Goal: Task Accomplishment & Management: Complete application form

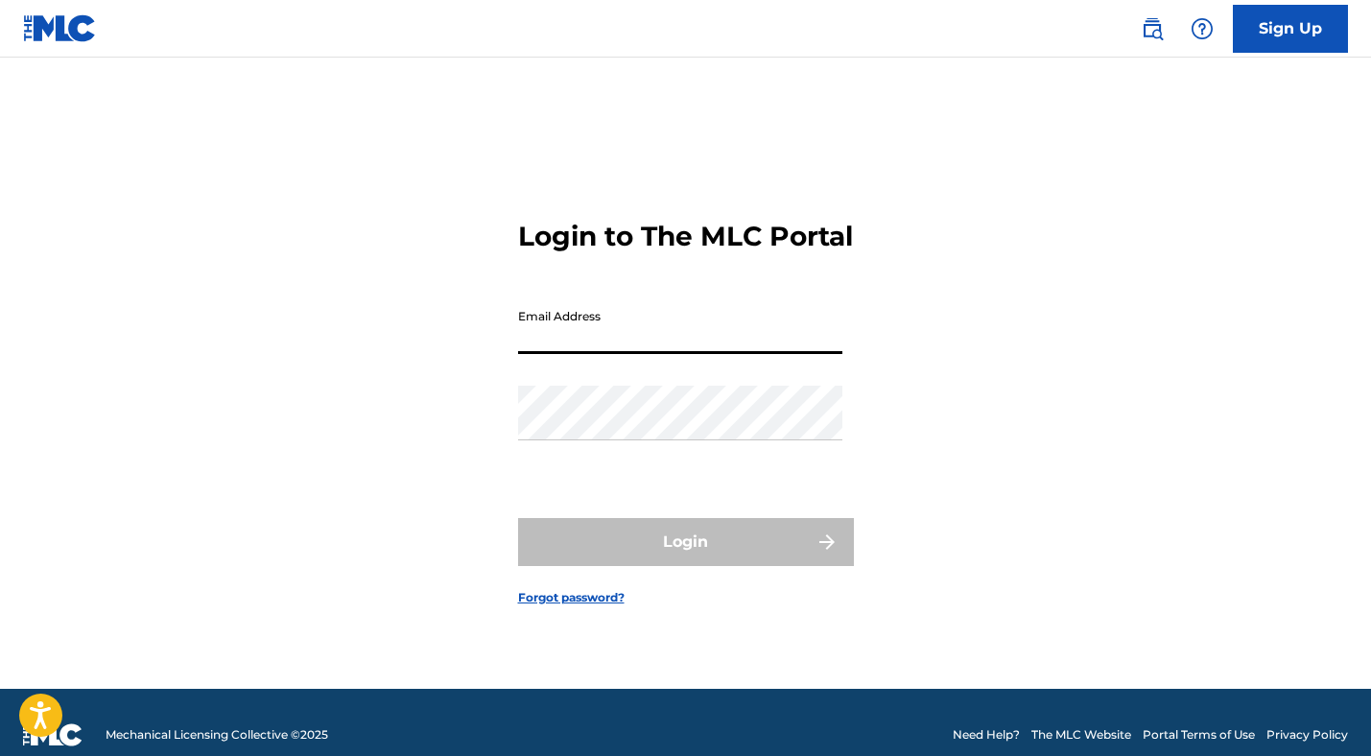
click at [624, 354] on input "Email Address" at bounding box center [680, 326] width 324 height 55
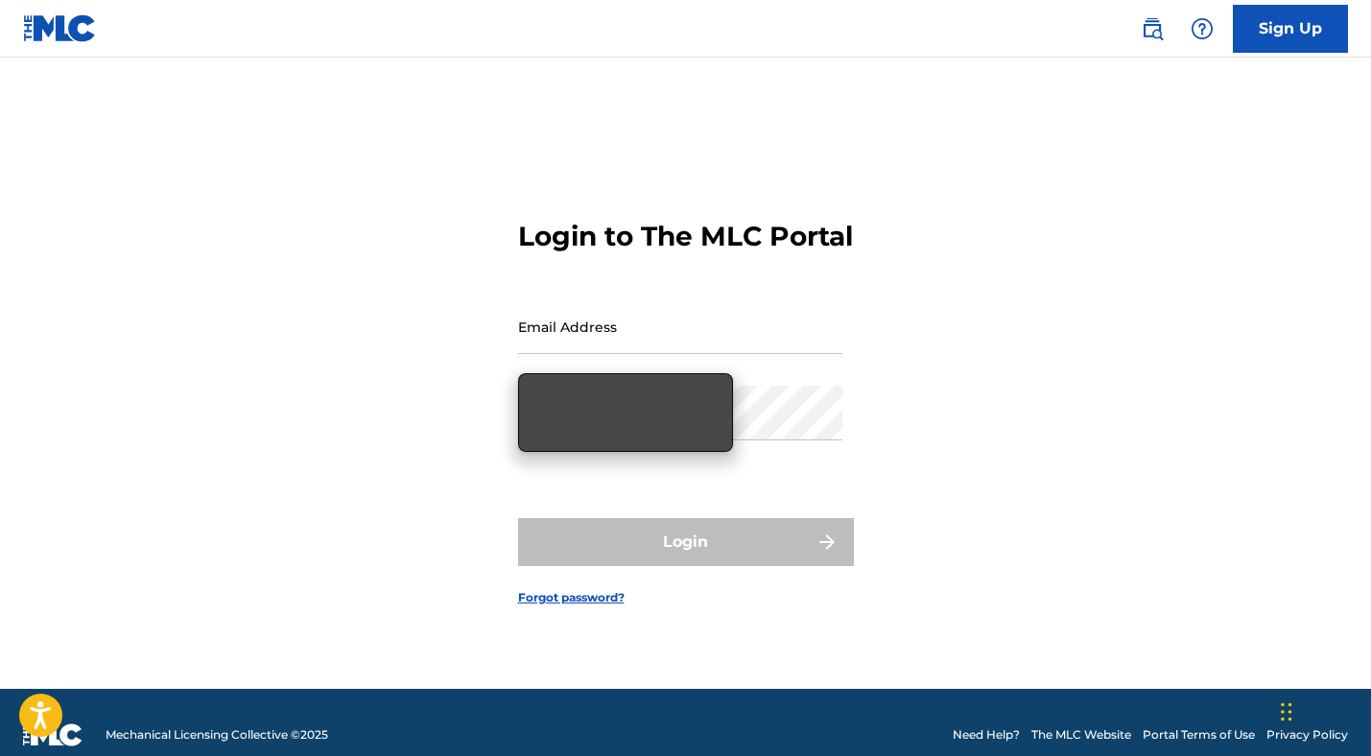
click at [938, 250] on div "Login to The MLC Portal Email Address Password Login Forgot password?" at bounding box center [686, 397] width 1344 height 583
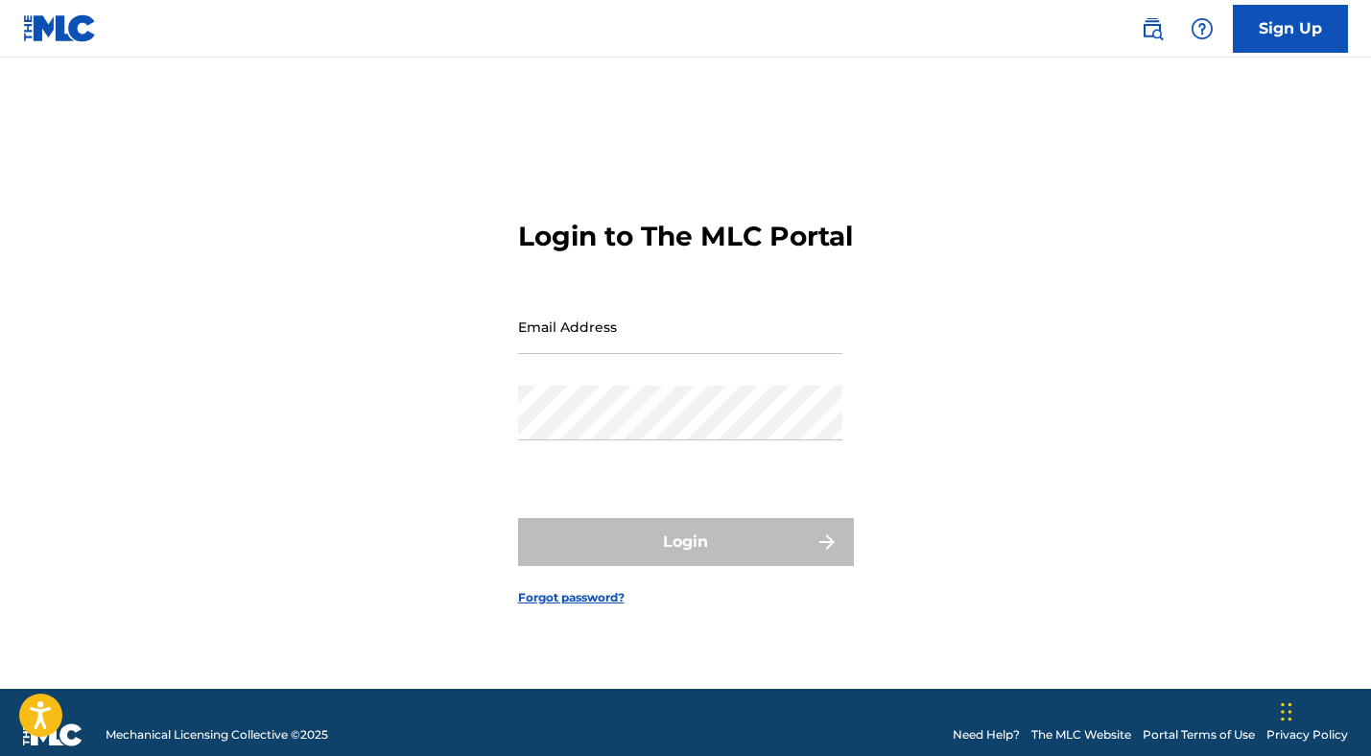
click at [1257, 42] on link "Sign Up" at bounding box center [1290, 29] width 115 height 48
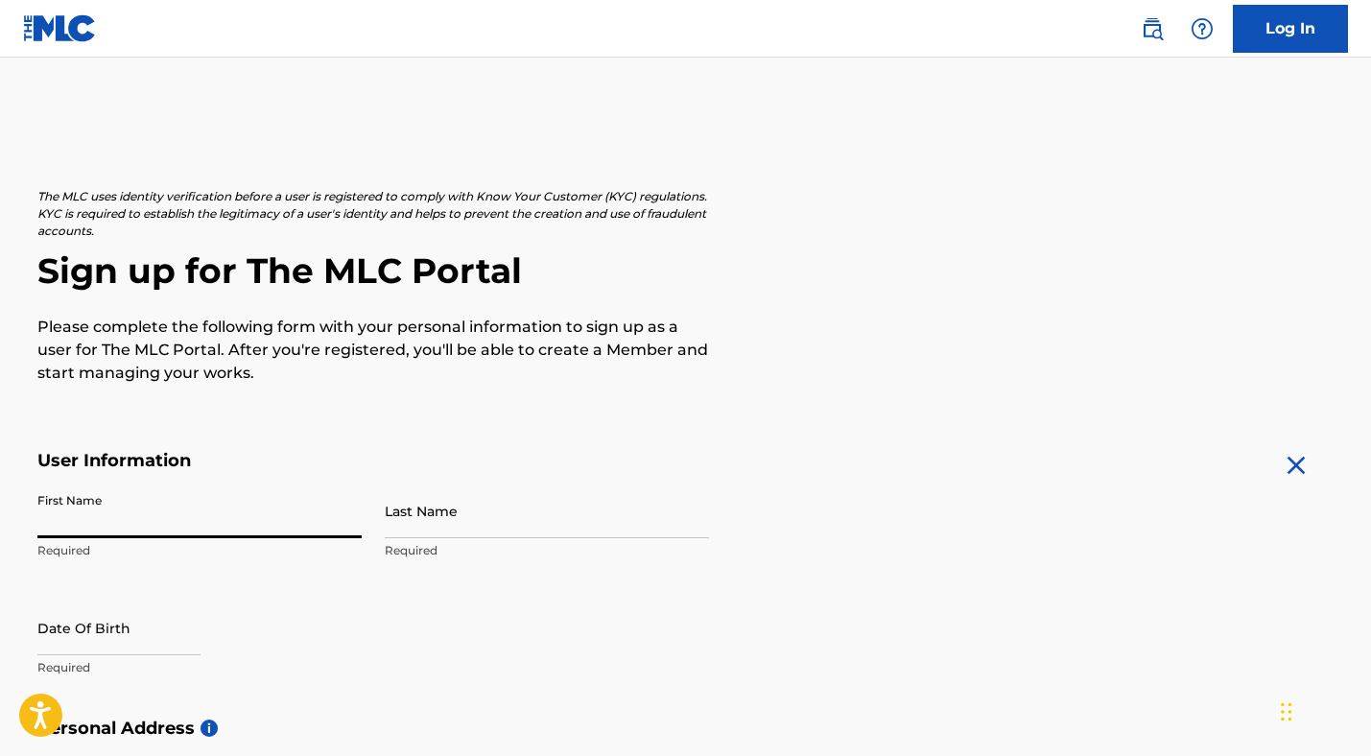
click at [87, 500] on input "First Name" at bounding box center [199, 511] width 324 height 55
type input "[PERSON_NAME]"
select select "7"
select select "2025"
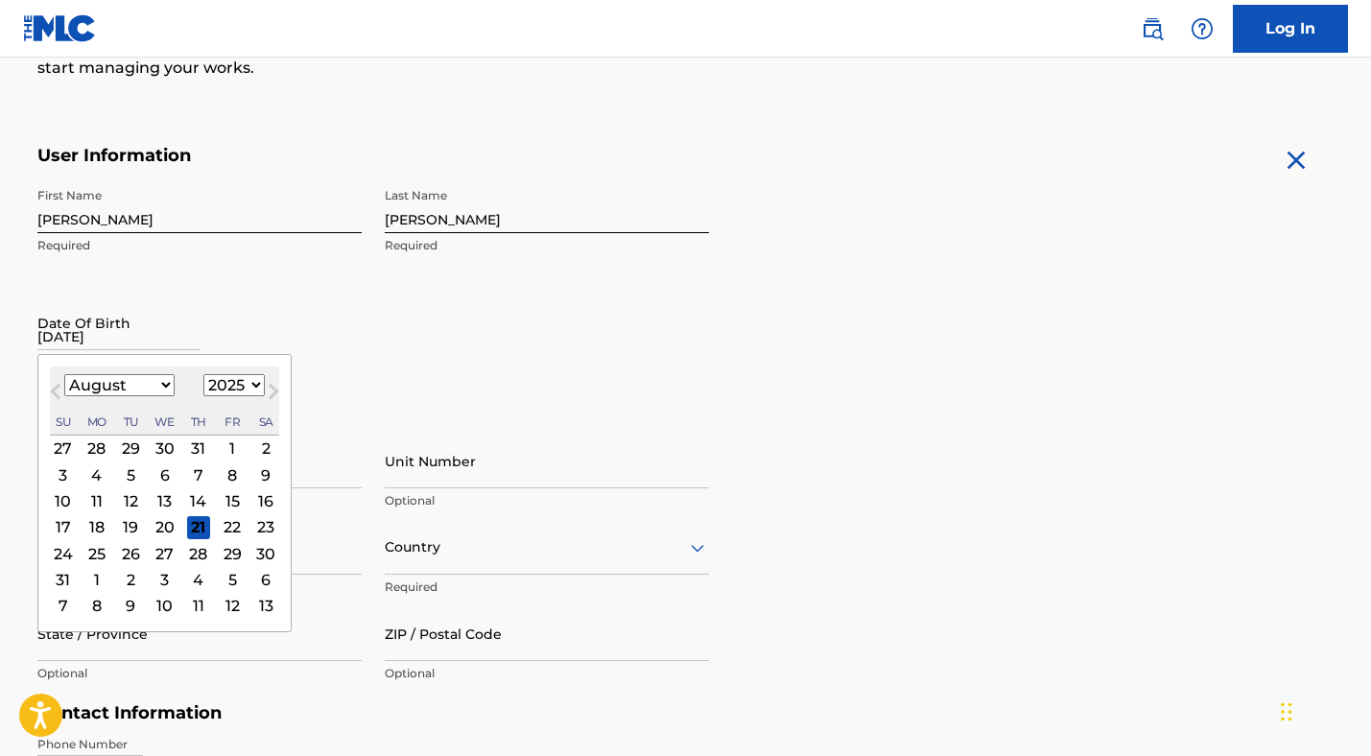
scroll to position [404, 0]
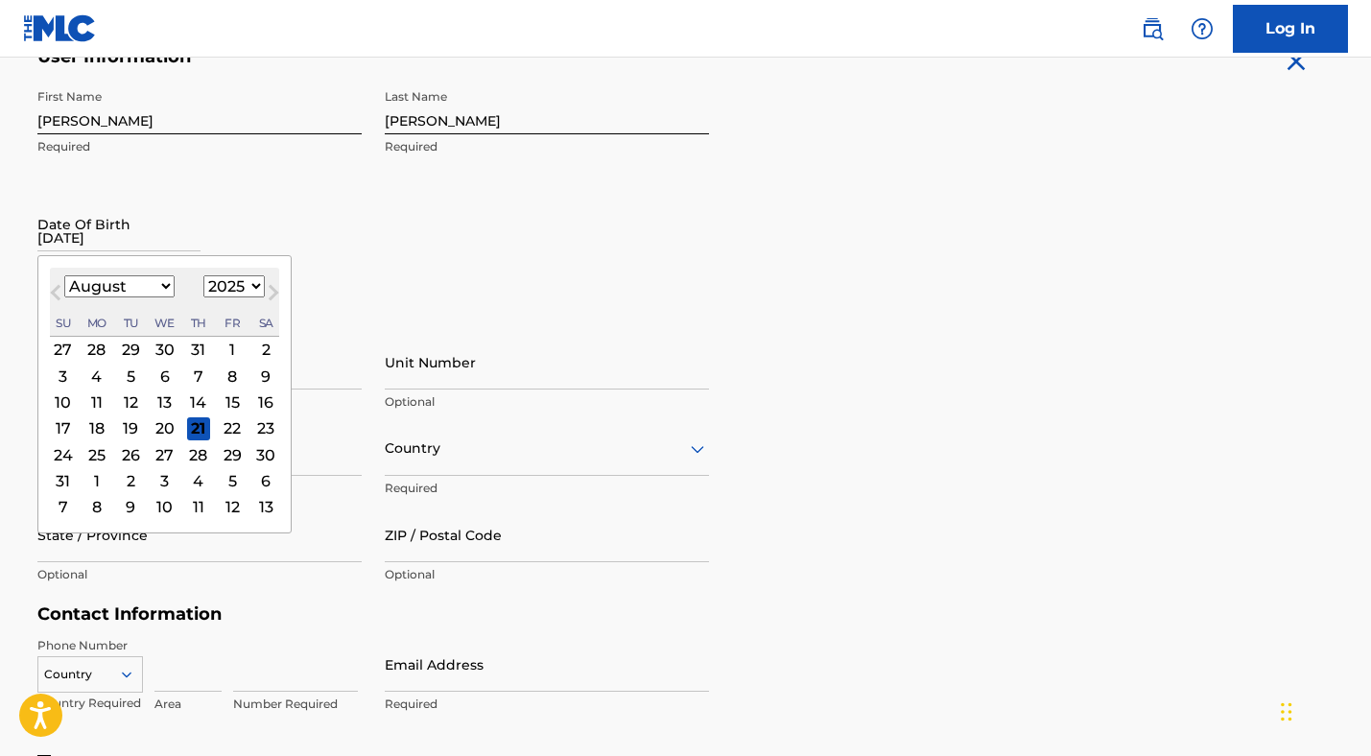
type input "[DATE]"
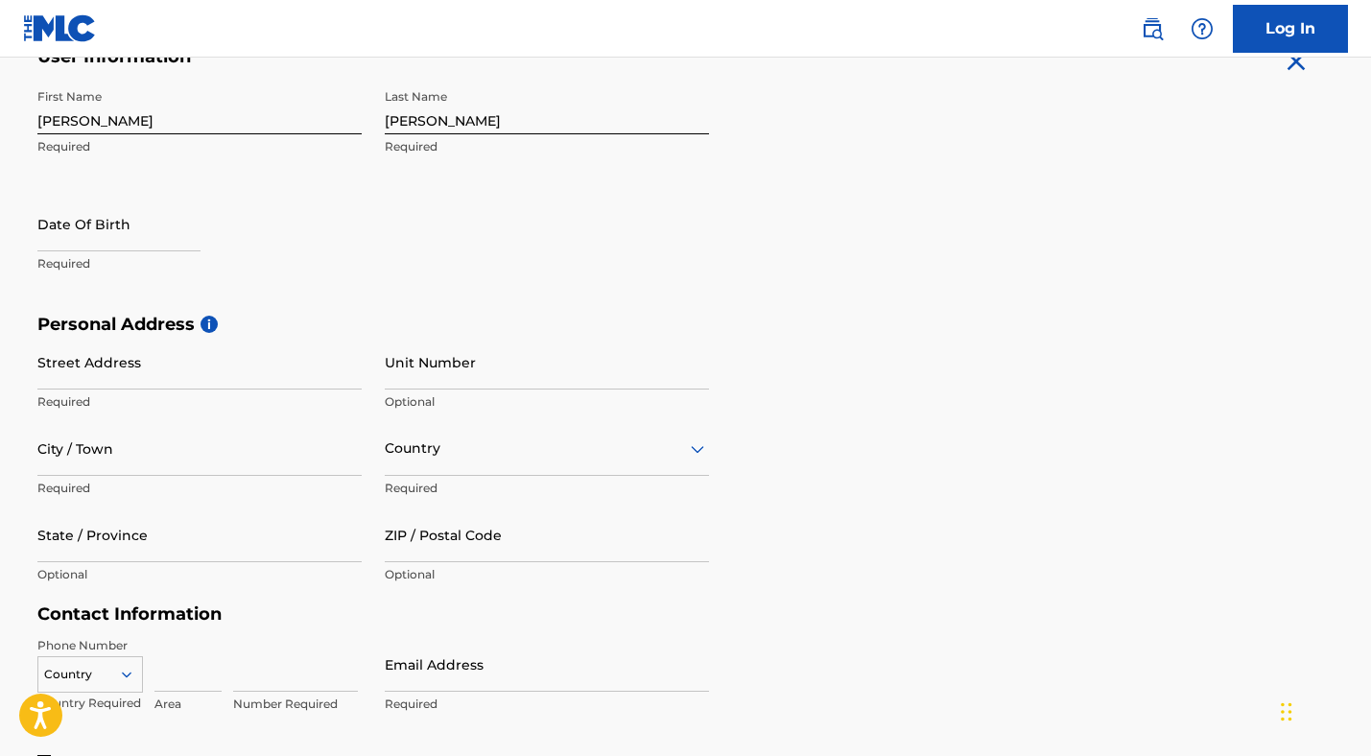
select select "7"
select select "2025"
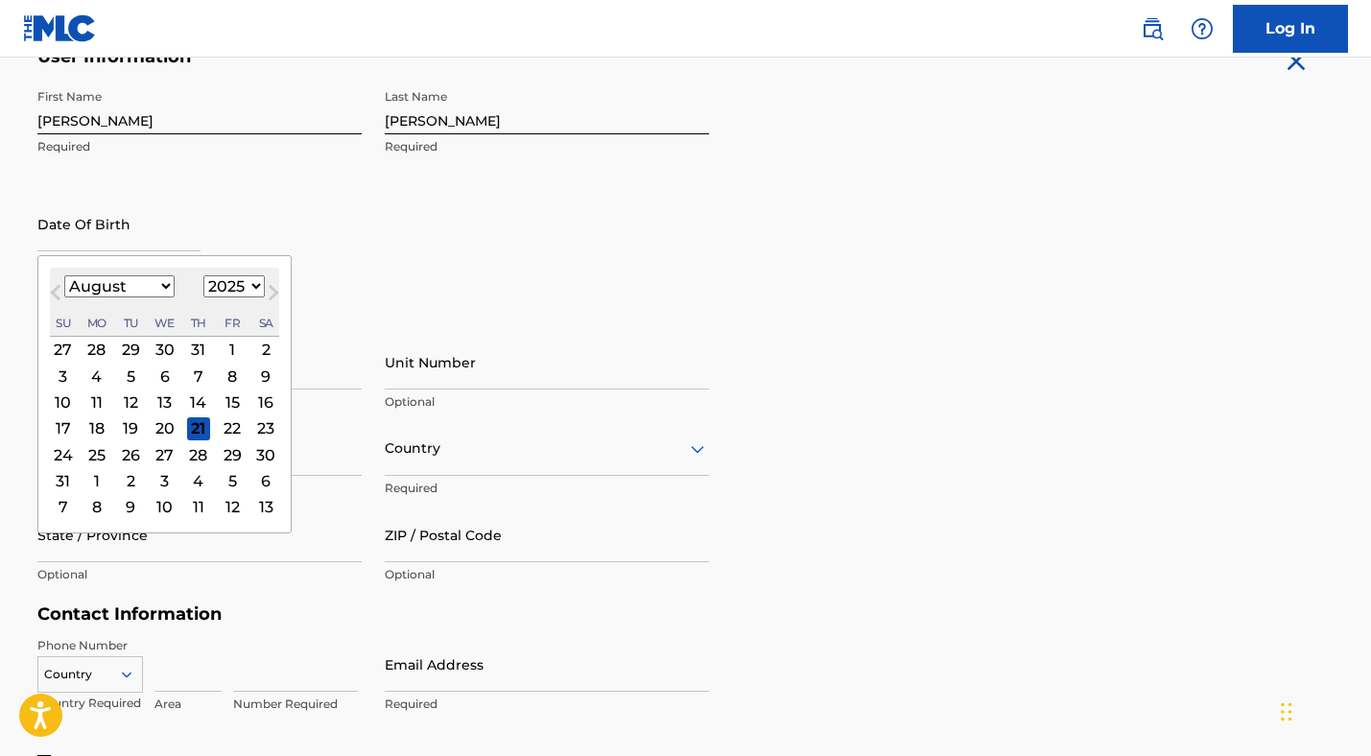
click at [98, 245] on input "text" at bounding box center [118, 224] width 163 height 55
click at [131, 282] on select "January February March April May June July August September October November De…" at bounding box center [119, 286] width 110 height 22
select select "4"
click at [160, 399] on div "14" at bounding box center [164, 402] width 23 height 23
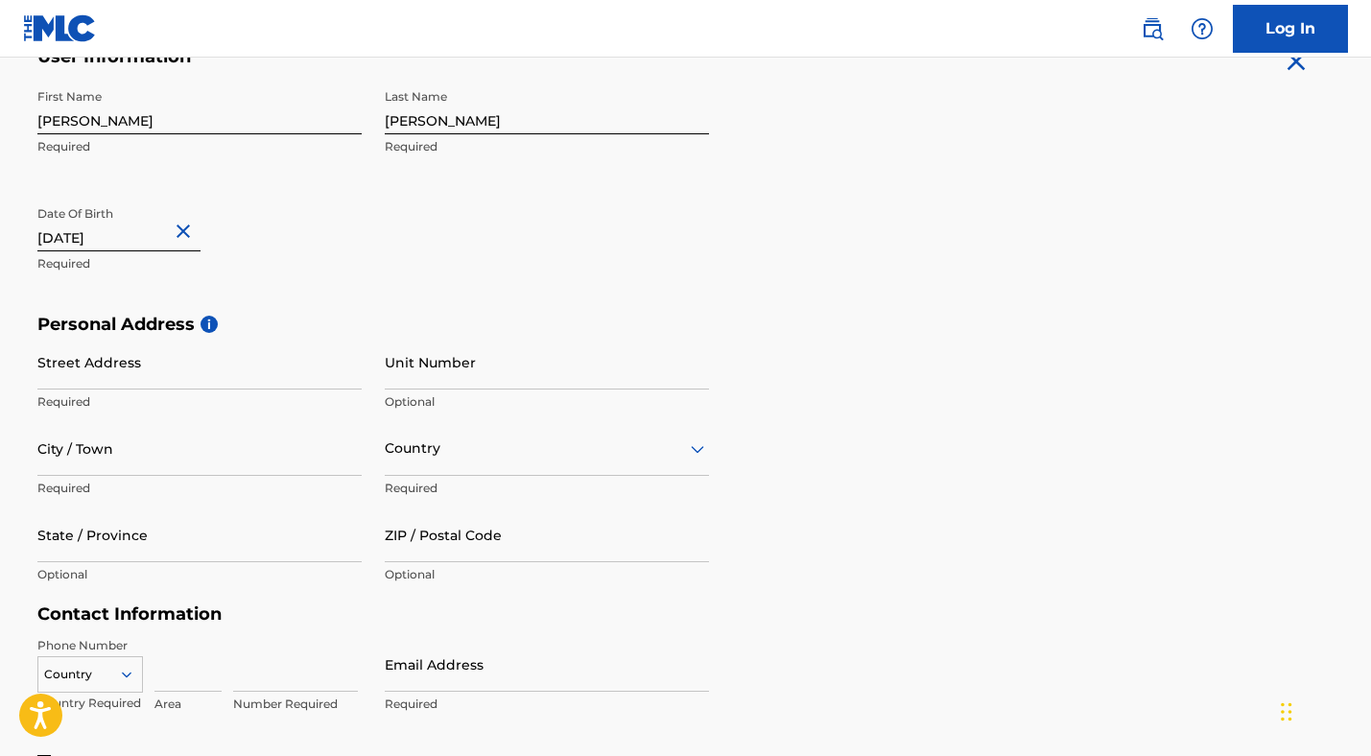
type input "[DATE]"
click at [285, 237] on div "Date Of Birth [DEMOGRAPHIC_DATA] Required" at bounding box center [199, 240] width 324 height 86
click at [119, 228] on input "[DATE]" at bounding box center [118, 224] width 163 height 55
select select "4"
select select "2003"
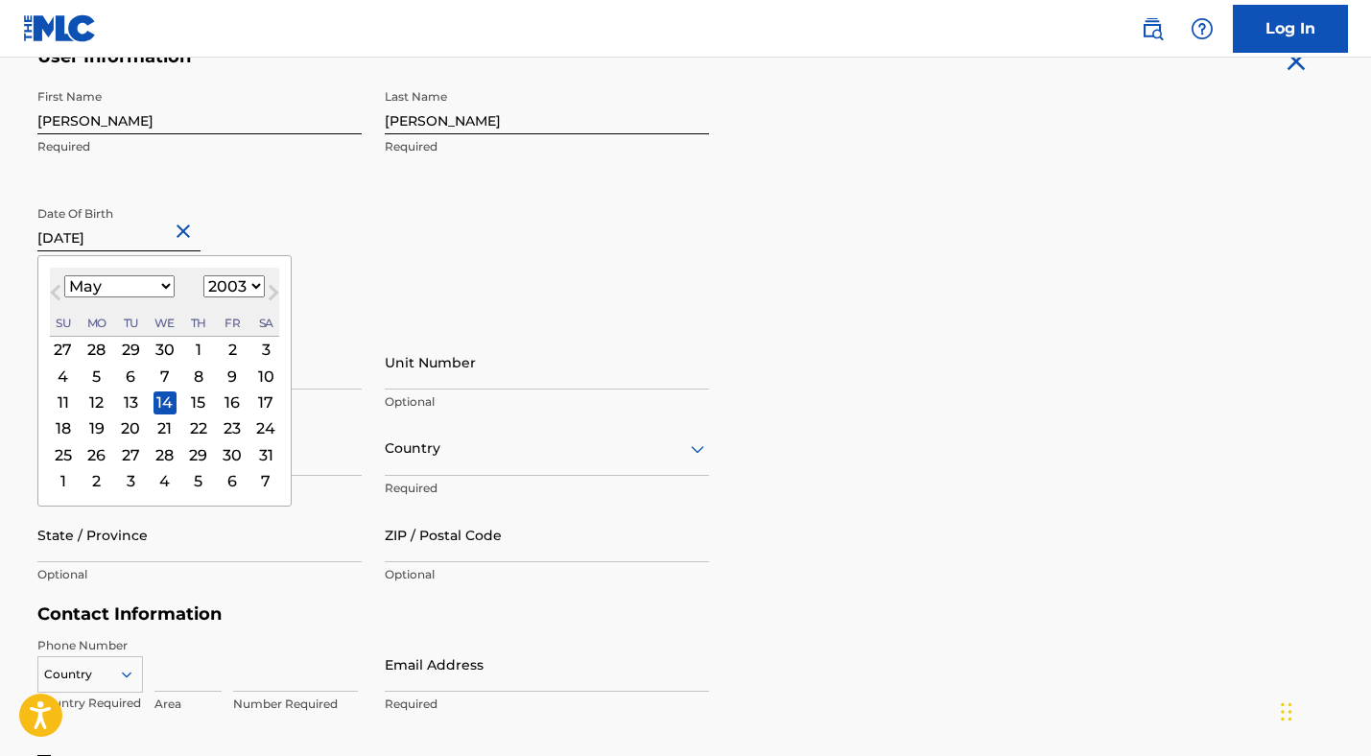
click at [363, 176] on div "First Name [PERSON_NAME] Required Last Name [PERSON_NAME] Required Date Of Birt…" at bounding box center [373, 197] width 672 height 234
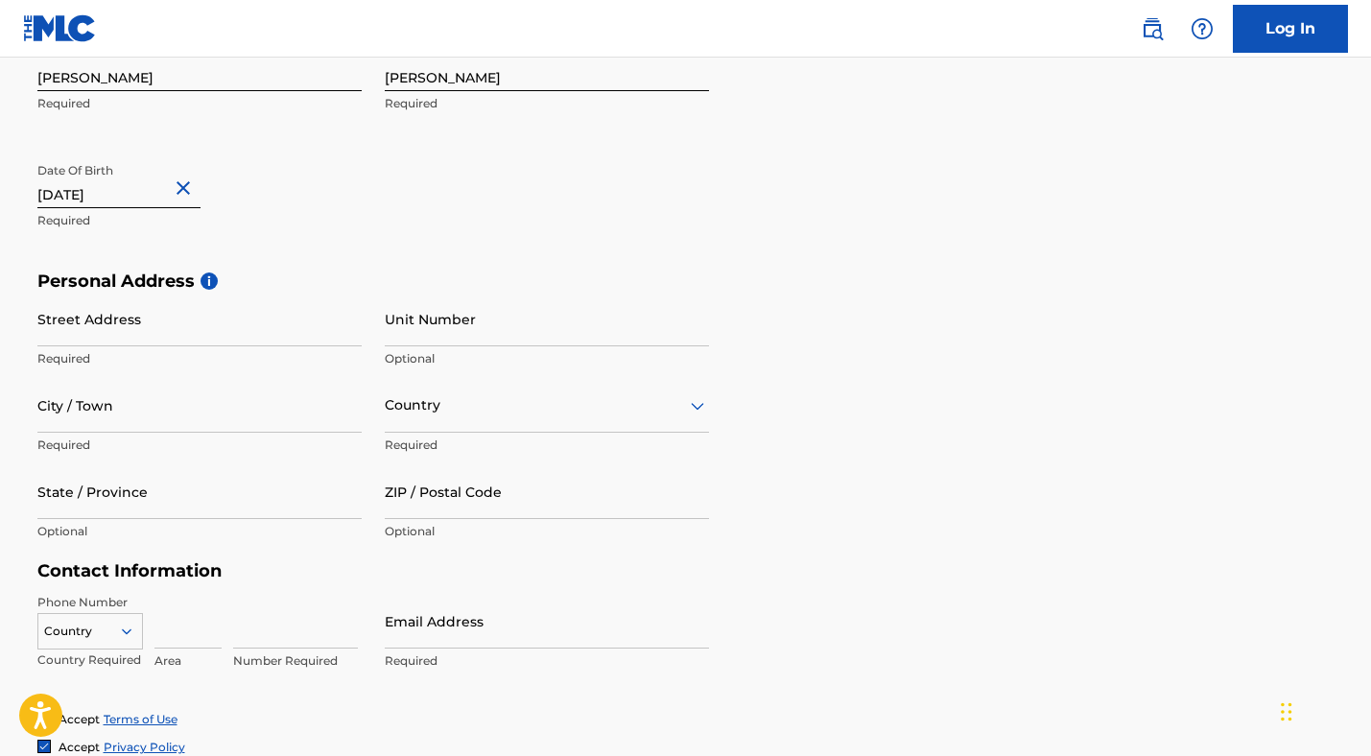
scroll to position [470, 0]
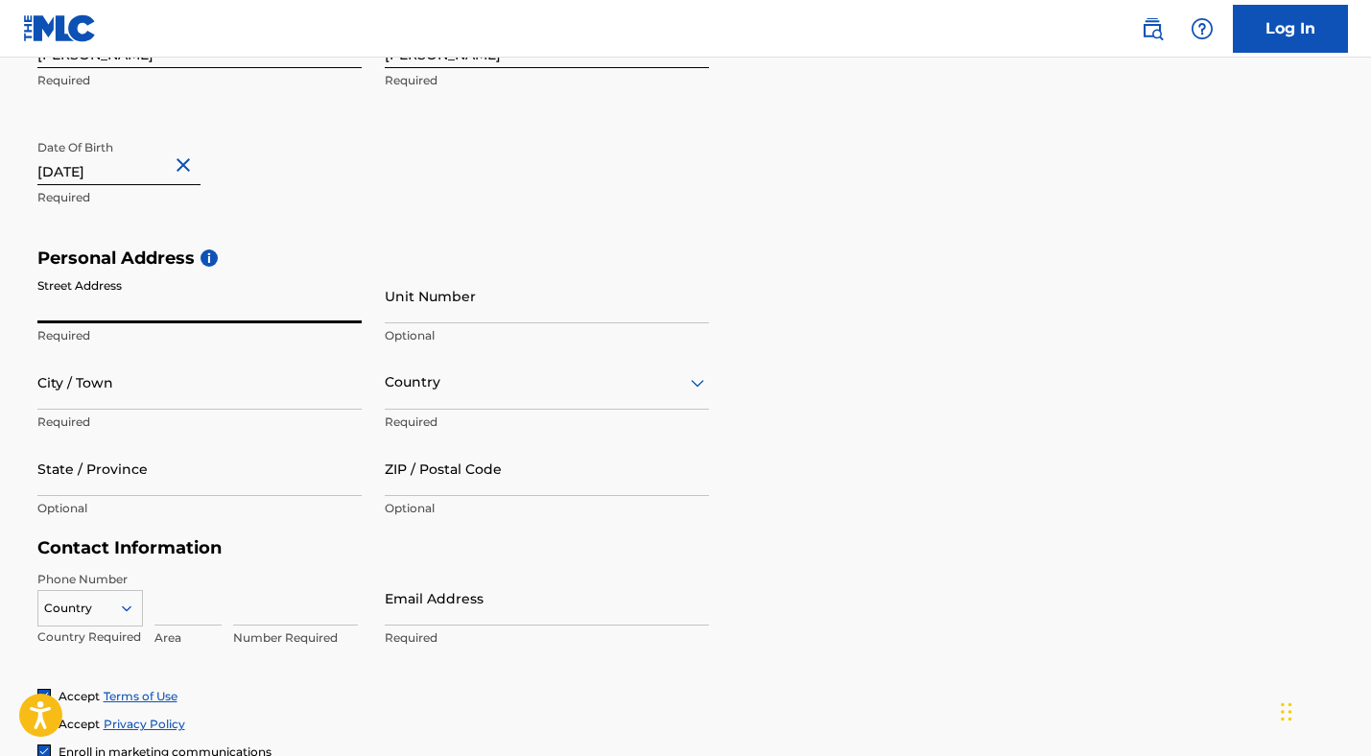
click at [138, 319] on input "Street Address" at bounding box center [199, 296] width 324 height 55
type input "[GEOGRAPHIC_DATA]"
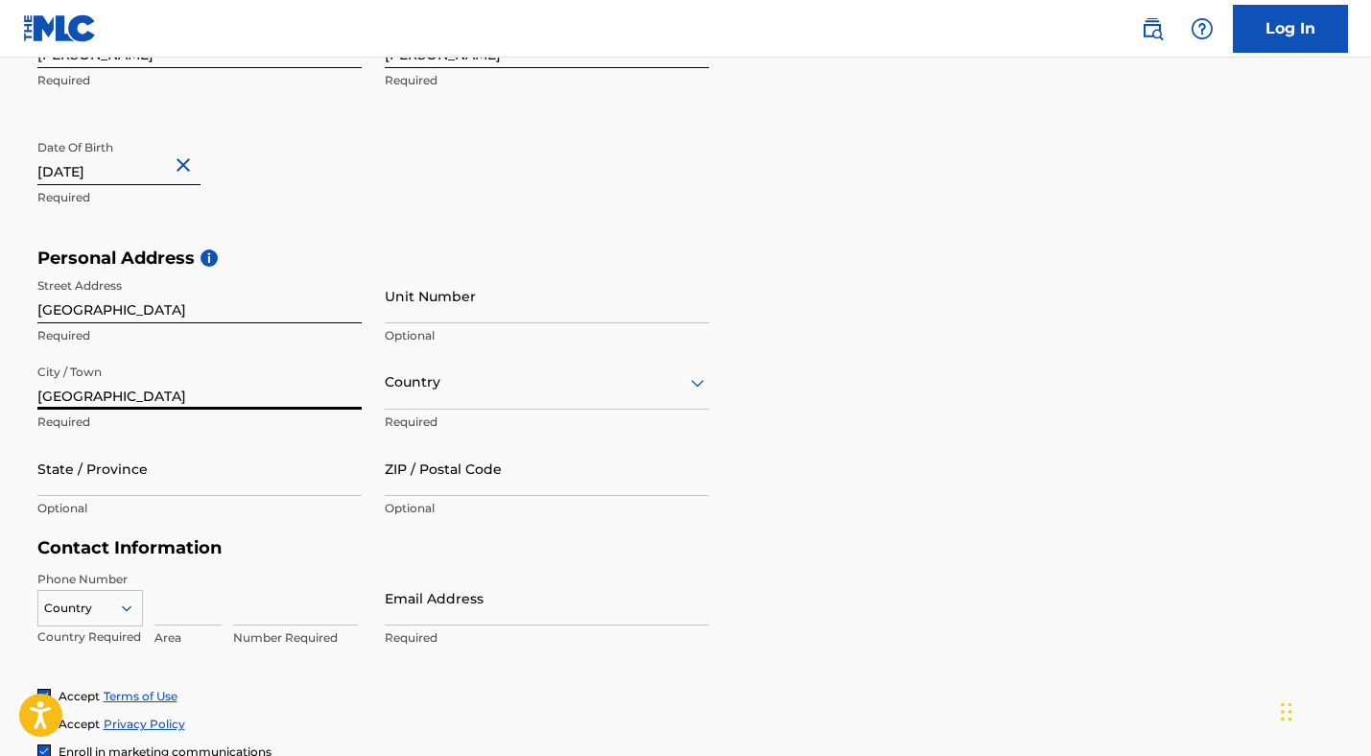
type input "[GEOGRAPHIC_DATA]"
click at [414, 392] on div at bounding box center [547, 382] width 324 height 24
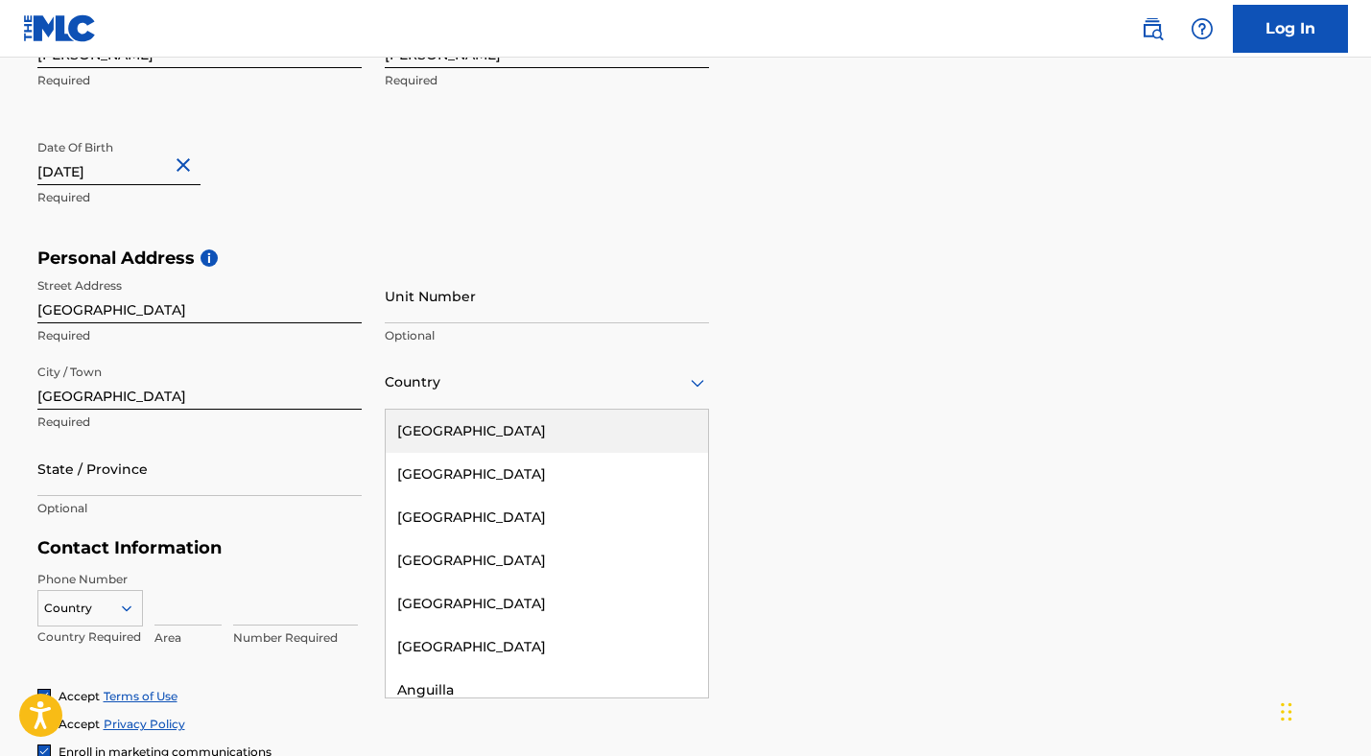
click at [445, 436] on div "[GEOGRAPHIC_DATA]" at bounding box center [547, 431] width 322 height 43
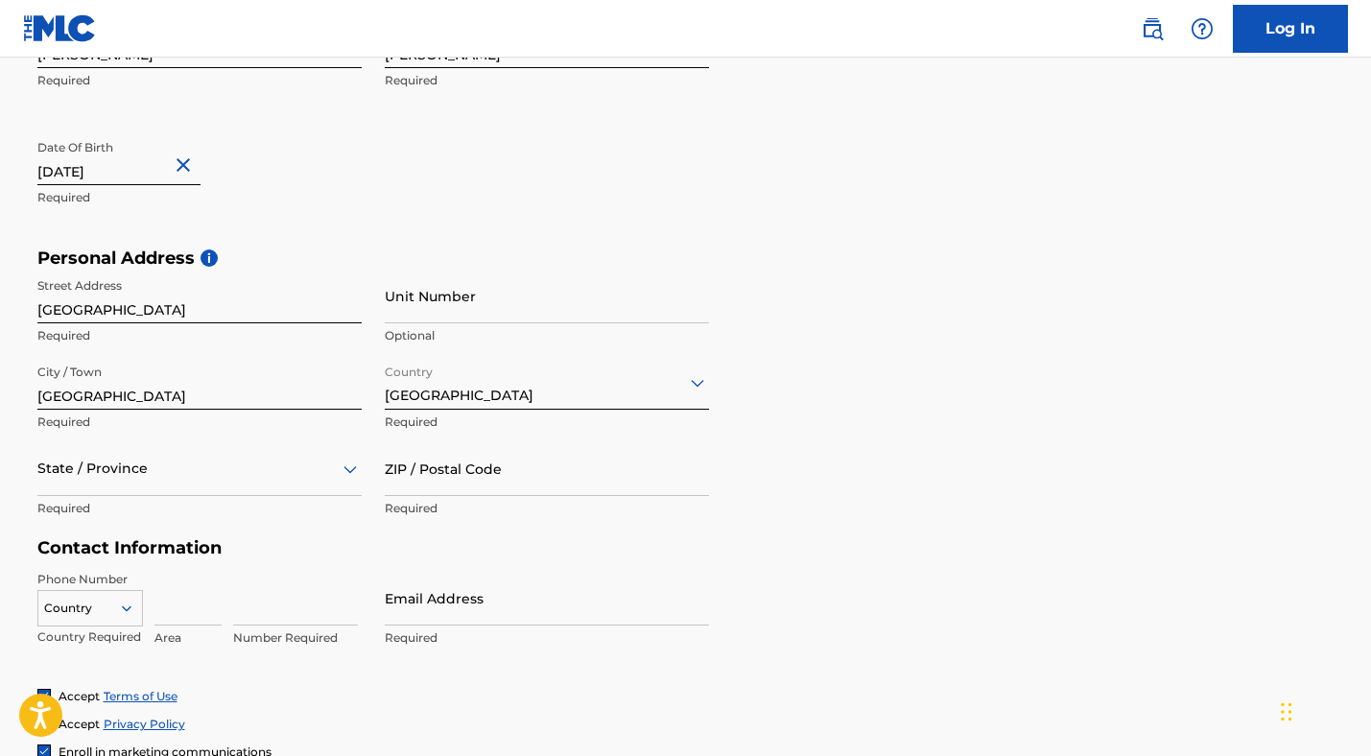
scroll to position [499, 0]
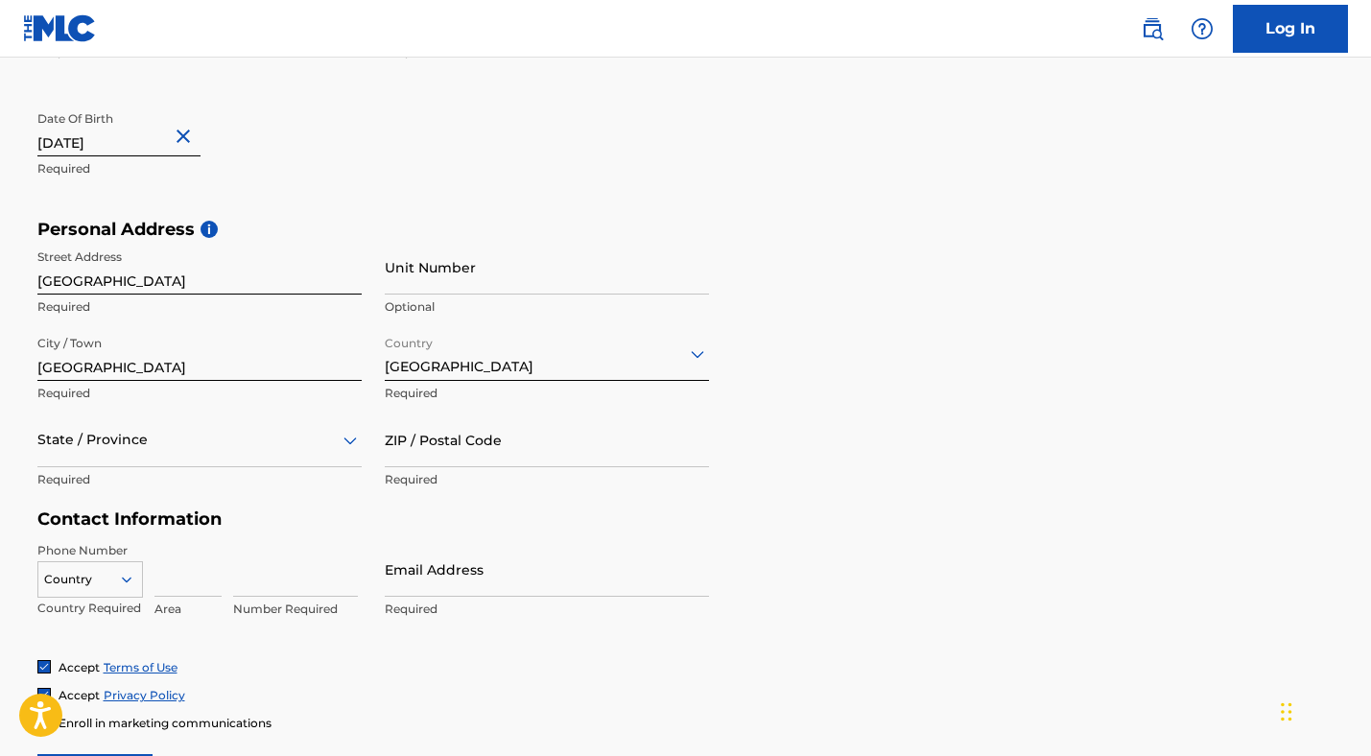
click at [152, 467] on div "State / Province" at bounding box center [199, 440] width 324 height 55
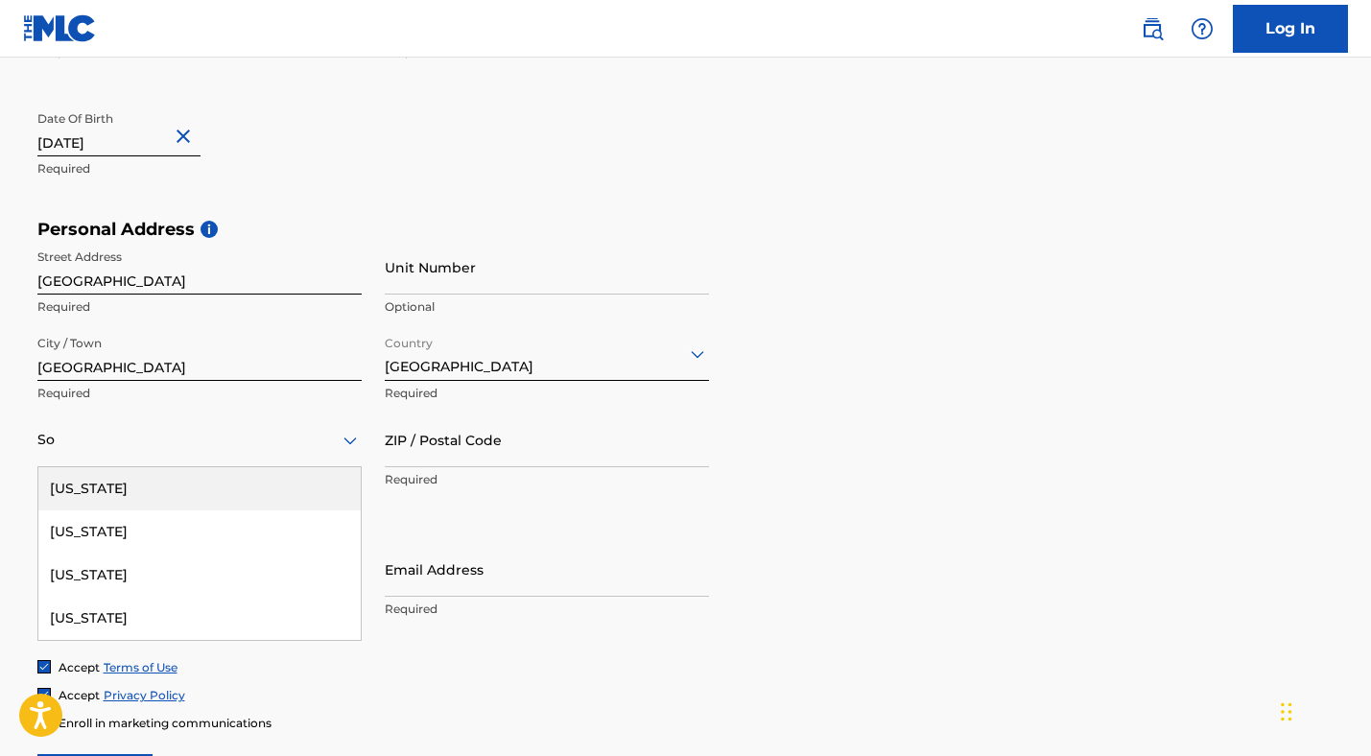
scroll to position [0, 0]
type input "Sou"
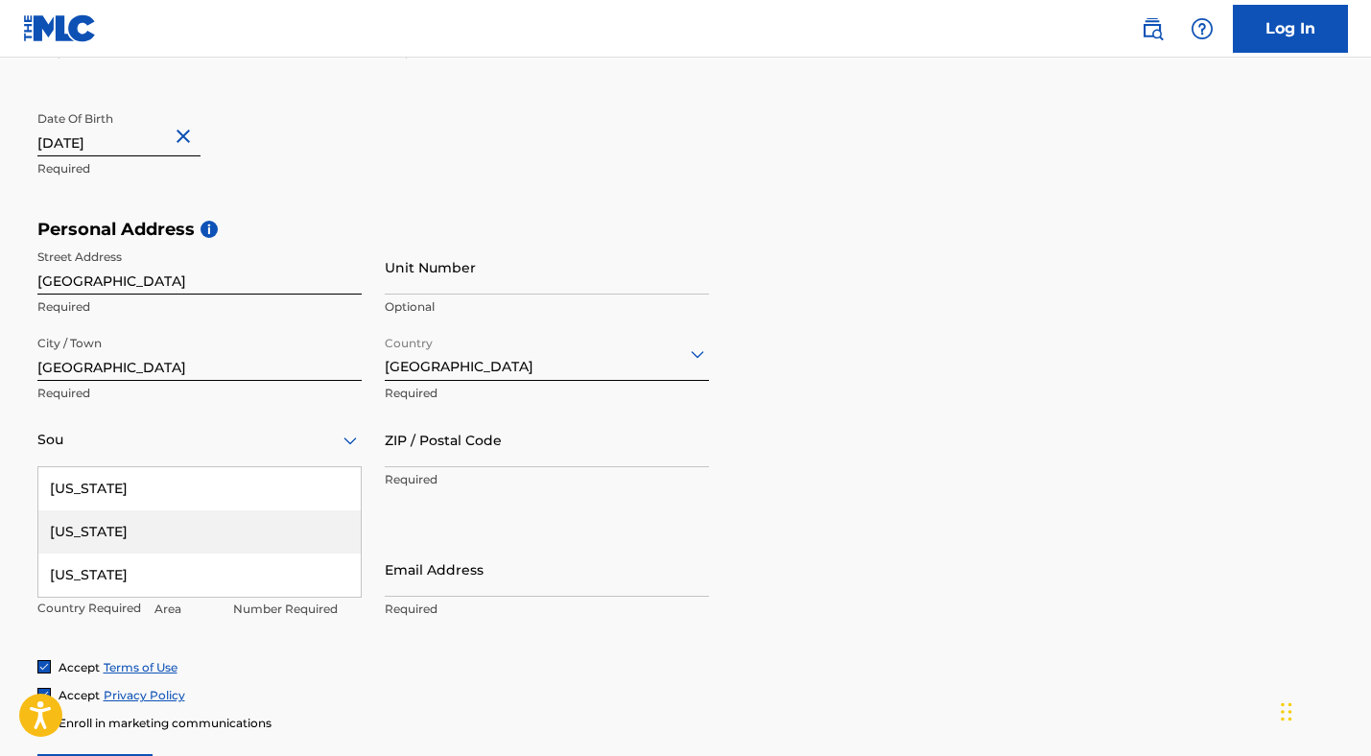
click at [94, 535] on div "[US_STATE]" at bounding box center [199, 532] width 322 height 43
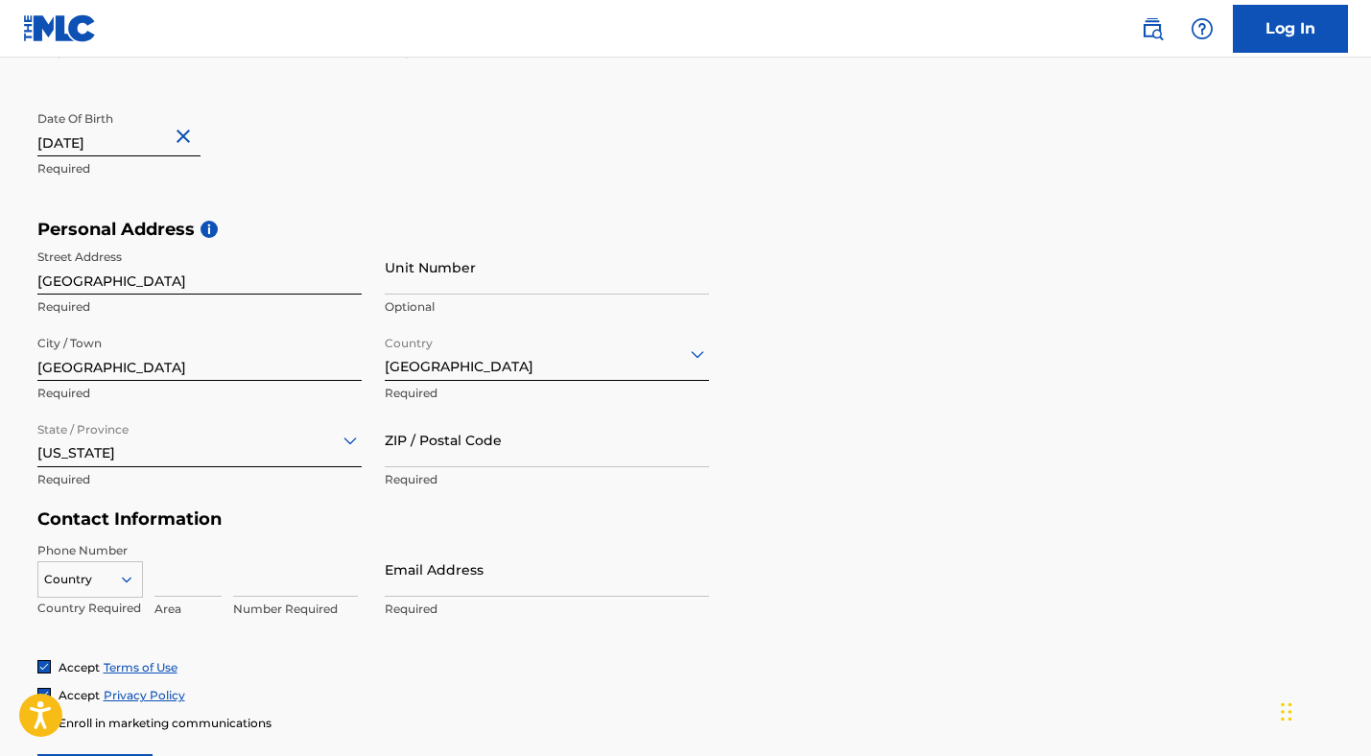
click at [432, 452] on input "ZIP / Postal Code" at bounding box center [547, 440] width 324 height 55
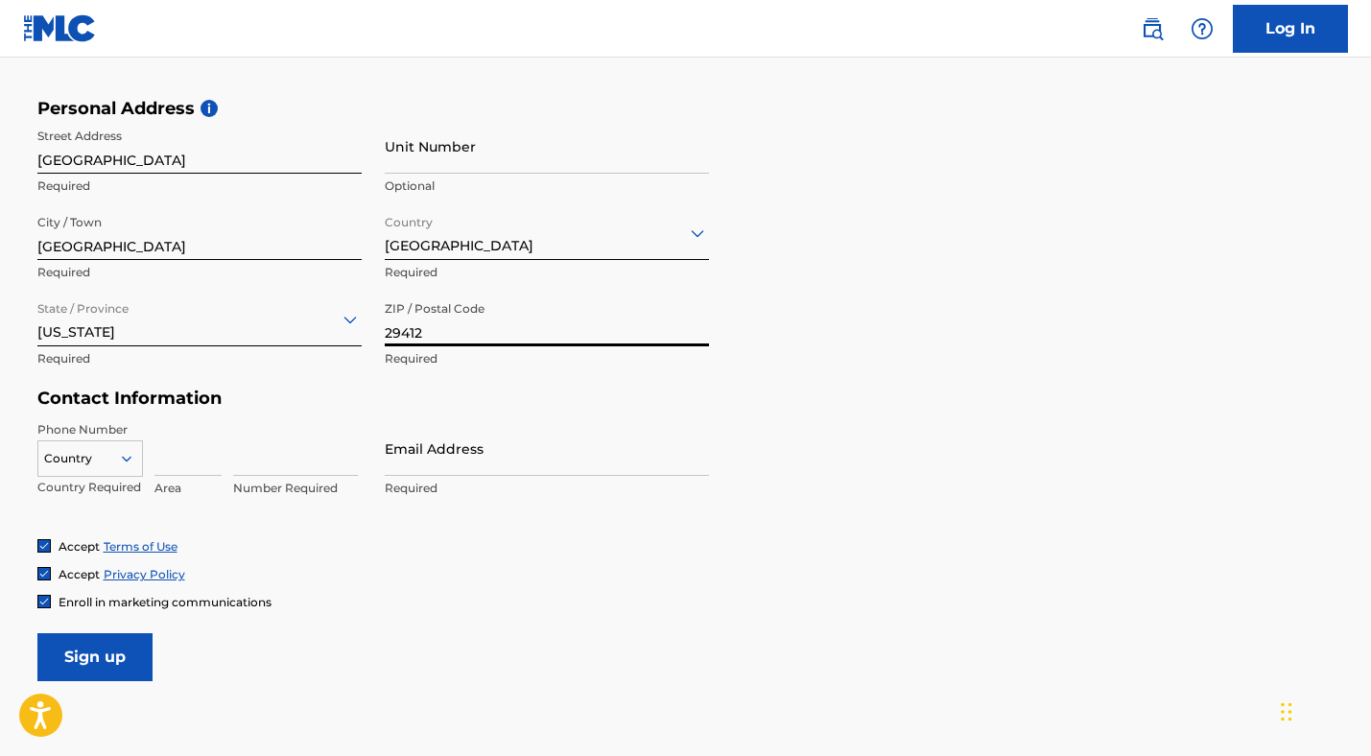
type input "29412"
click at [102, 461] on div at bounding box center [90, 458] width 104 height 21
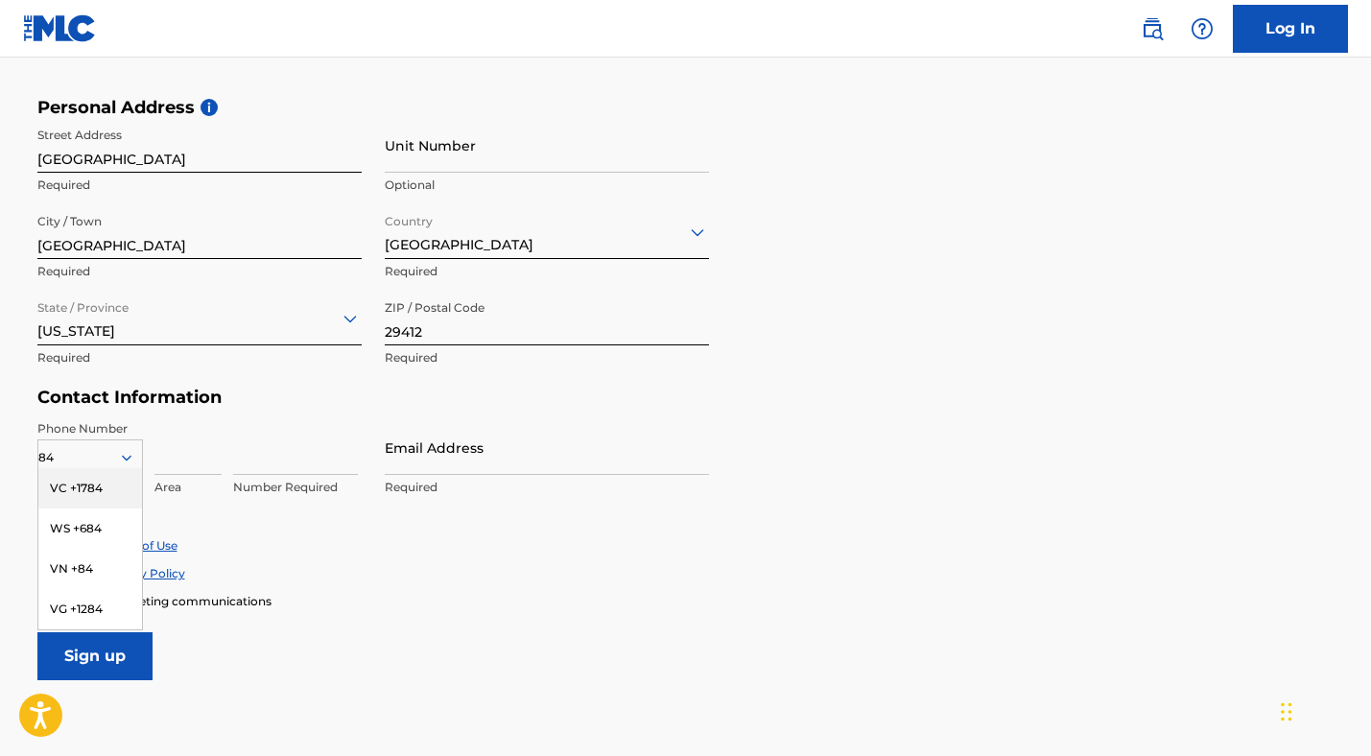
type input "8"
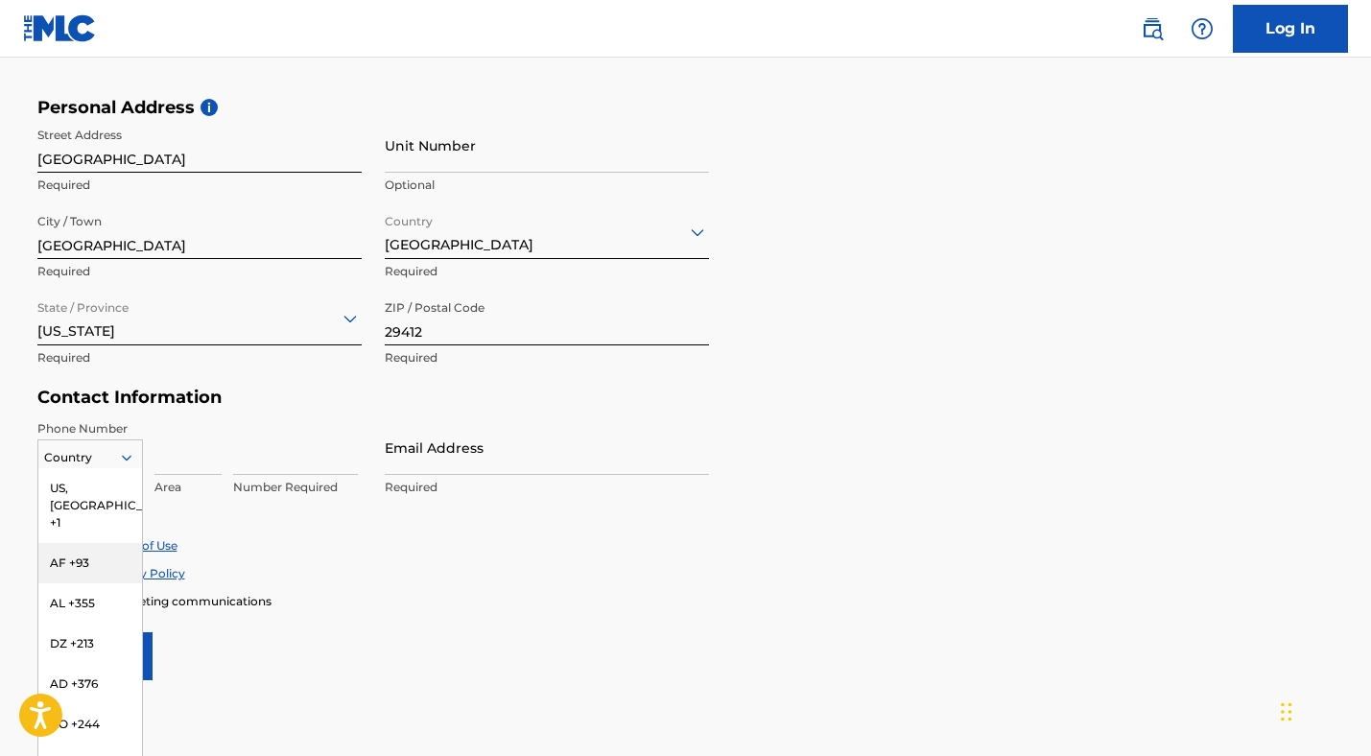
click at [383, 601] on div "Enroll in marketing communications" at bounding box center [685, 601] width 1297 height 16
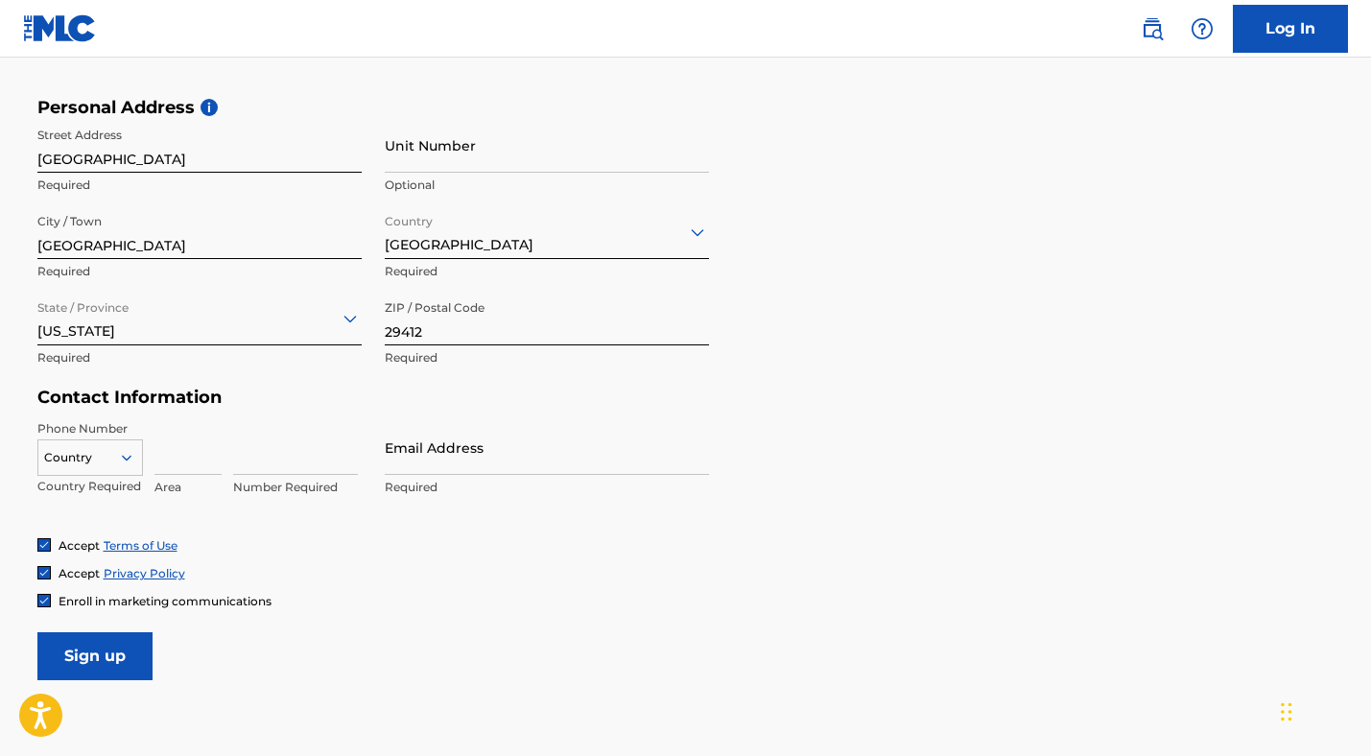
click at [59, 460] on div at bounding box center [90, 457] width 104 height 21
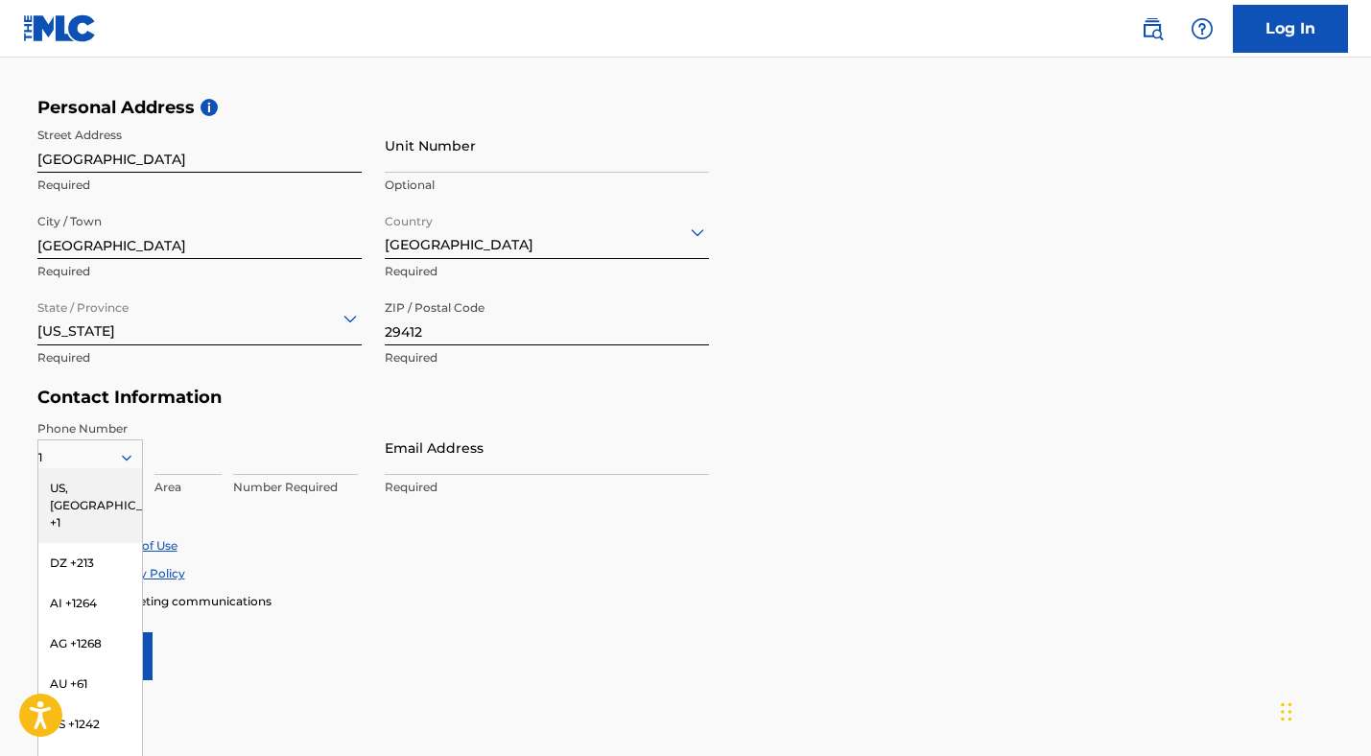
type input "1"
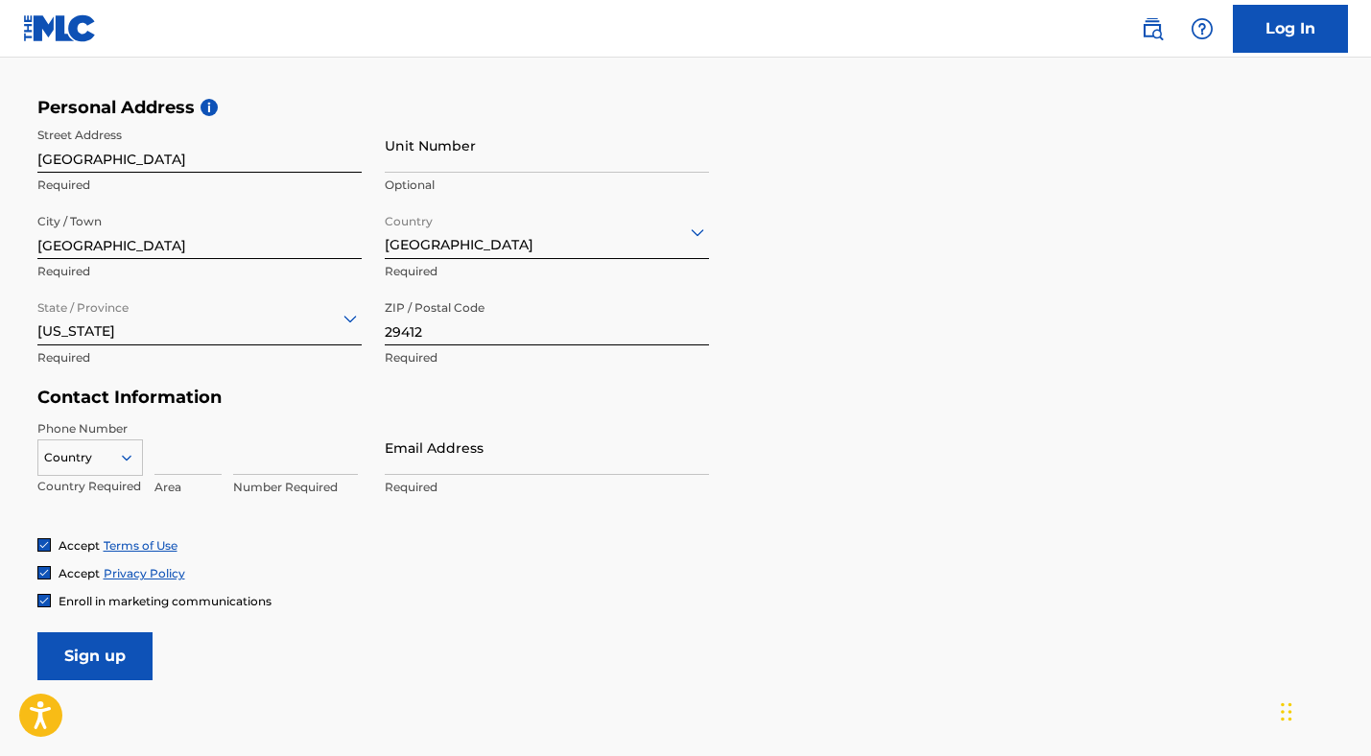
click at [185, 456] on input at bounding box center [188, 447] width 67 height 55
type input "843"
click at [262, 462] on input at bounding box center [295, 447] width 125 height 55
click at [248, 459] on input "6838604" at bounding box center [295, 447] width 125 height 55
click at [262, 460] on input "6938604" at bounding box center [295, 447] width 125 height 55
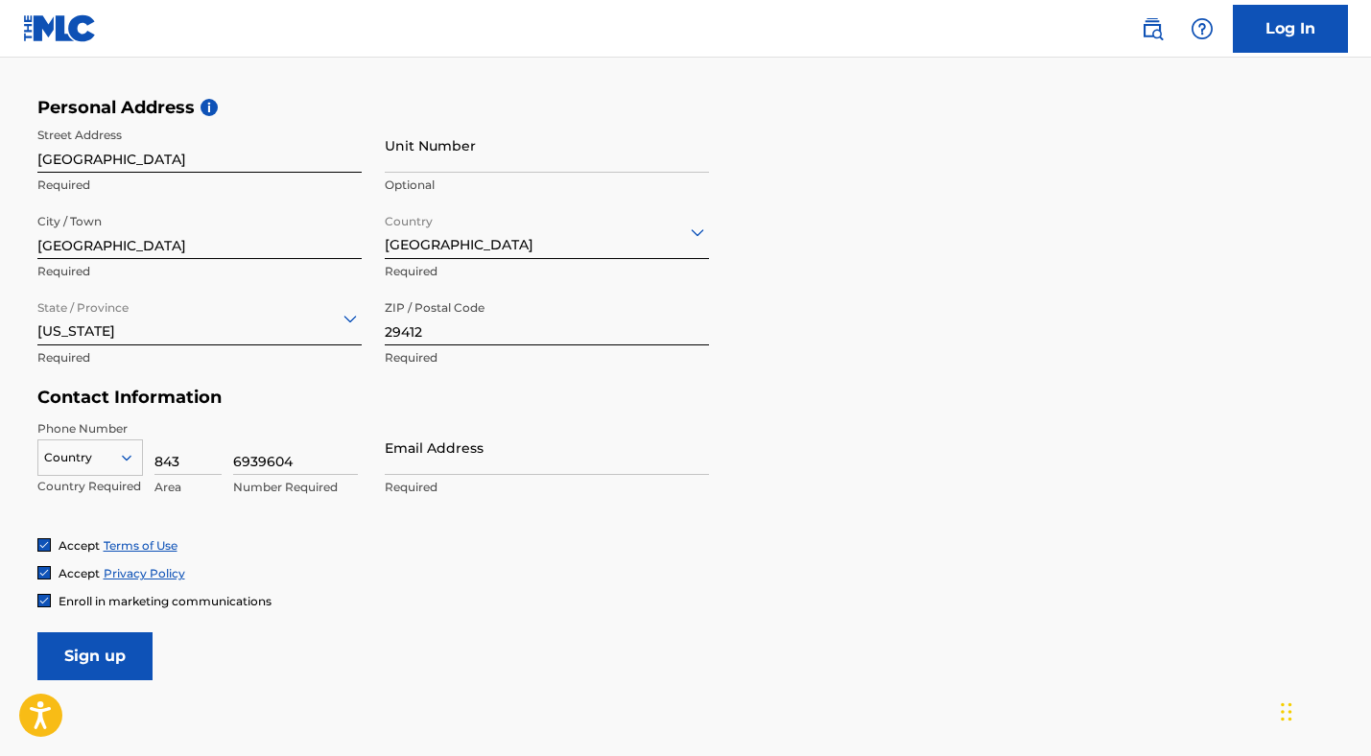
type input "6939604"
click at [439, 581] on div "Accept Terms of Use Accept Privacy Policy Enroll in marketing communications" at bounding box center [685, 573] width 1297 height 72
click at [399, 466] on input "Email Address" at bounding box center [547, 447] width 324 height 55
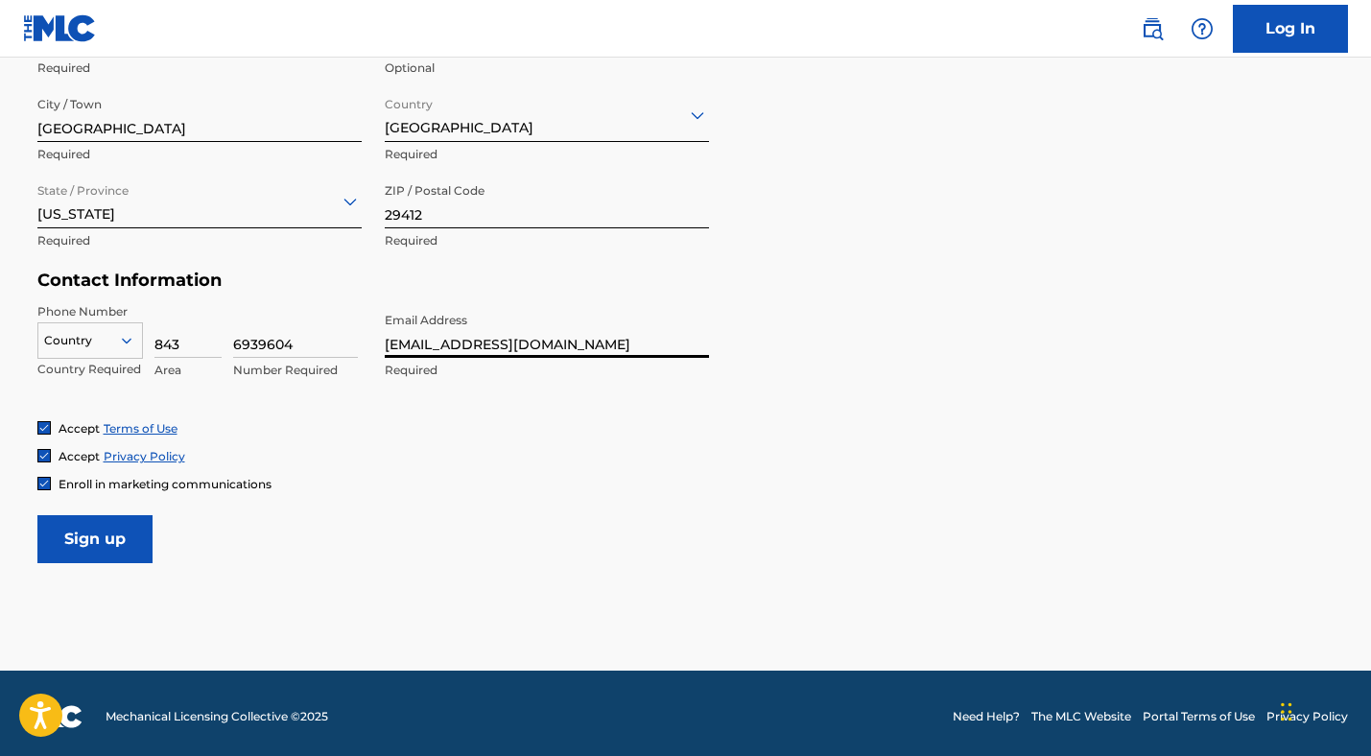
scroll to position [744, 0]
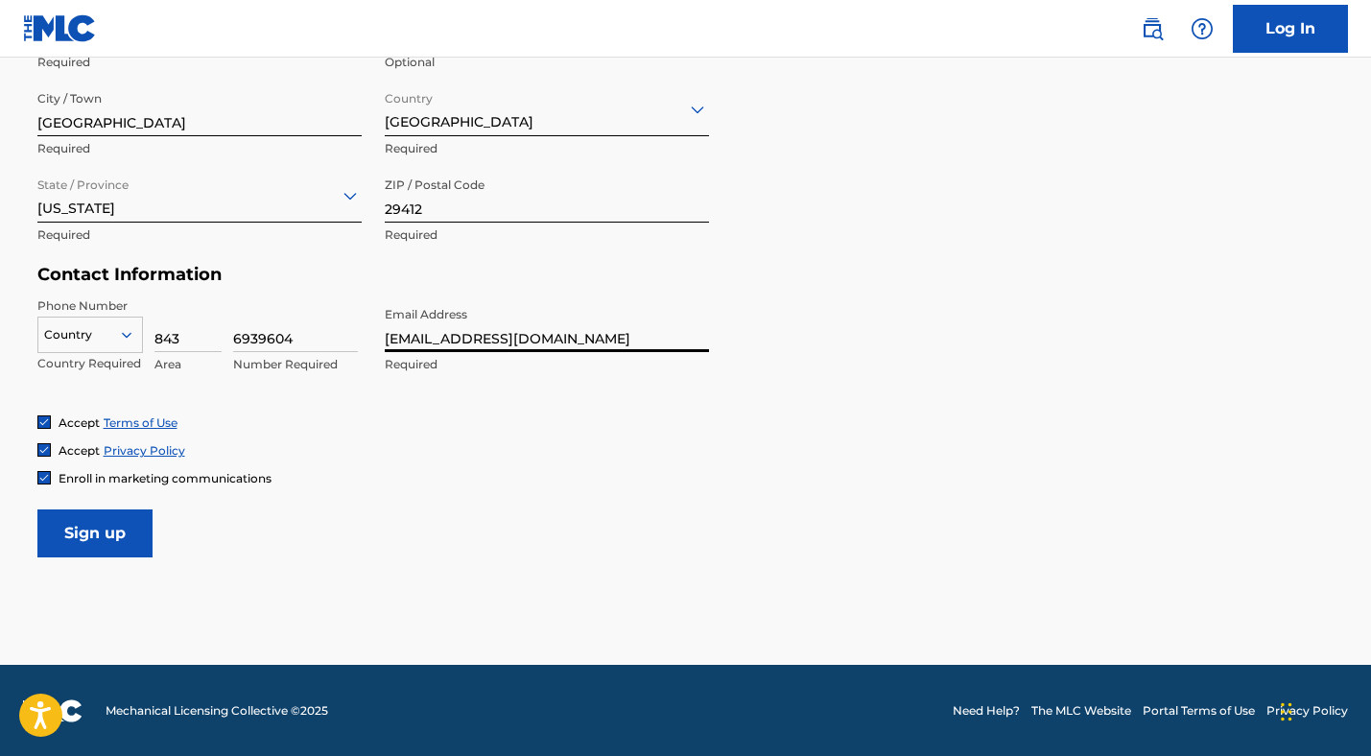
type input "[EMAIL_ADDRESS][DOMAIN_NAME]"
click at [42, 475] on img at bounding box center [44, 478] width 12 height 12
click at [63, 546] on input "Sign up" at bounding box center [94, 534] width 115 height 48
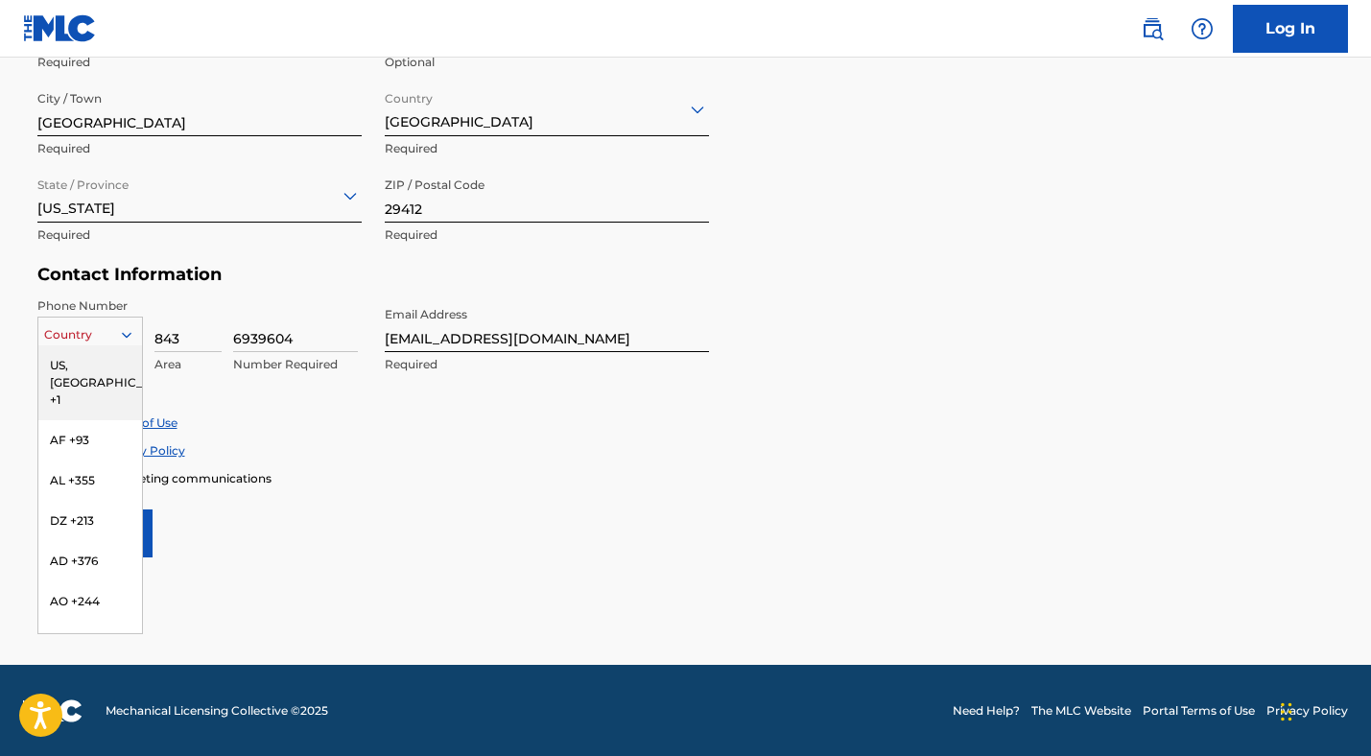
click at [93, 328] on div at bounding box center [90, 334] width 104 height 21
type input "us"
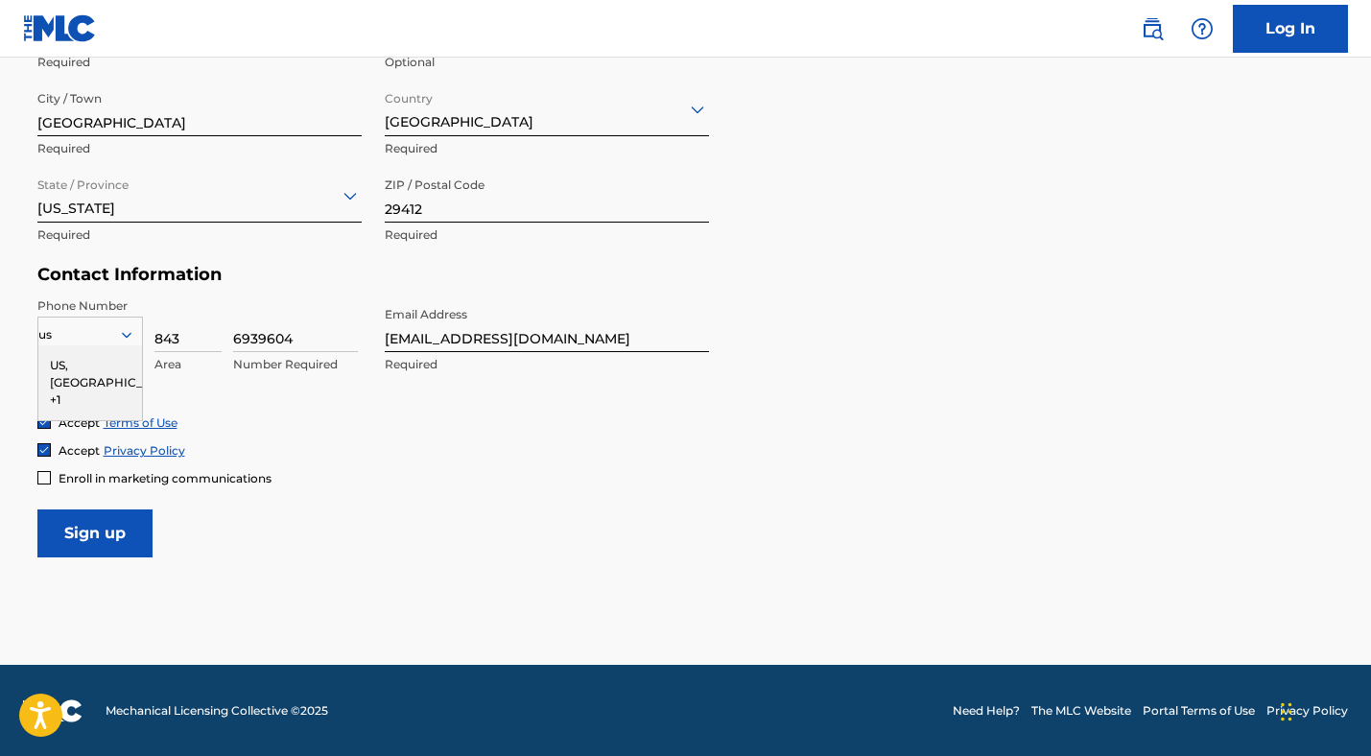
click at [67, 354] on div "US, [GEOGRAPHIC_DATA] +1" at bounding box center [90, 382] width 104 height 75
click at [102, 544] on input "Sign up" at bounding box center [94, 534] width 115 height 48
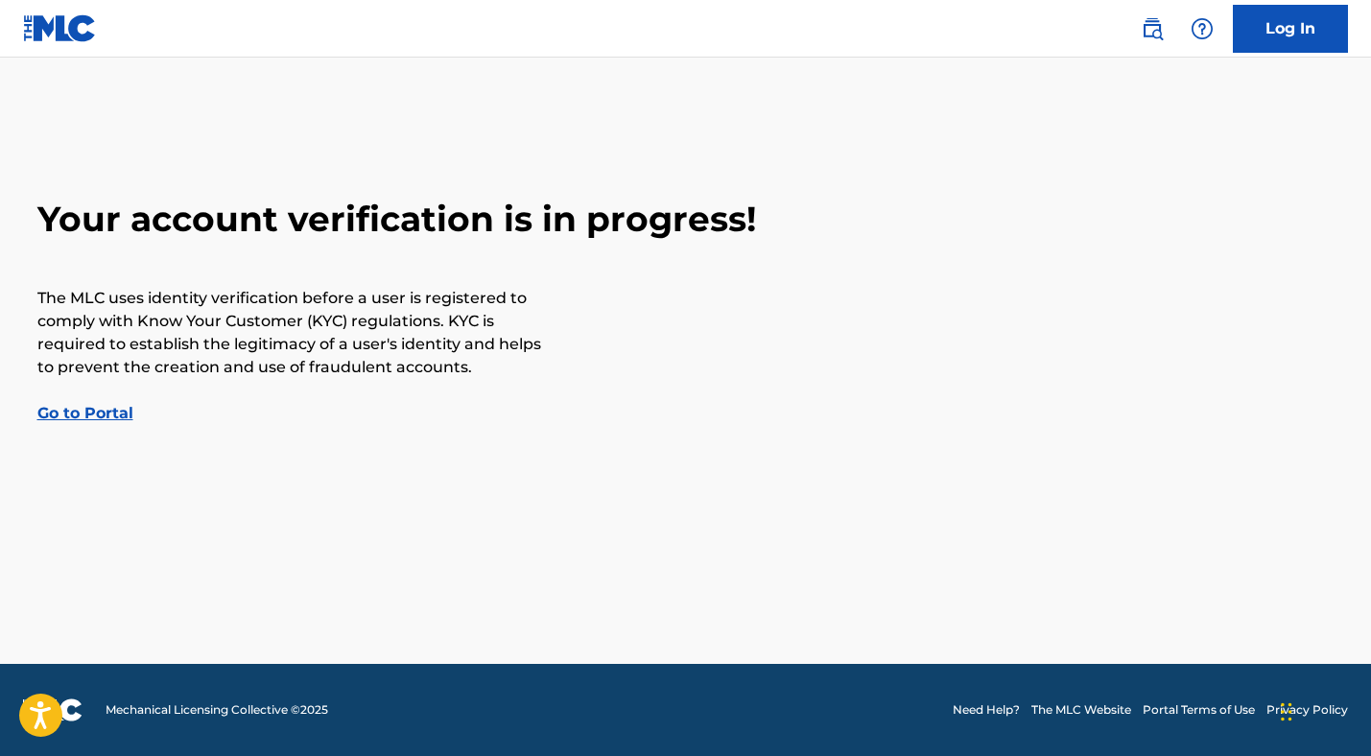
click at [82, 423] on div "Your account verification is in progress! The MLC uses identity verification be…" at bounding box center [686, 311] width 1344 height 227
click at [86, 417] on link "Go to Portal" at bounding box center [85, 413] width 96 height 18
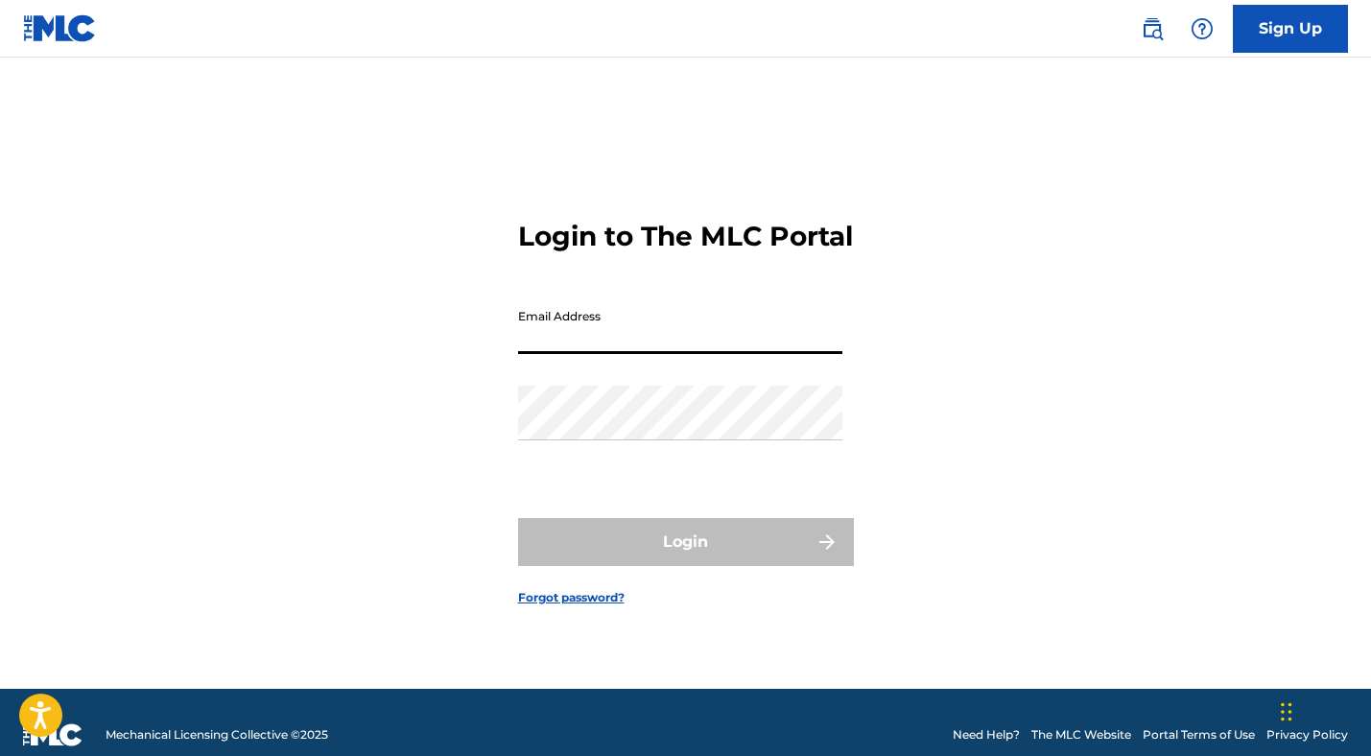
click at [558, 354] on input "Email Address" at bounding box center [680, 326] width 324 height 55
type input "[EMAIL_ADDRESS][DOMAIN_NAME]"
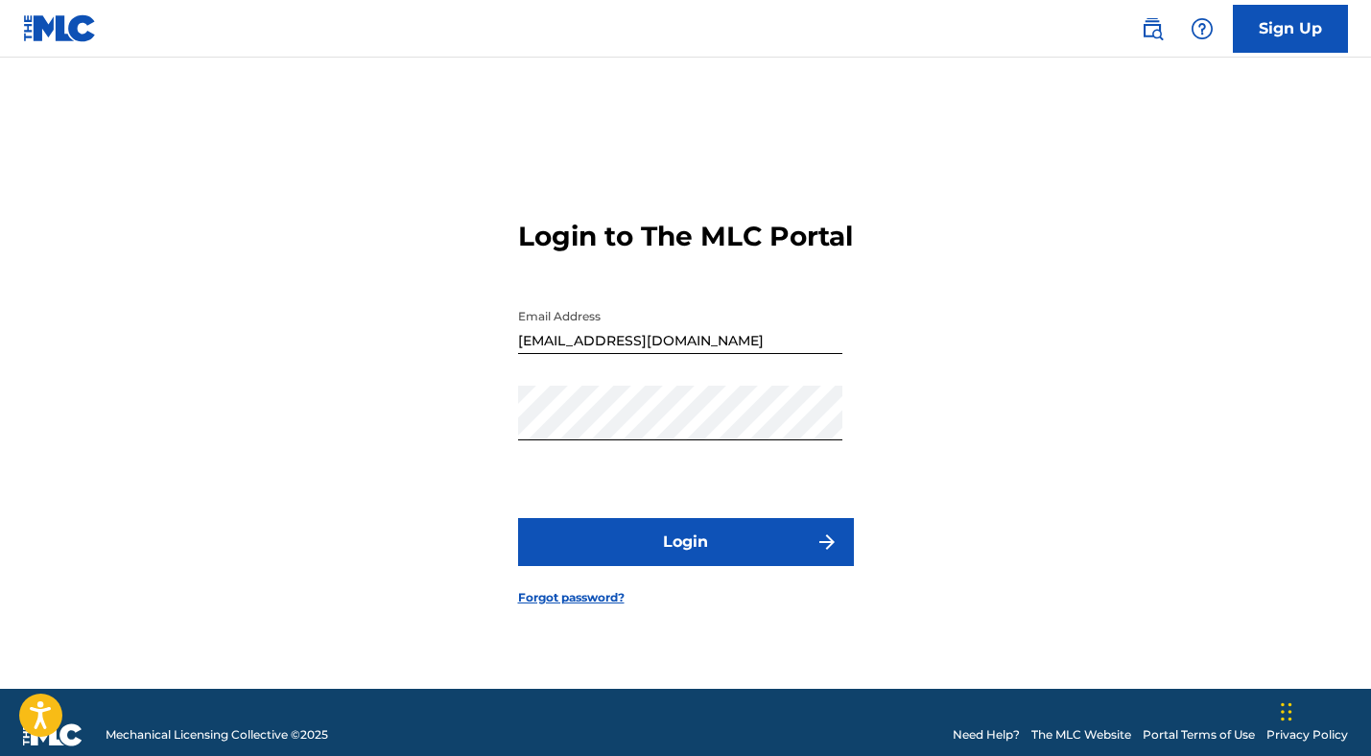
click at [595, 557] on button "Login" at bounding box center [686, 542] width 336 height 48
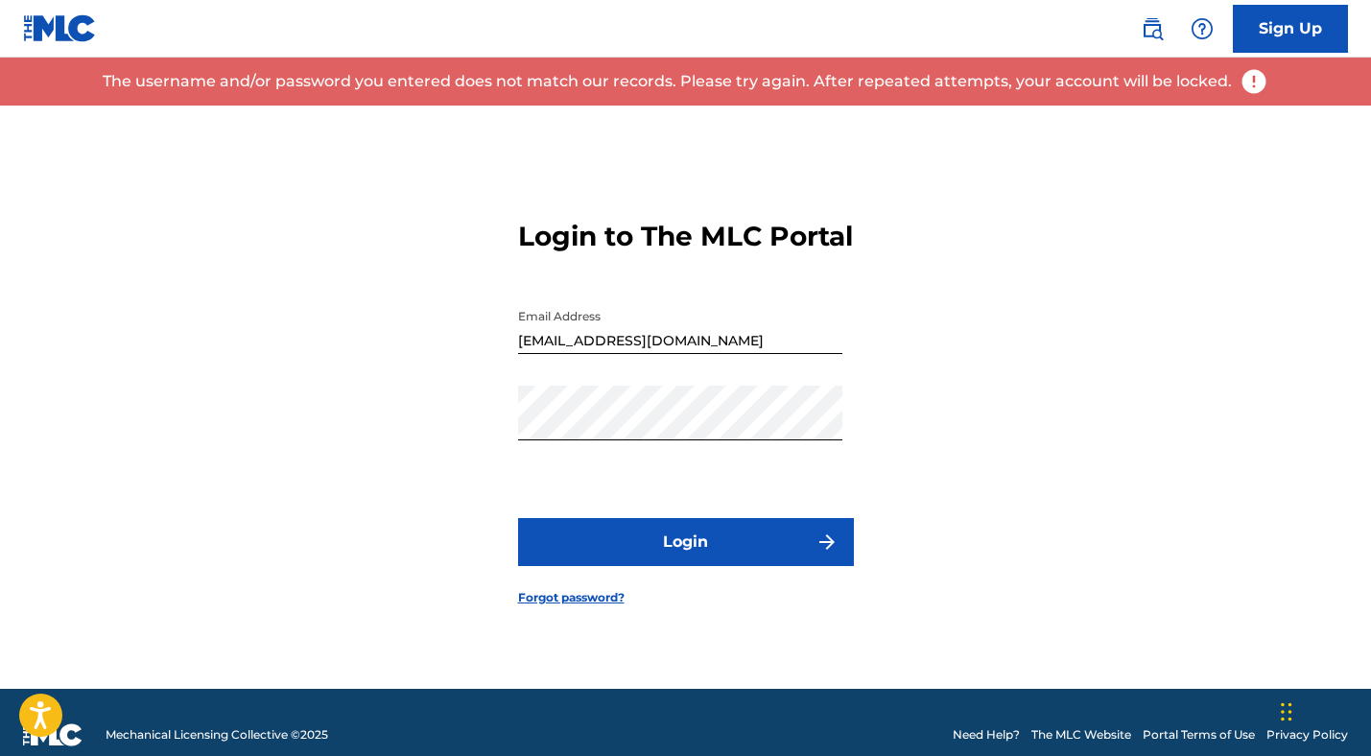
click at [554, 607] on link "Forgot password?" at bounding box center [571, 597] width 107 height 17
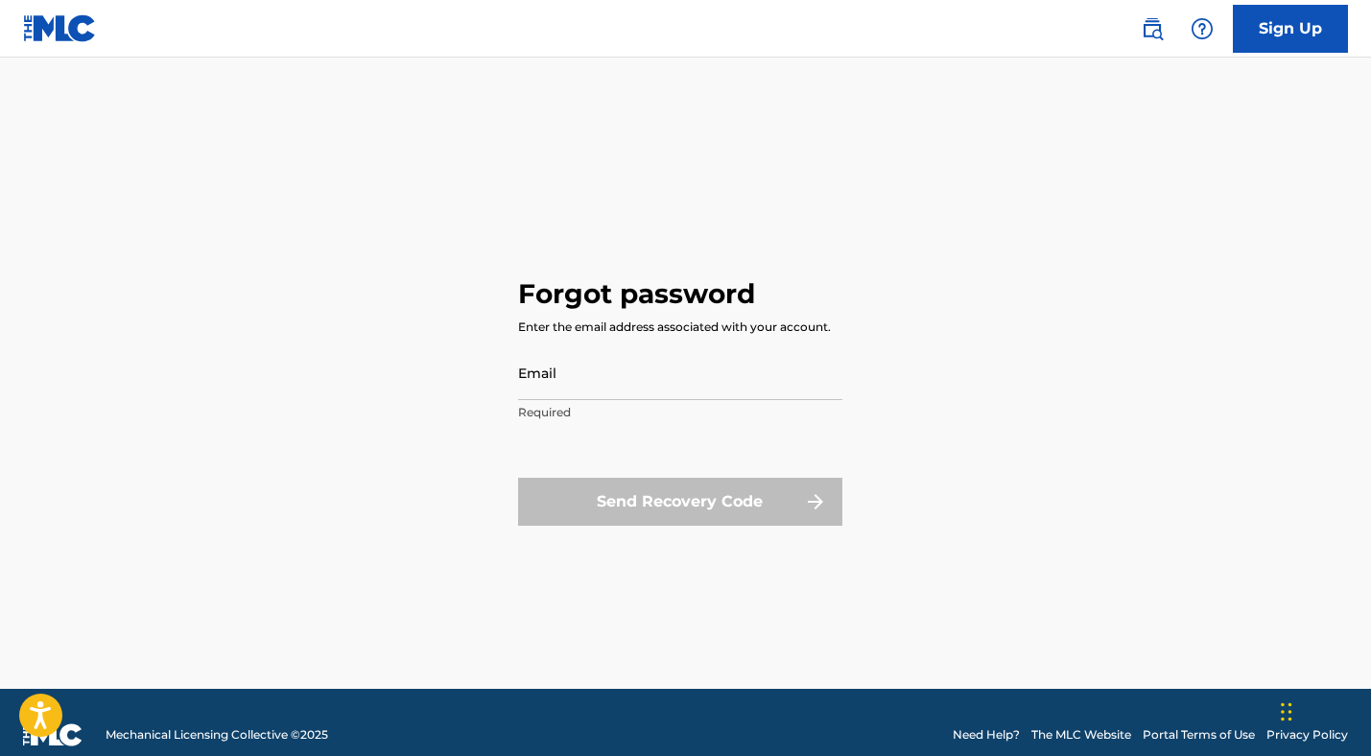
click at [536, 387] on input "Email" at bounding box center [680, 372] width 324 height 55
type input "[PERSON_NAME]"
click at [36, 36] on img at bounding box center [60, 28] width 74 height 28
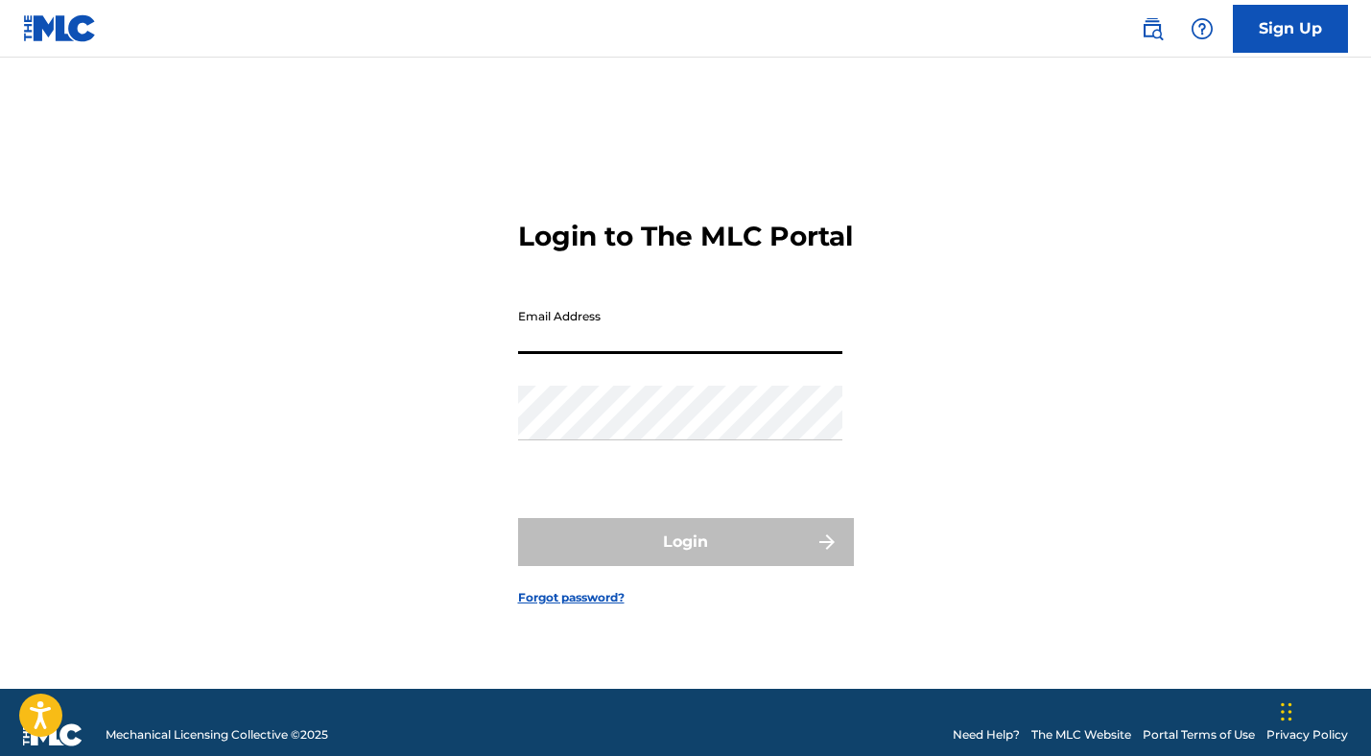
click at [557, 354] on input "Email Address" at bounding box center [680, 326] width 324 height 55
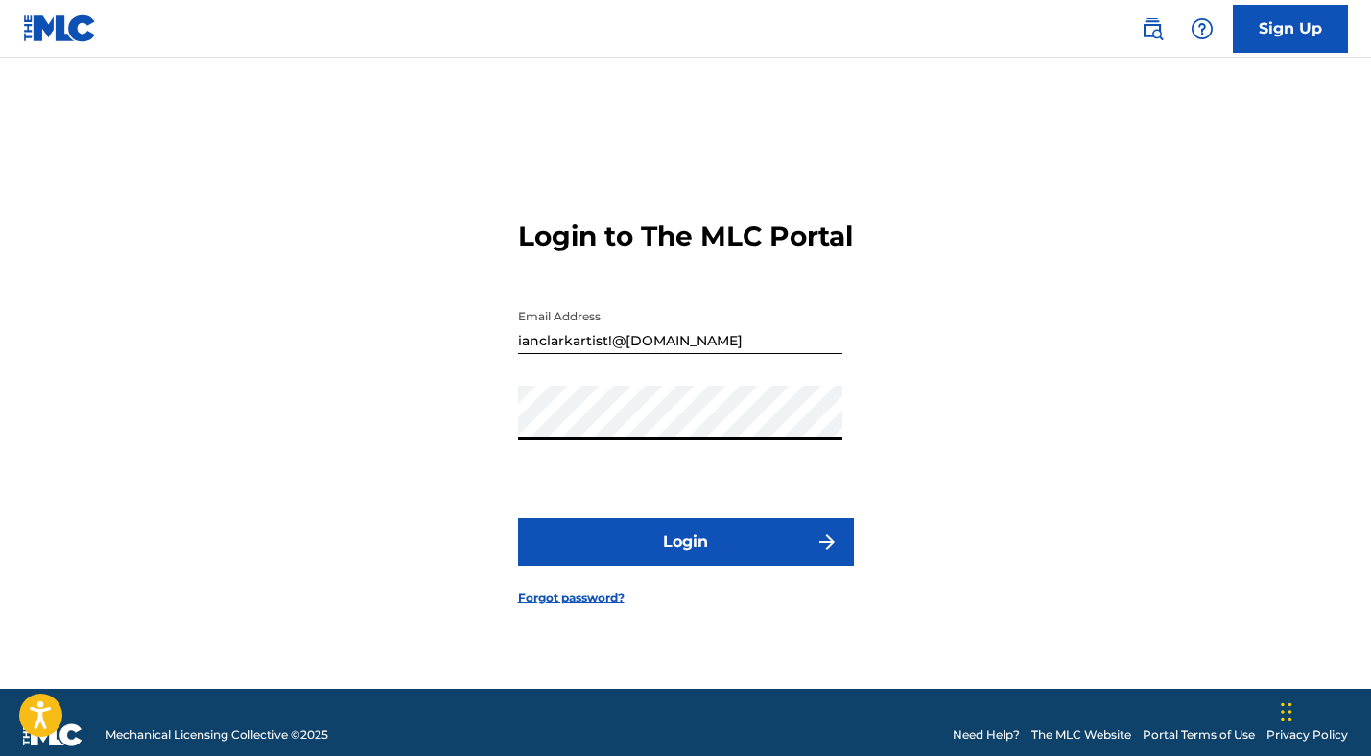
click at [572, 551] on button "Login" at bounding box center [686, 542] width 336 height 48
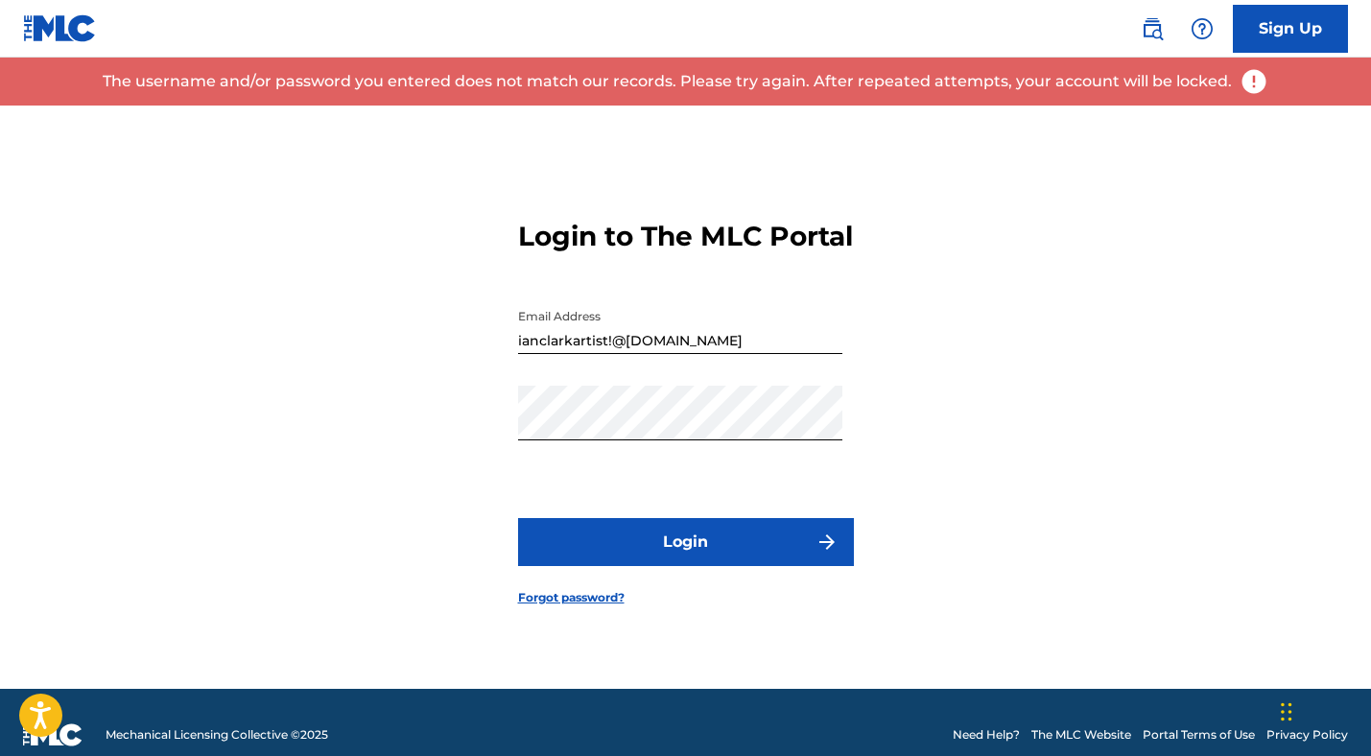
click at [608, 350] on input "ianclarkartist!@[DOMAIN_NAME]" at bounding box center [680, 326] width 324 height 55
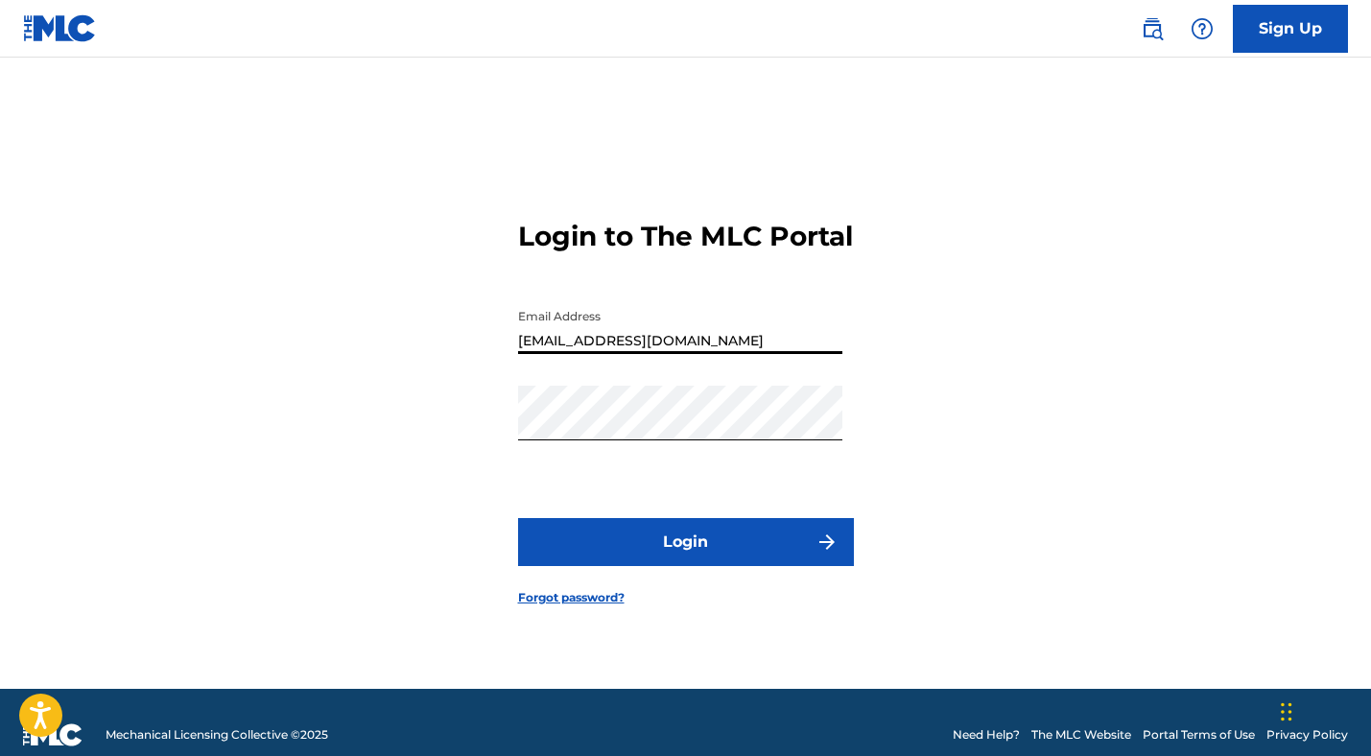
type input "[EMAIL_ADDRESS][DOMAIN_NAME]"
click at [648, 550] on button "Login" at bounding box center [686, 542] width 336 height 48
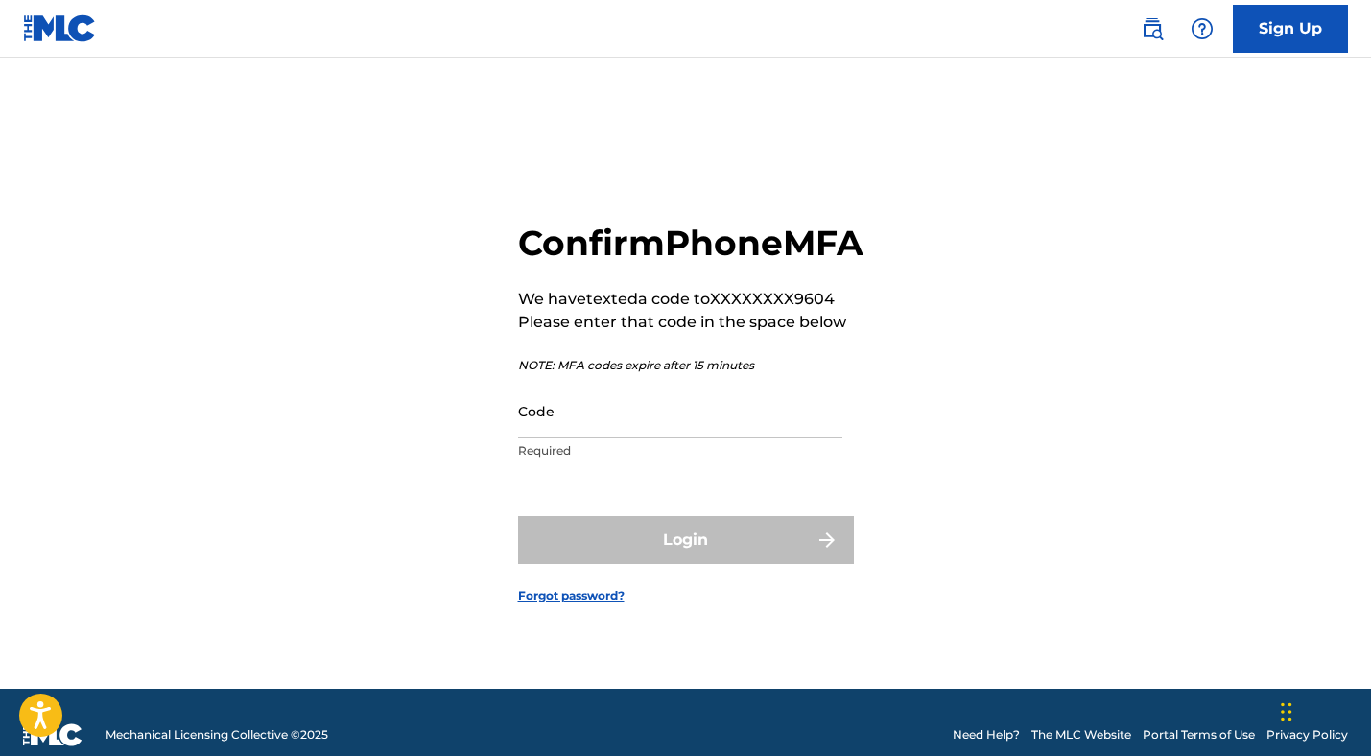
click at [610, 439] on input "Code" at bounding box center [680, 411] width 324 height 55
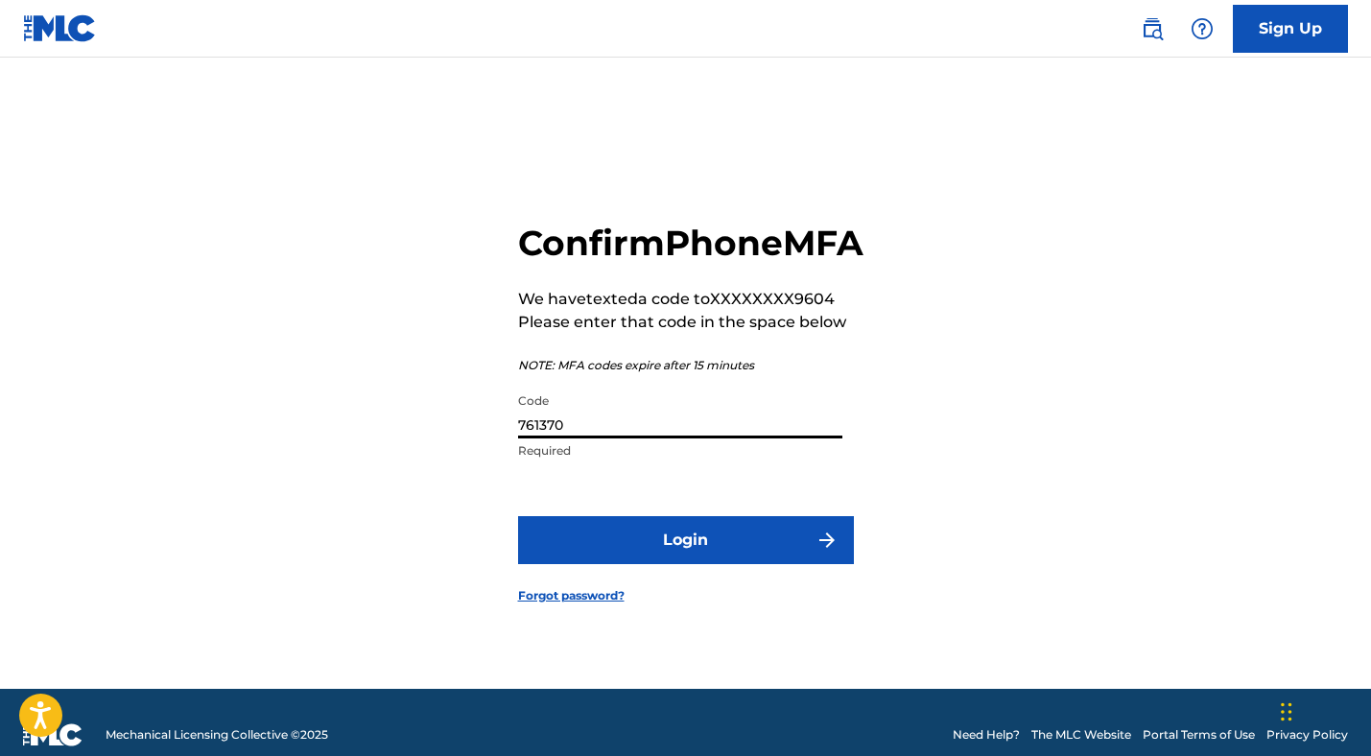
type input "761370"
click at [598, 564] on button "Login" at bounding box center [686, 540] width 336 height 48
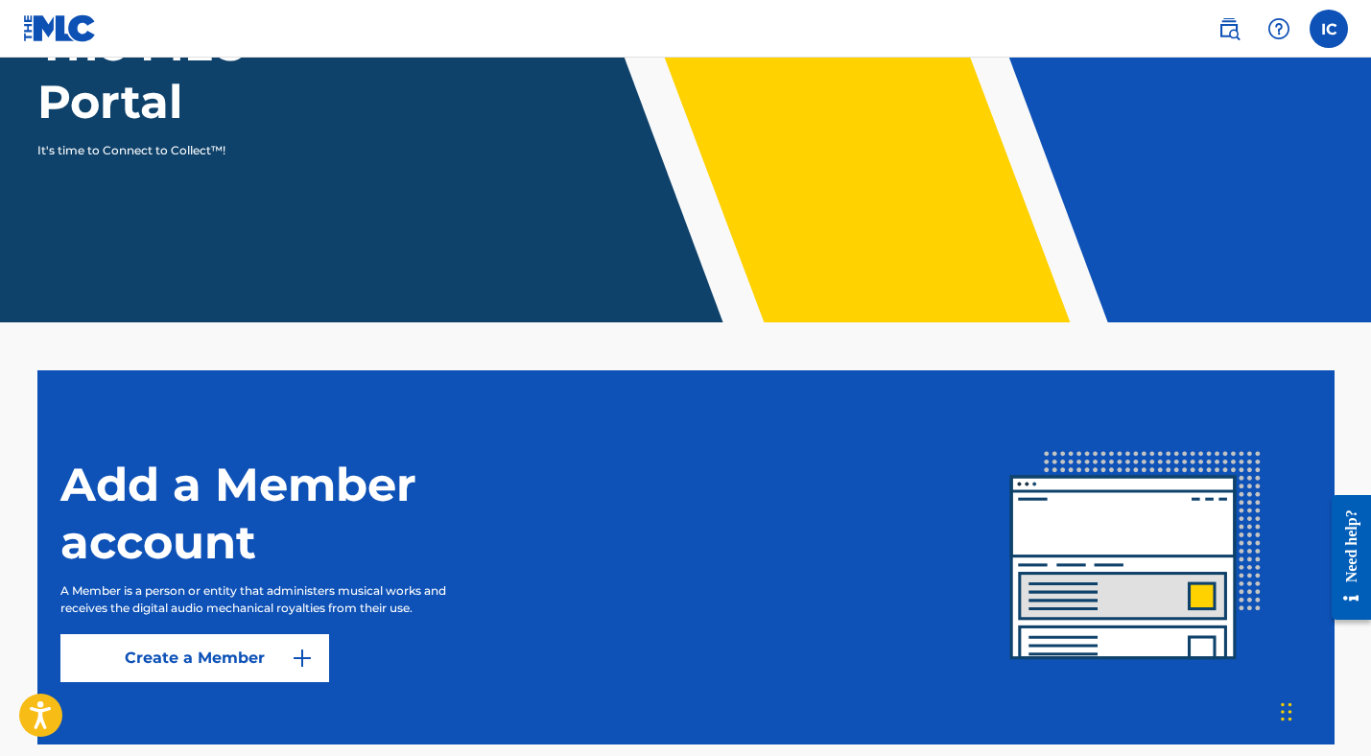
scroll to position [344, 0]
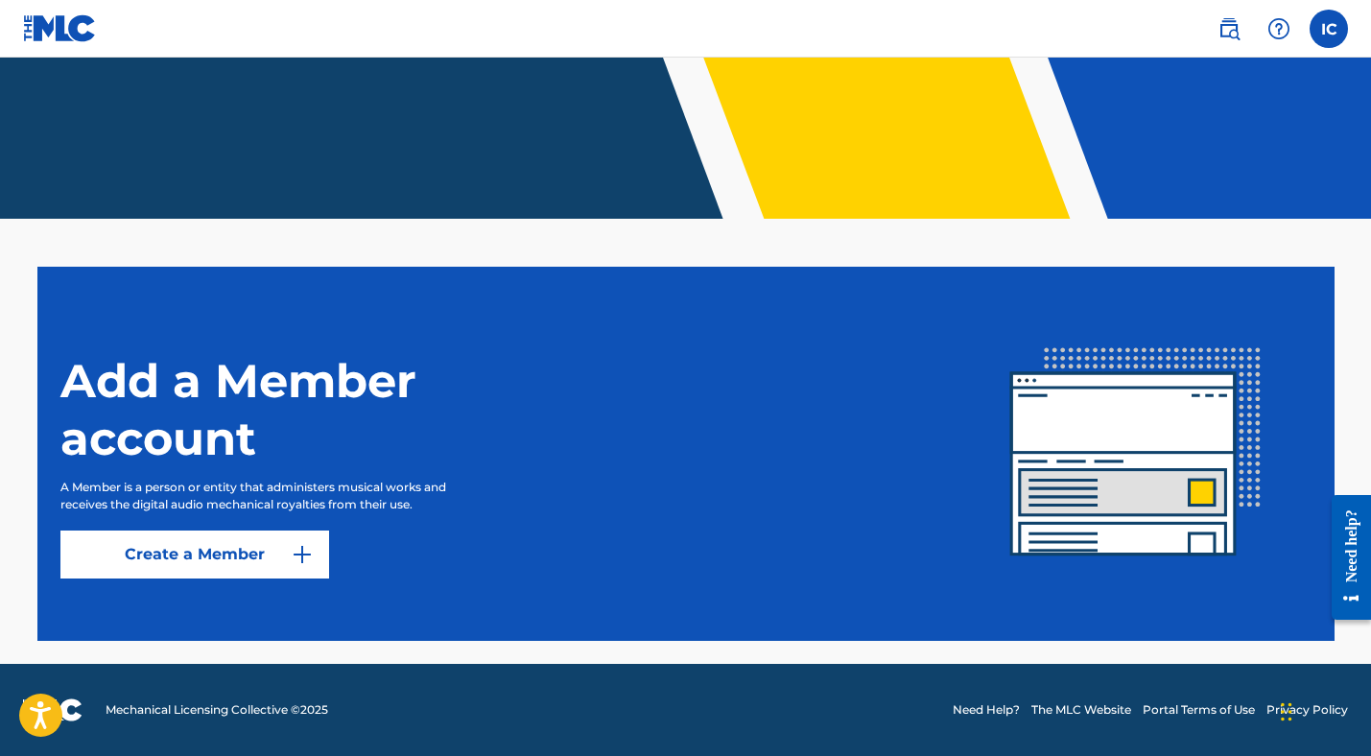
click at [235, 564] on link "Create a Member" at bounding box center [194, 555] width 269 height 48
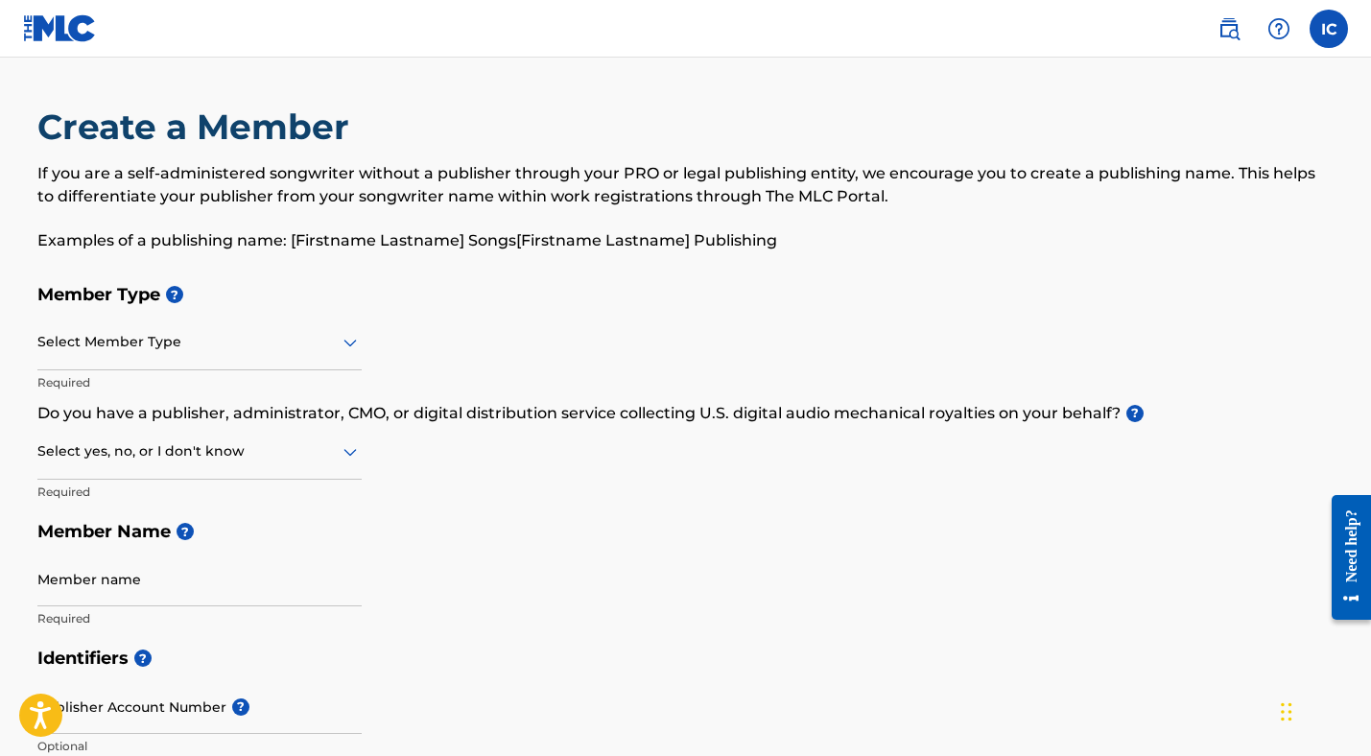
click at [137, 353] on div at bounding box center [199, 342] width 324 height 24
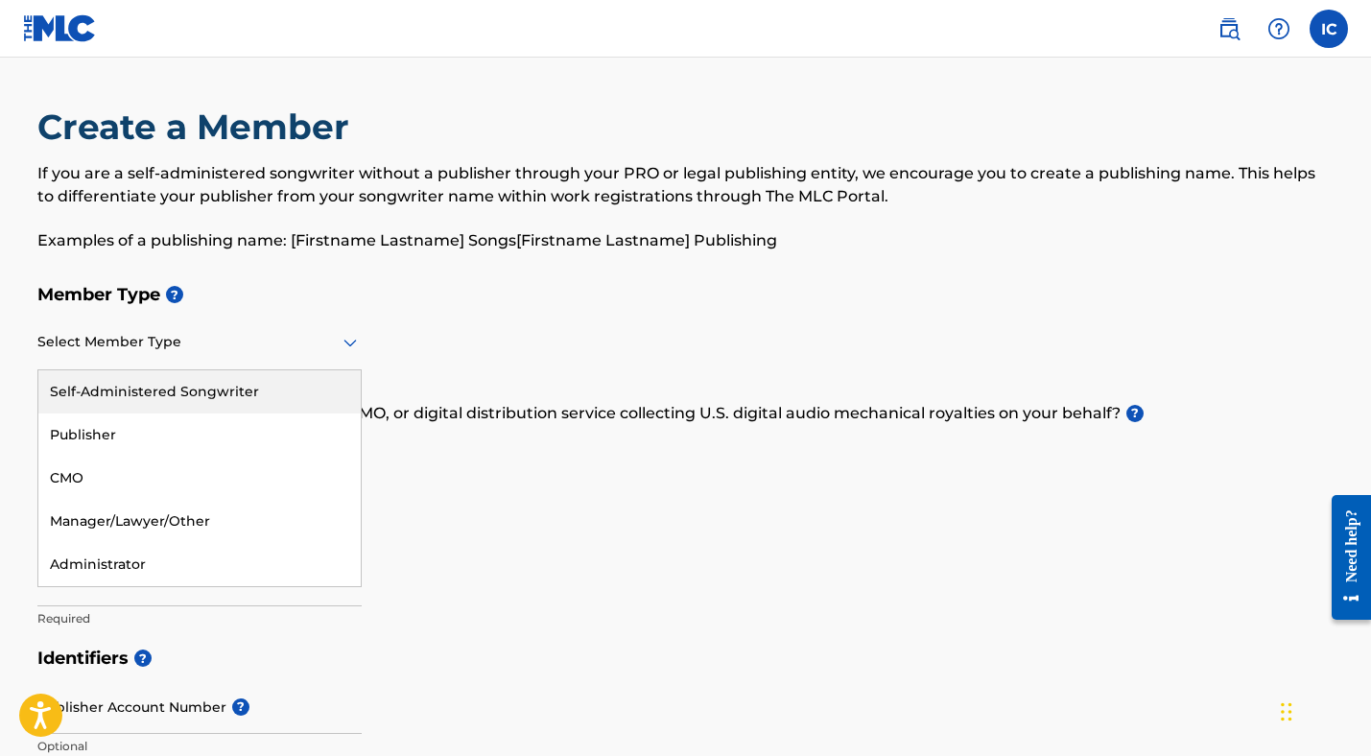
click at [139, 407] on div "Self-Administered Songwriter" at bounding box center [199, 391] width 322 height 43
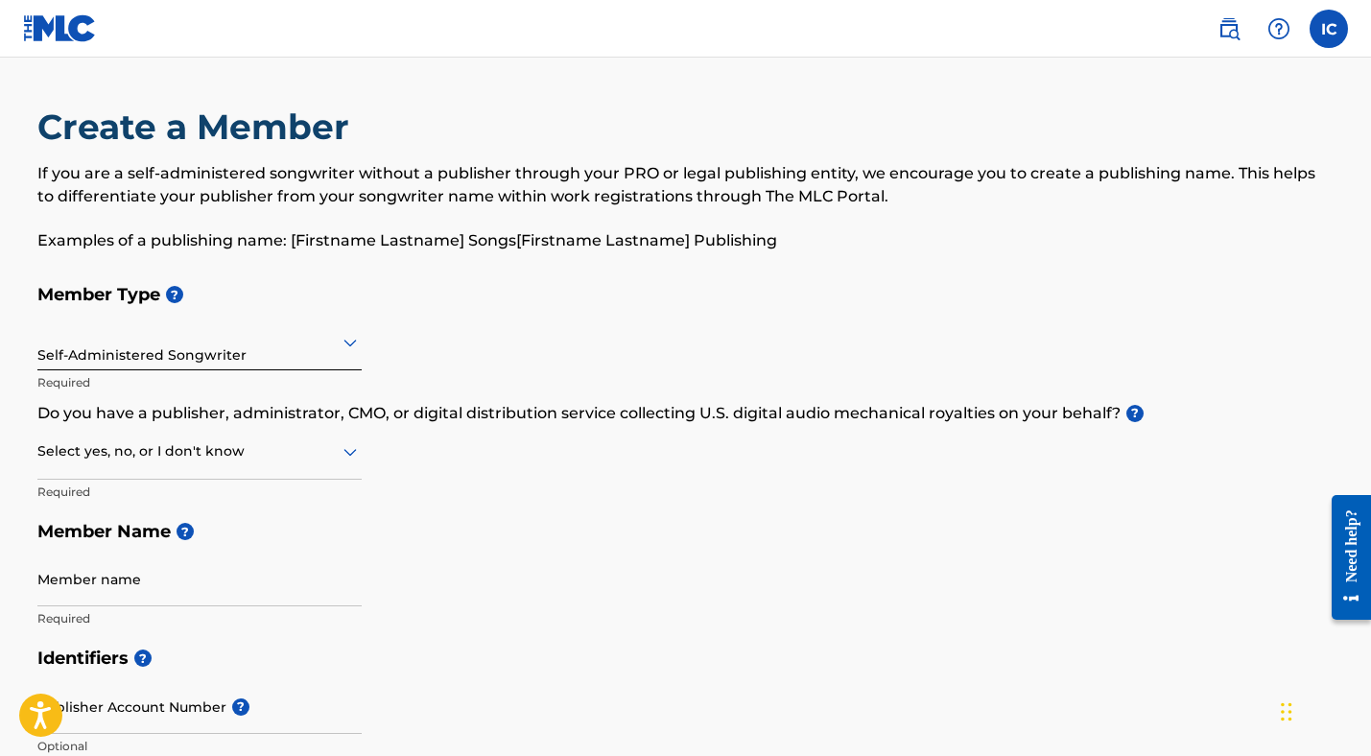
click at [127, 452] on div at bounding box center [199, 452] width 324 height 24
click at [116, 507] on div "Yes" at bounding box center [199, 501] width 322 height 43
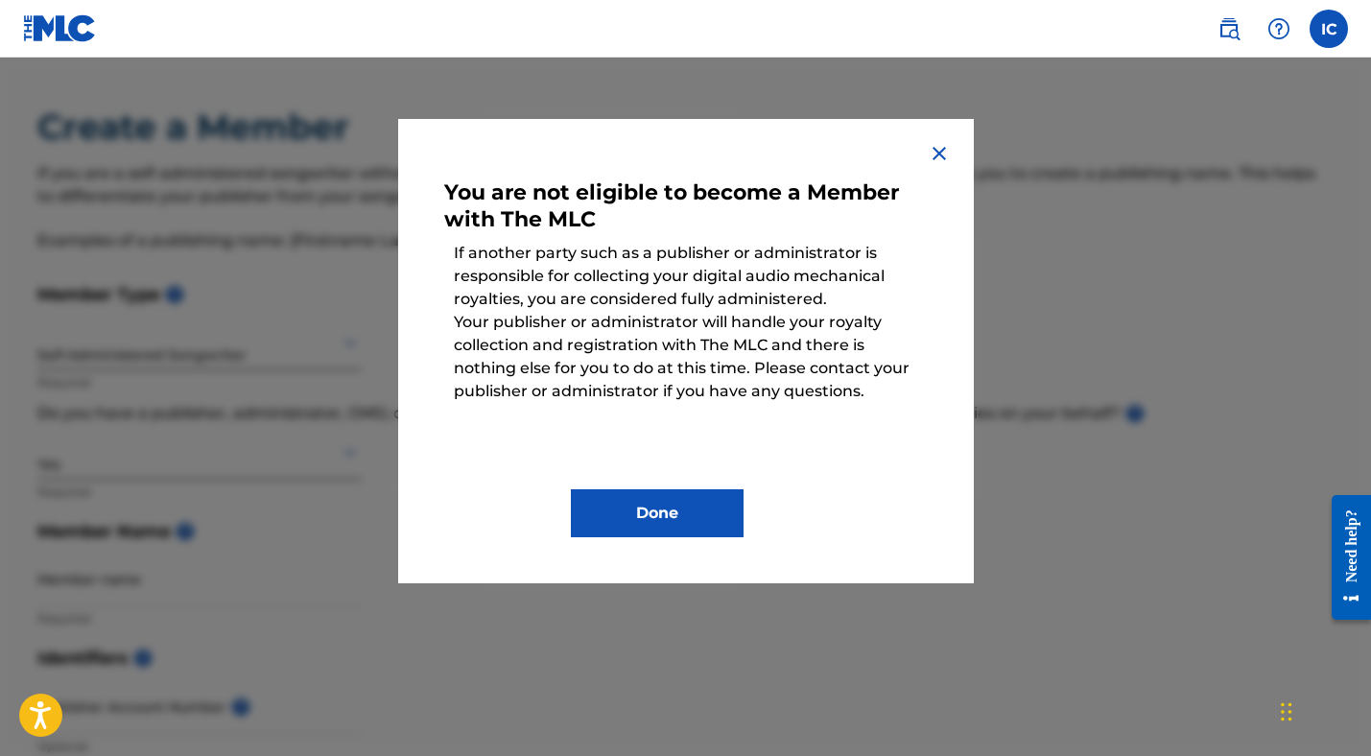
click at [633, 531] on button "Done" at bounding box center [657, 513] width 173 height 48
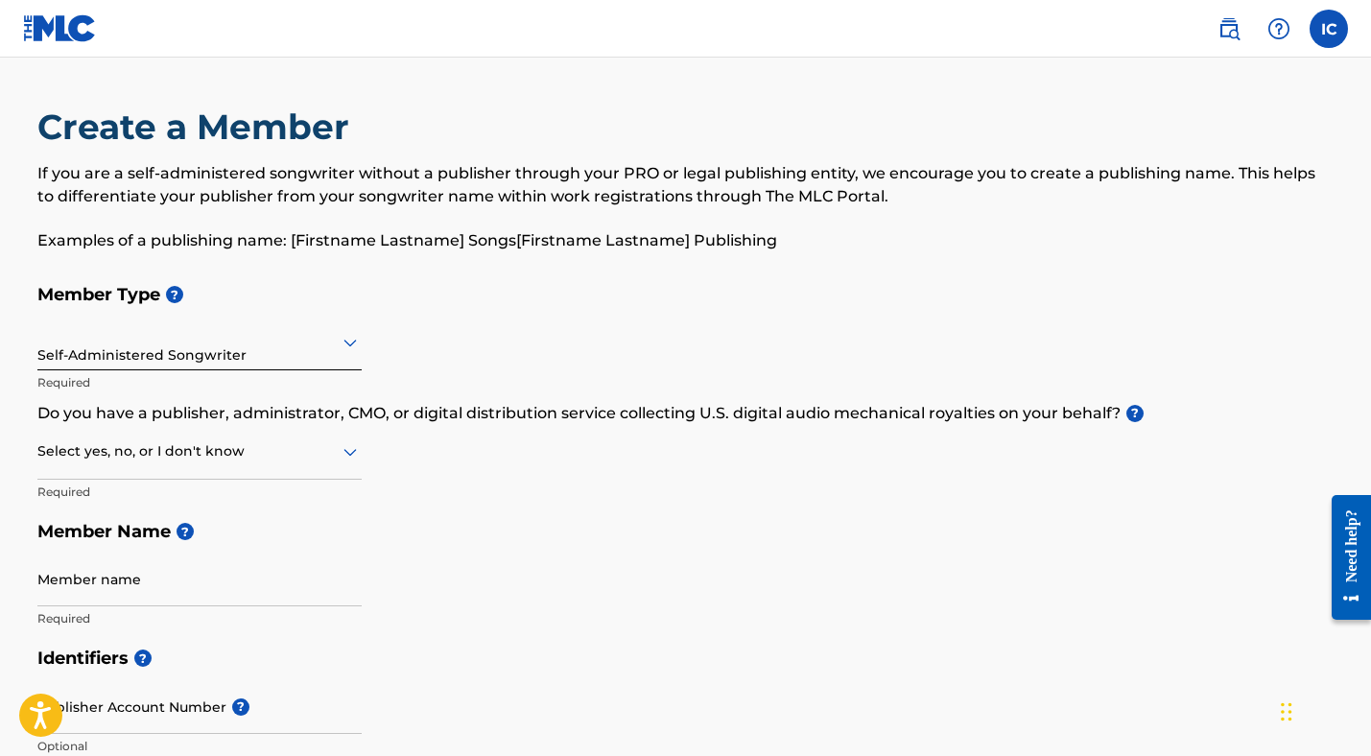
click at [134, 469] on div "Select yes, no, or I don't know" at bounding box center [199, 452] width 324 height 55
click at [111, 585] on div "I don't know" at bounding box center [199, 587] width 322 height 43
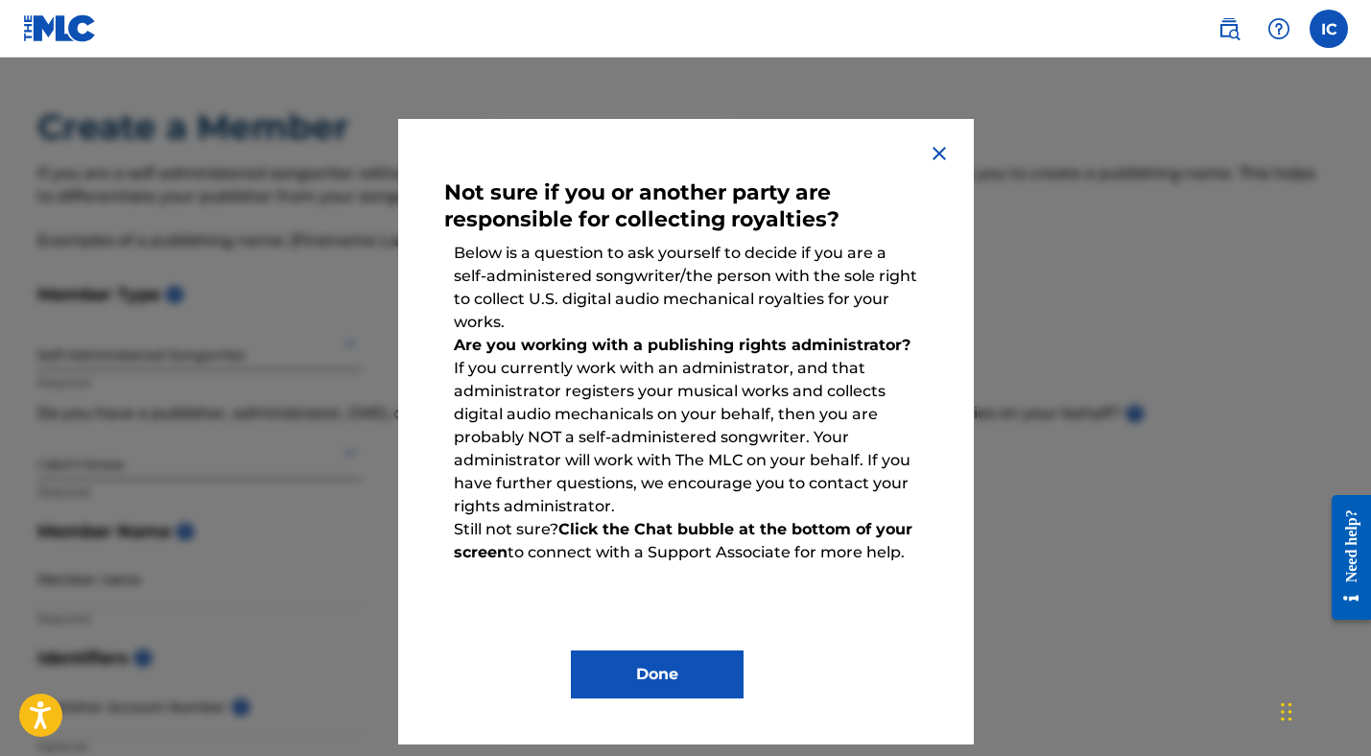
click at [618, 663] on button "Done" at bounding box center [657, 675] width 173 height 48
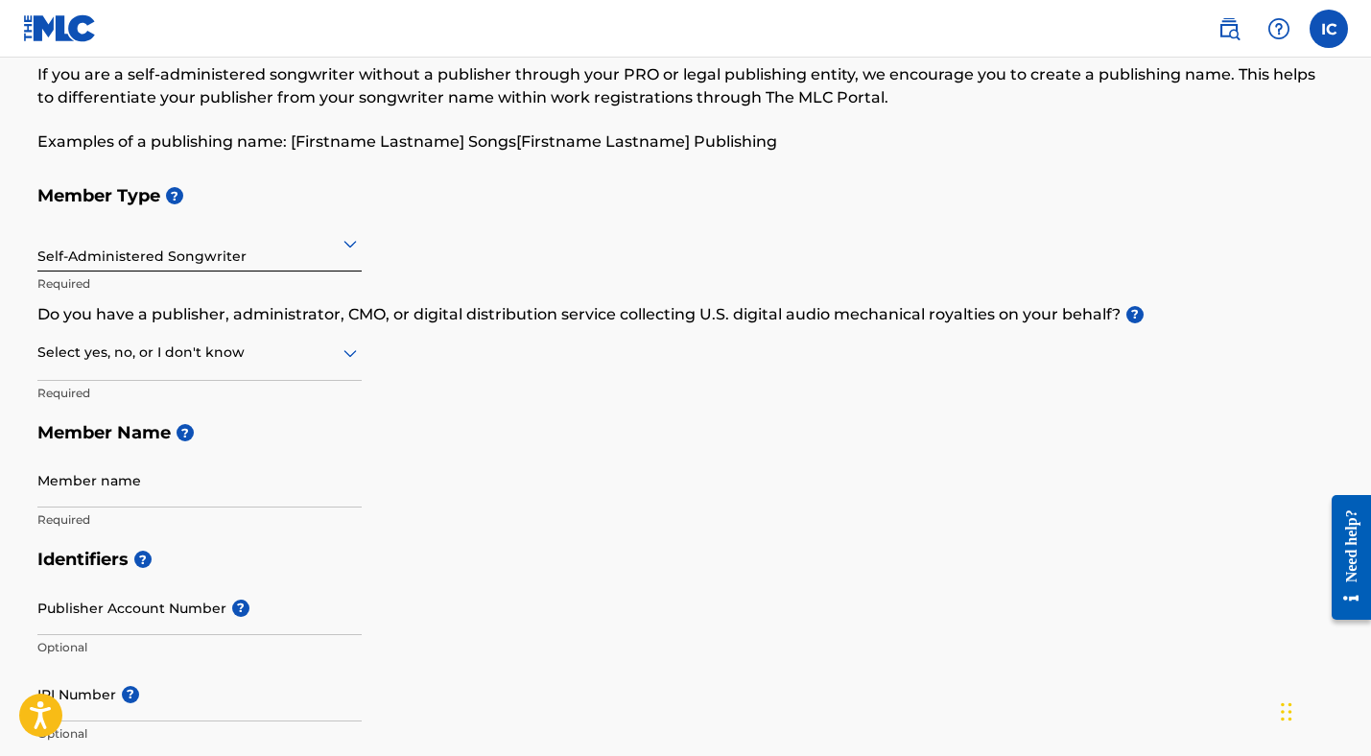
scroll to position [101, 0]
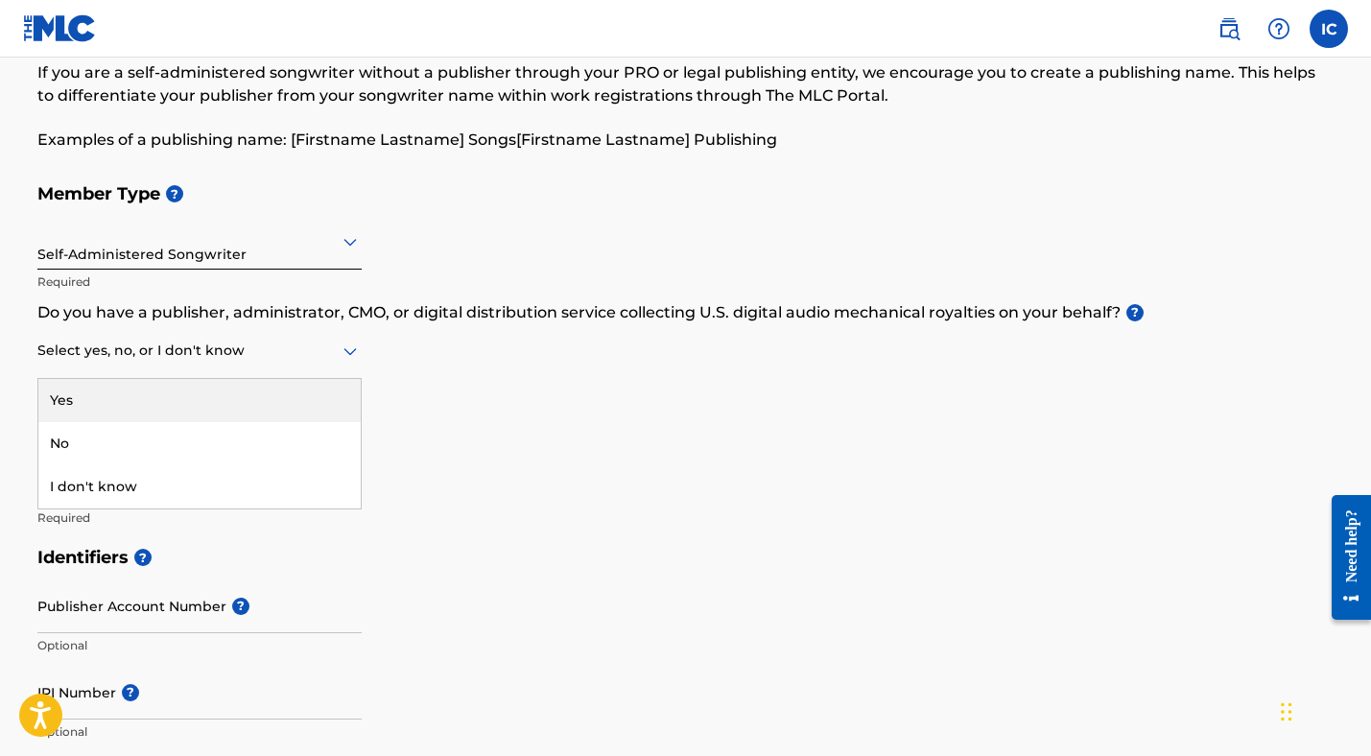
click at [124, 351] on div at bounding box center [199, 351] width 324 height 24
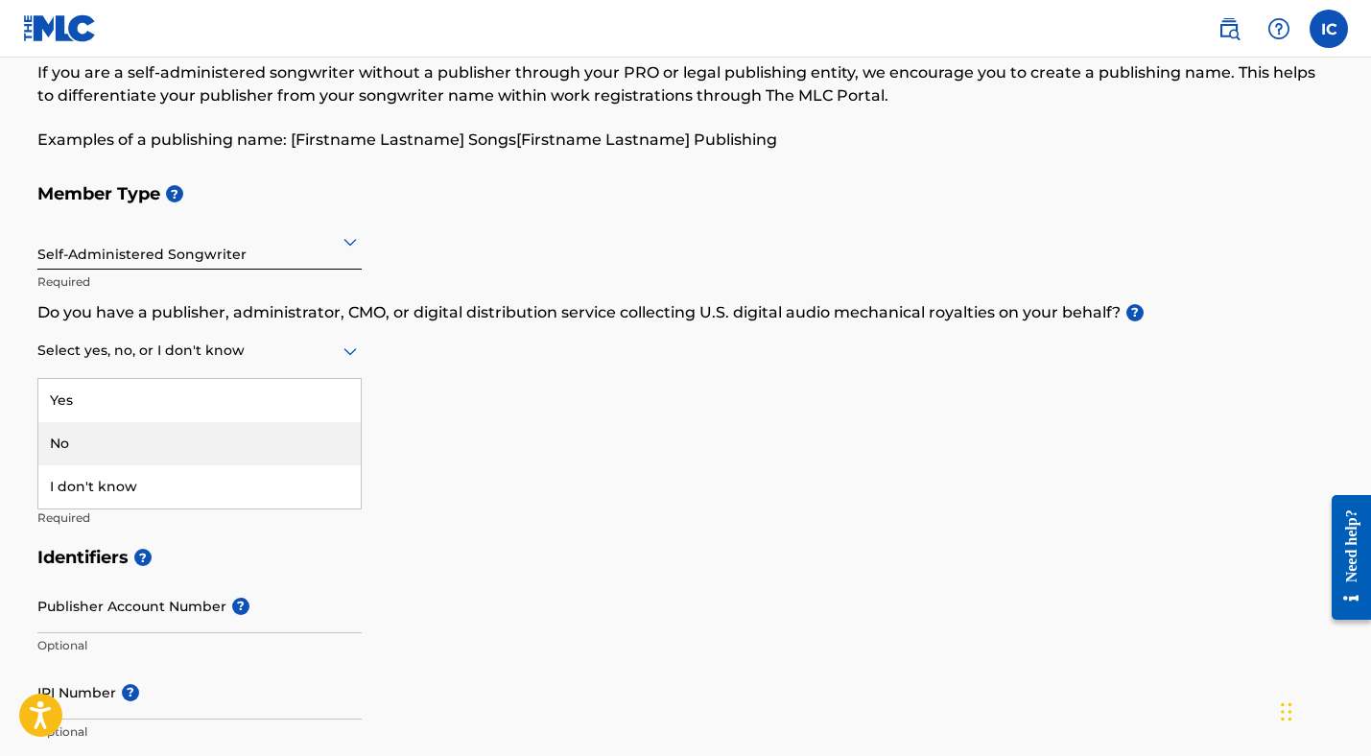
click at [99, 440] on div "No" at bounding box center [199, 443] width 322 height 43
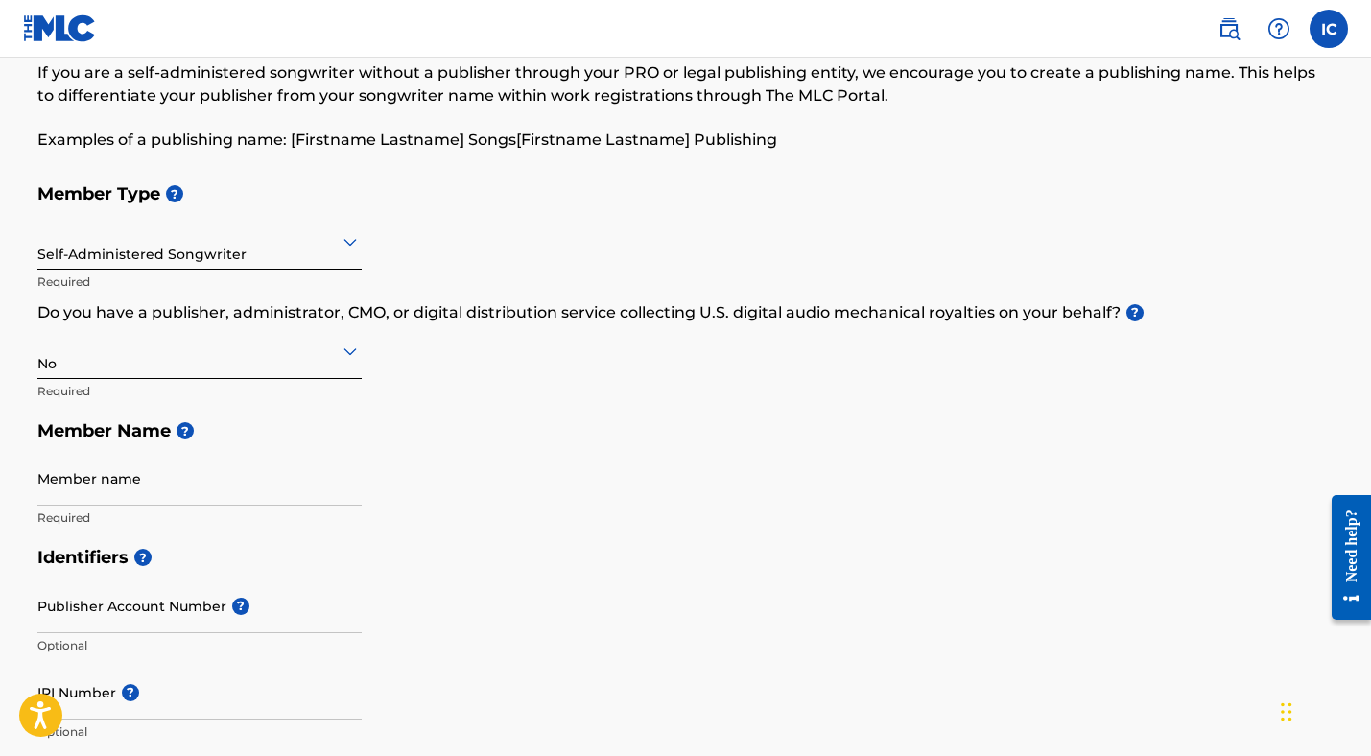
click at [100, 482] on input "Member name" at bounding box center [199, 478] width 324 height 55
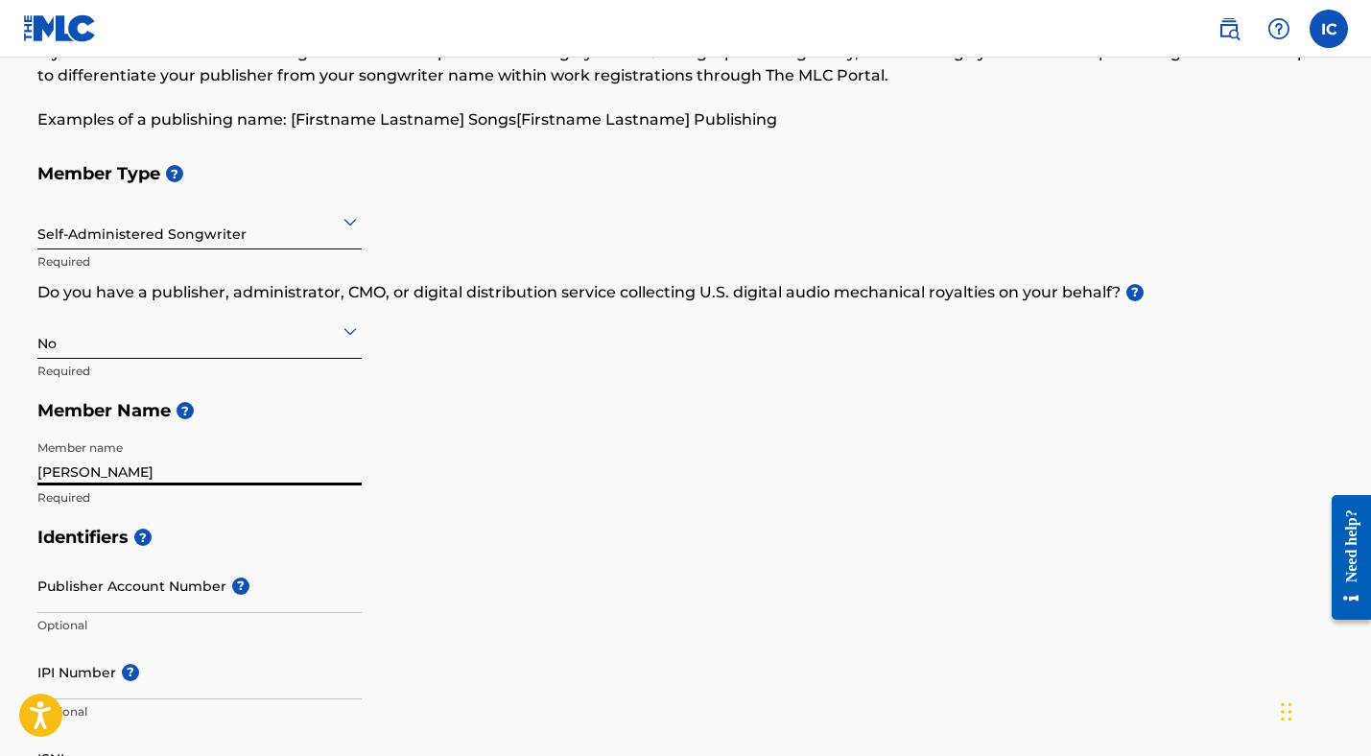
scroll to position [131, 0]
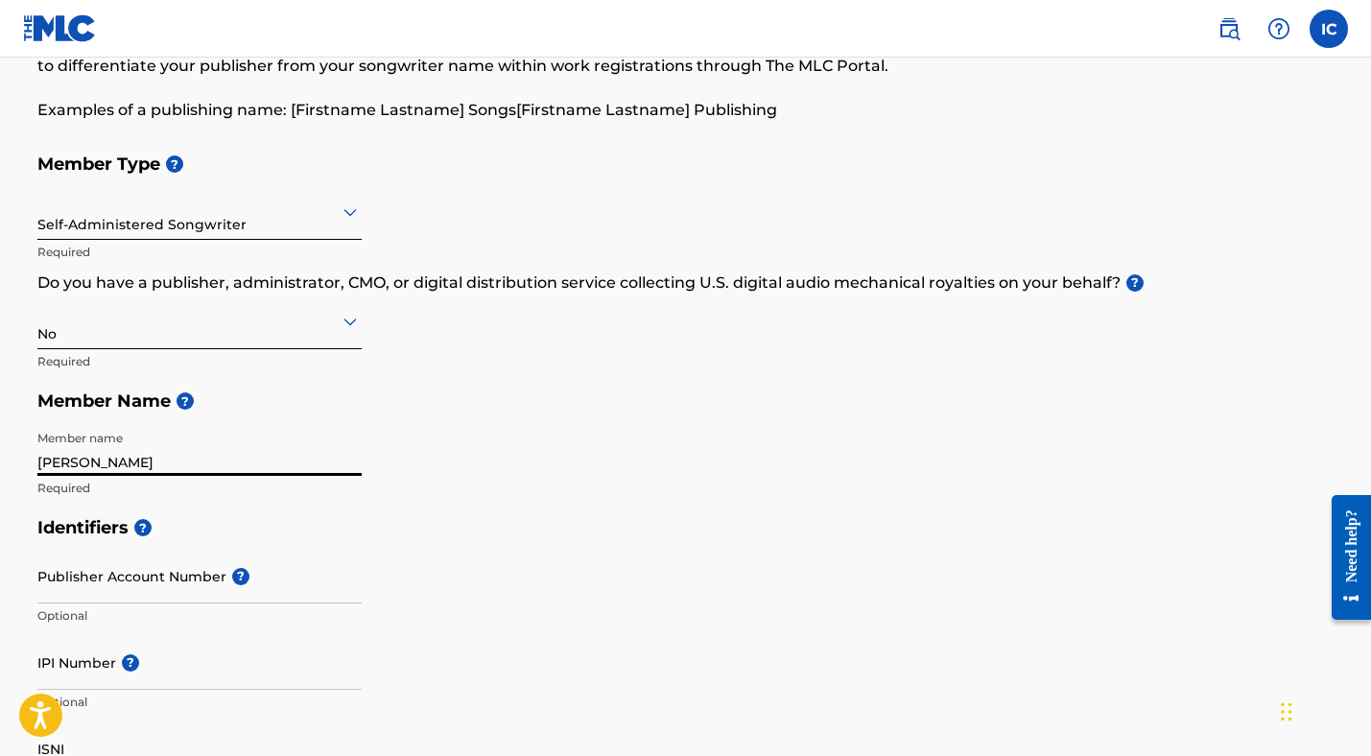
type input "[PERSON_NAME]"
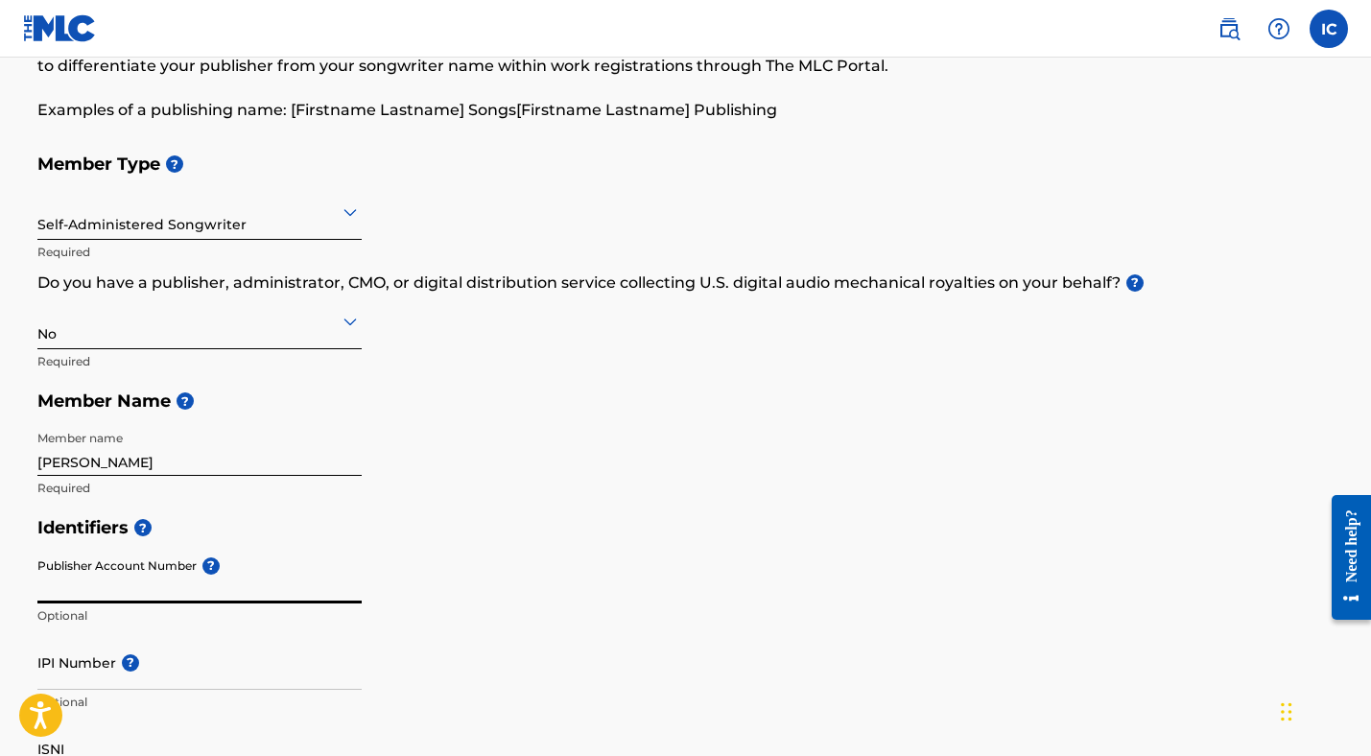
click at [125, 595] on input "Publisher Account Number ?" at bounding box center [199, 576] width 324 height 55
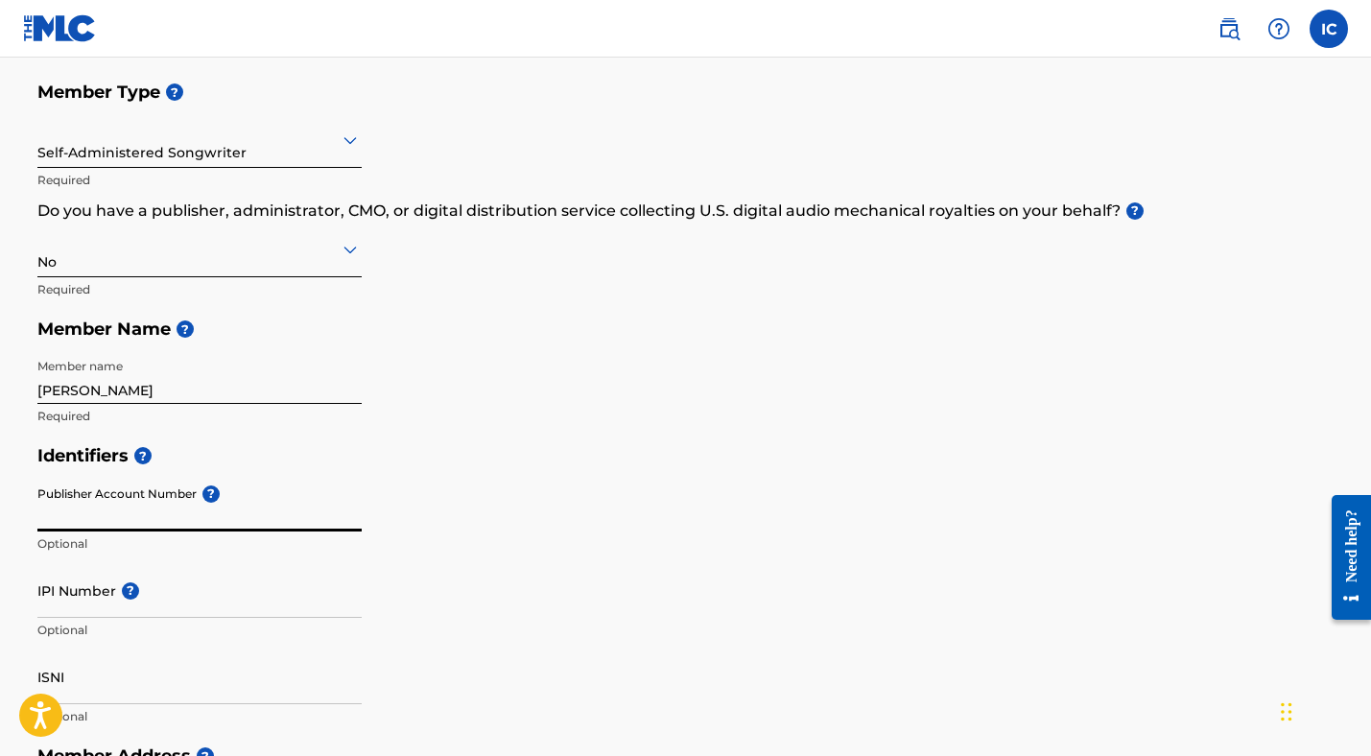
scroll to position [206, 0]
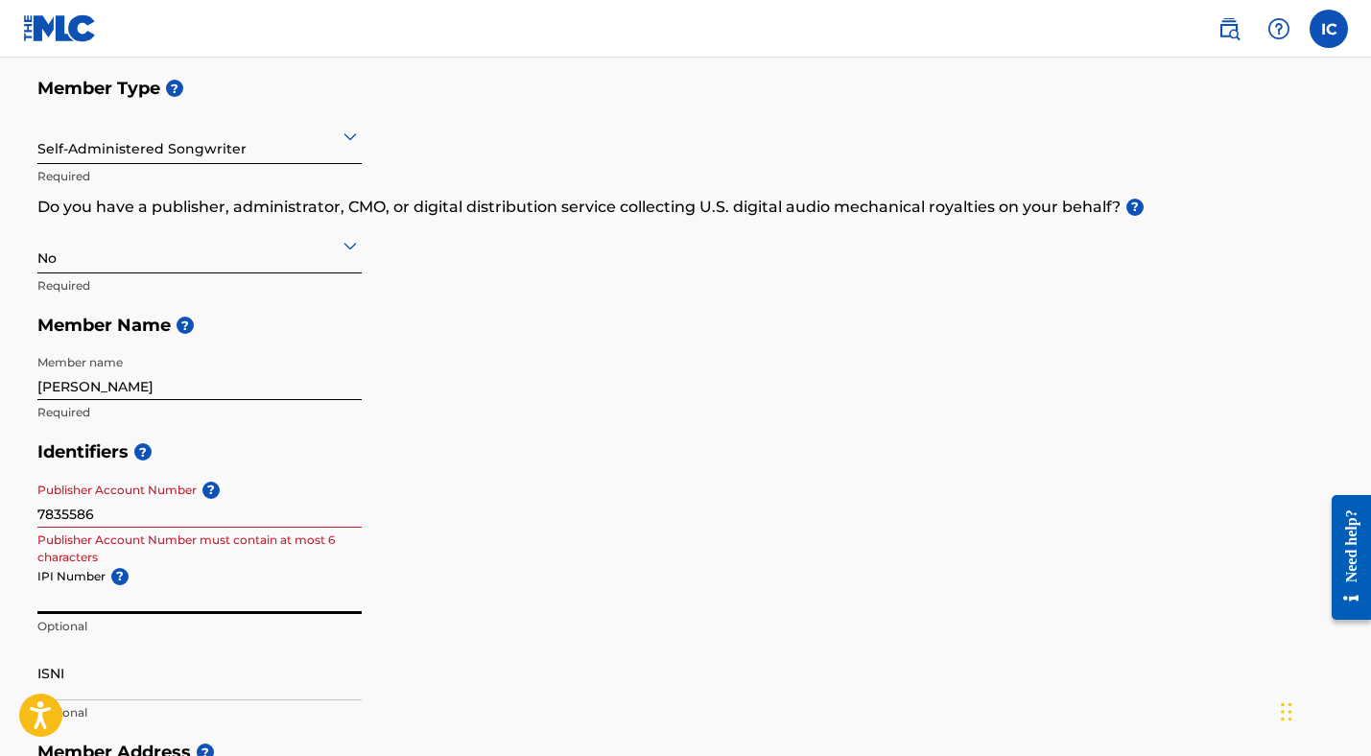
click at [73, 601] on input "IPI Number ?" at bounding box center [199, 586] width 324 height 55
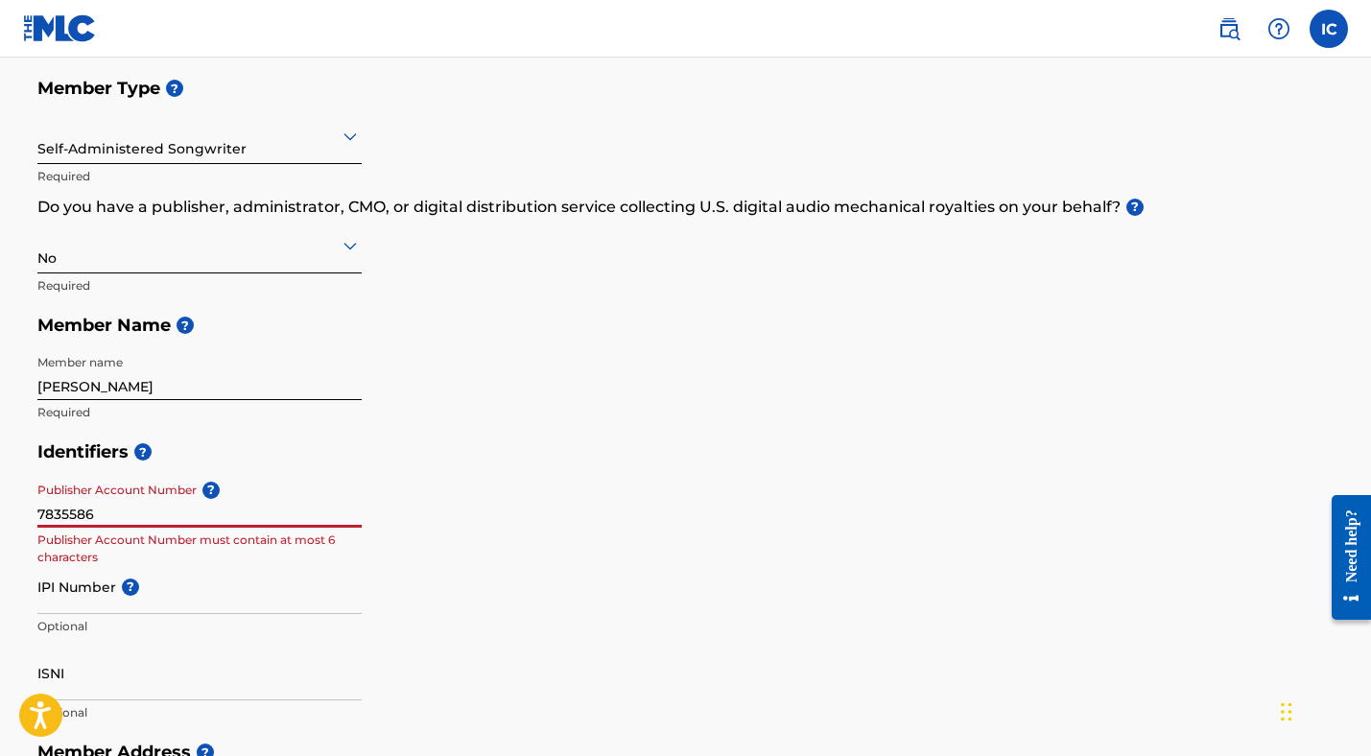
click at [108, 511] on input "7835586" at bounding box center [199, 500] width 324 height 55
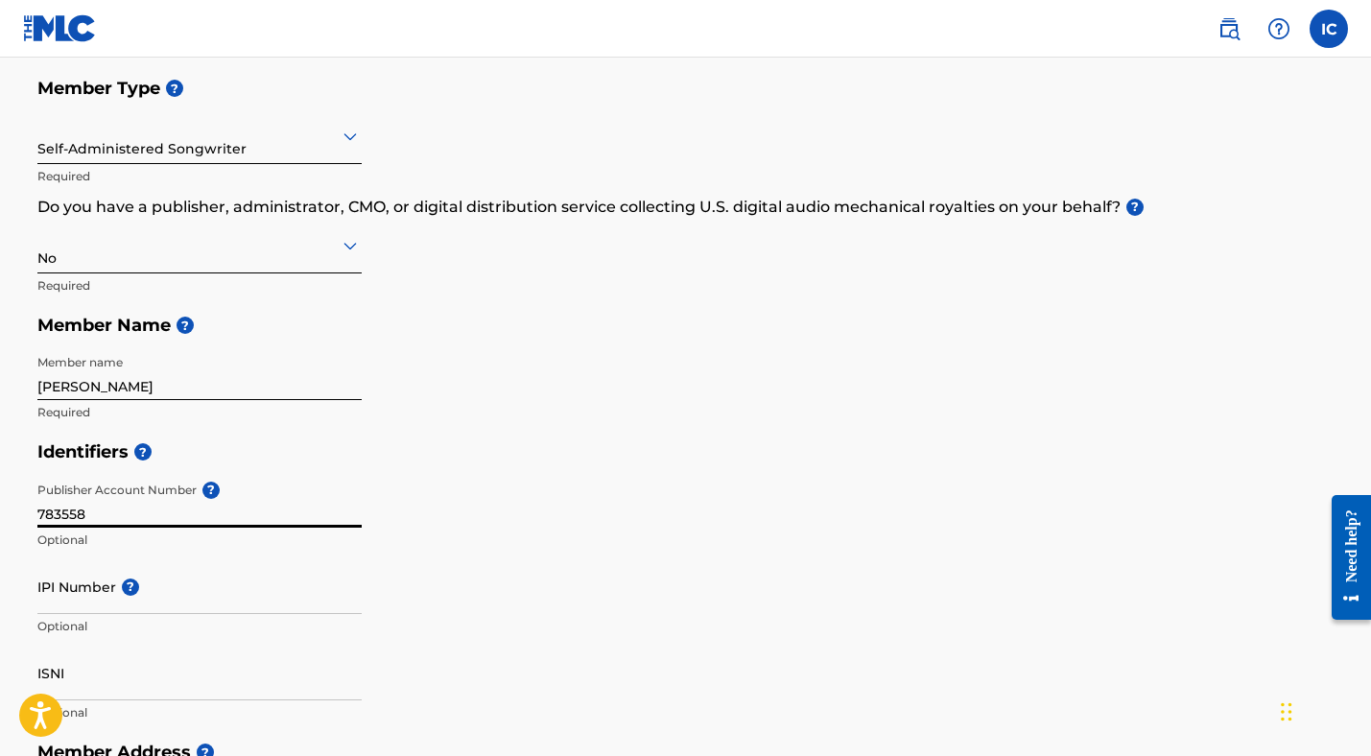
type input "7835586"
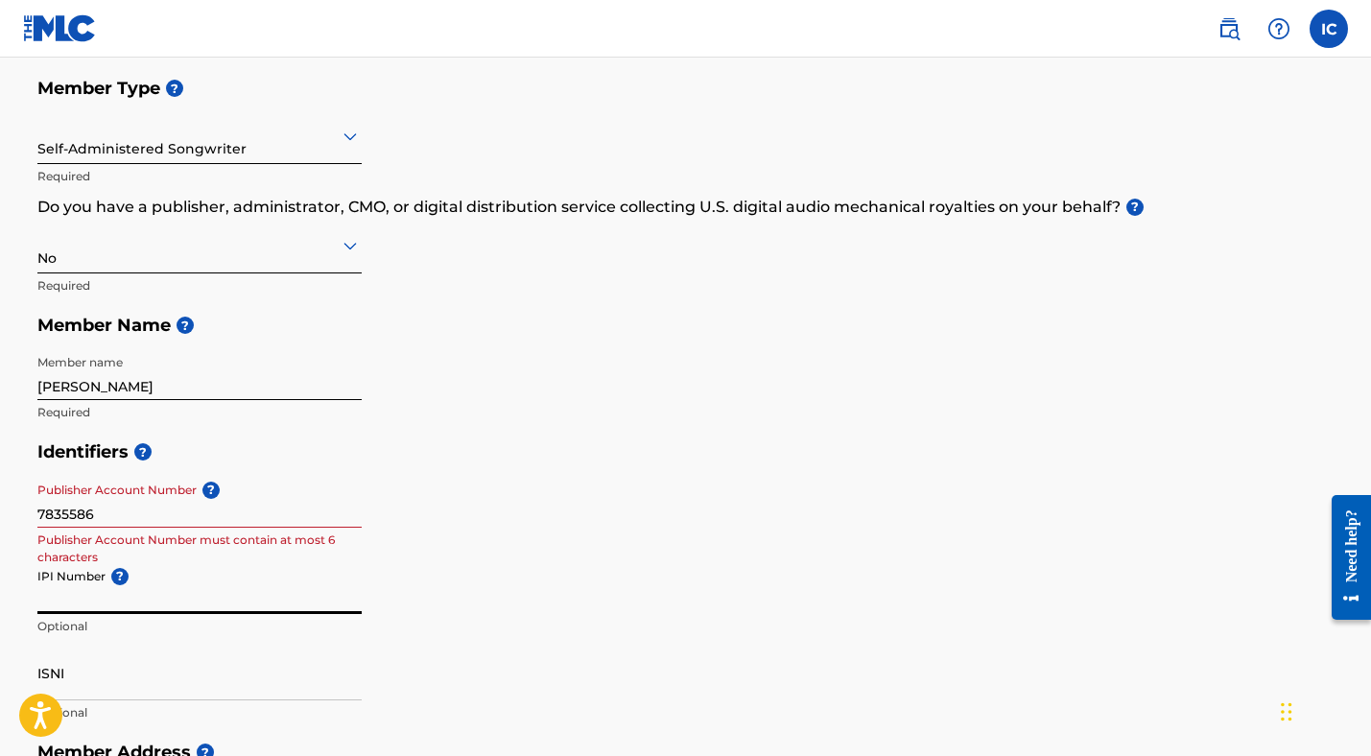
click at [78, 601] on input "IPI Number ?" at bounding box center [199, 586] width 324 height 55
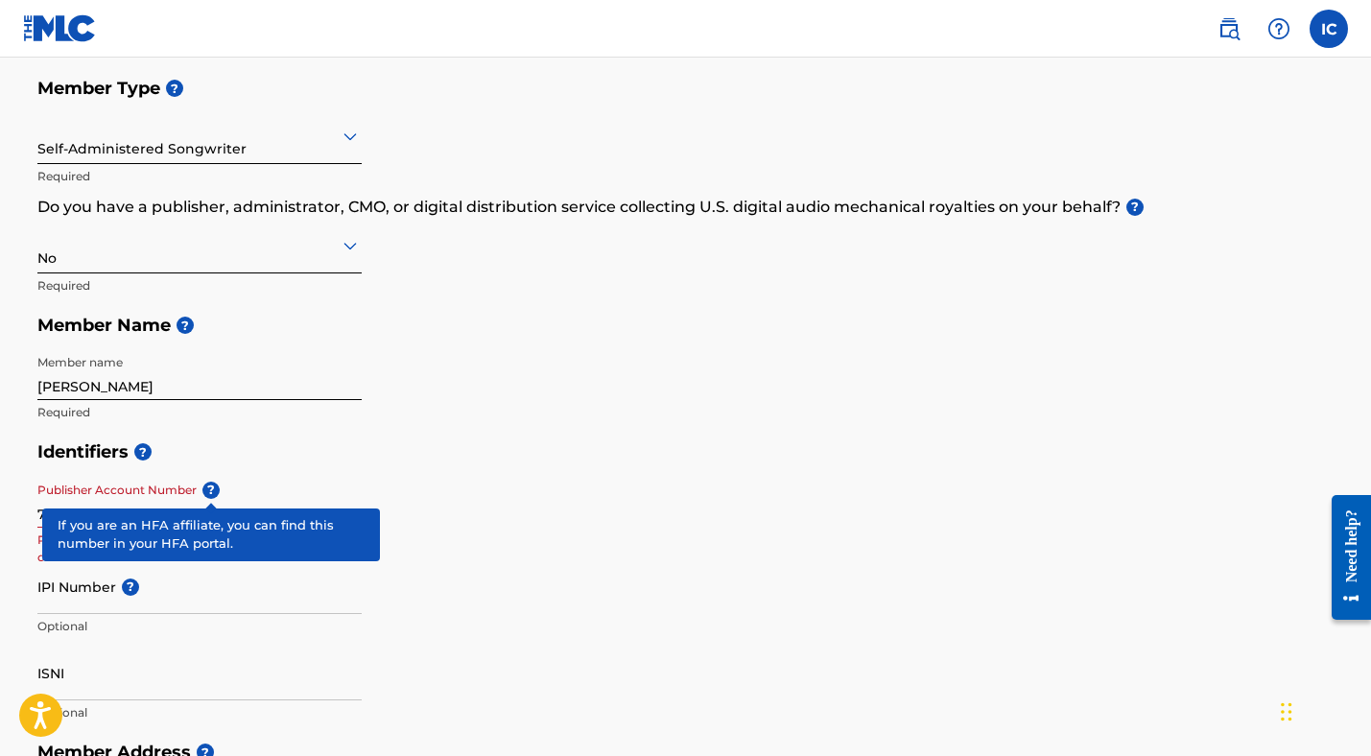
click at [209, 488] on span "?" at bounding box center [210, 490] width 17 height 17
click at [209, 488] on input "7835586" at bounding box center [199, 500] width 324 height 55
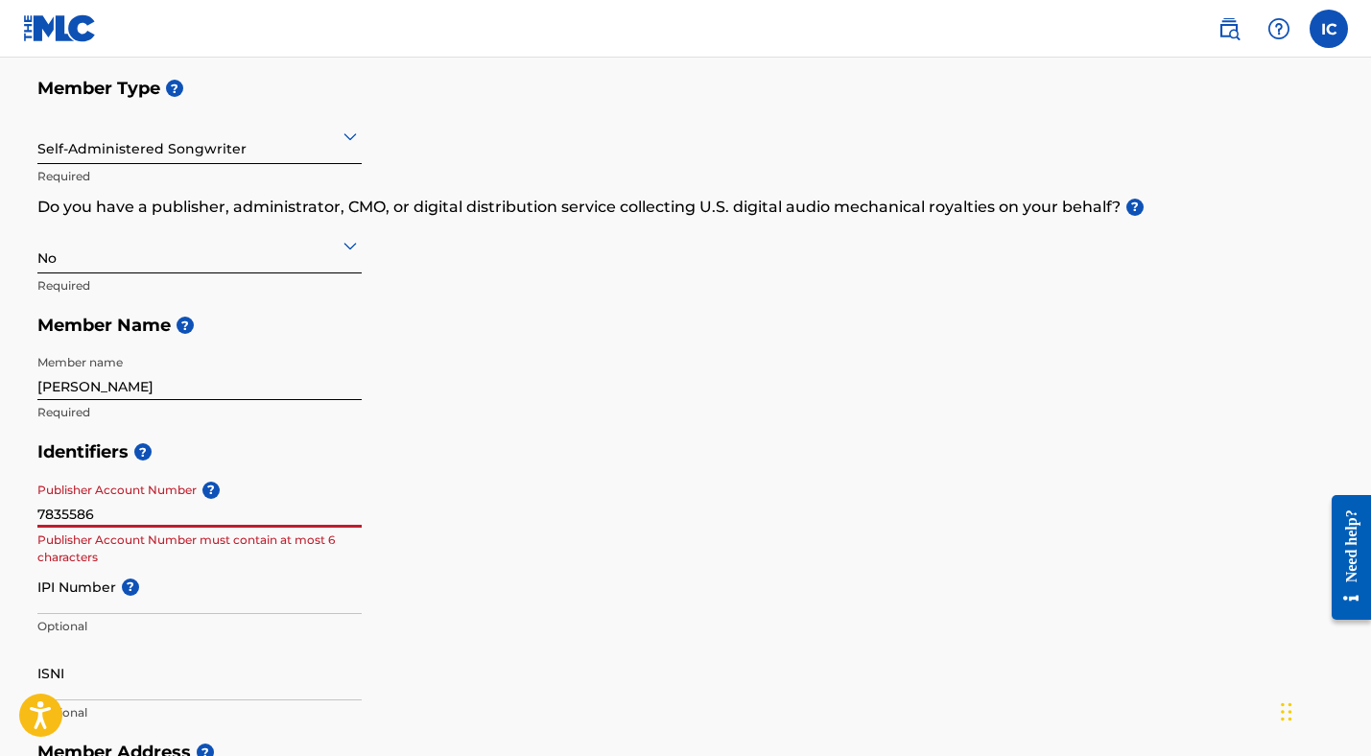
drag, startPoint x: 141, startPoint y: 504, endPoint x: 19, endPoint y: 502, distance: 121.9
click at [18, 502] on div "Create a Member If you are a self-administered songwriter without a publisher t…" at bounding box center [686, 665] width 1344 height 1532
click at [51, 510] on input "7835586" at bounding box center [199, 500] width 324 height 55
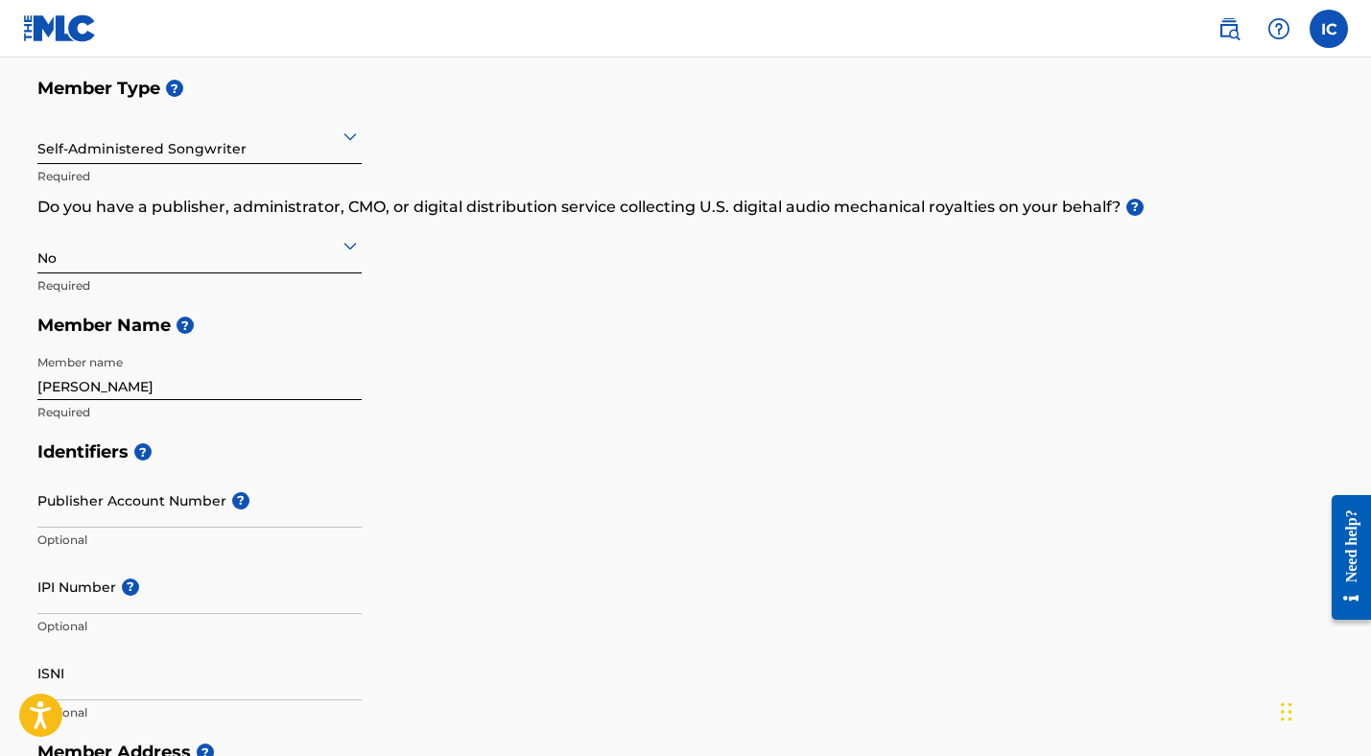
click at [540, 335] on h5 "Member Name ?" at bounding box center [685, 325] width 1297 height 41
click at [143, 595] on input "IPI Number ?" at bounding box center [199, 586] width 324 height 55
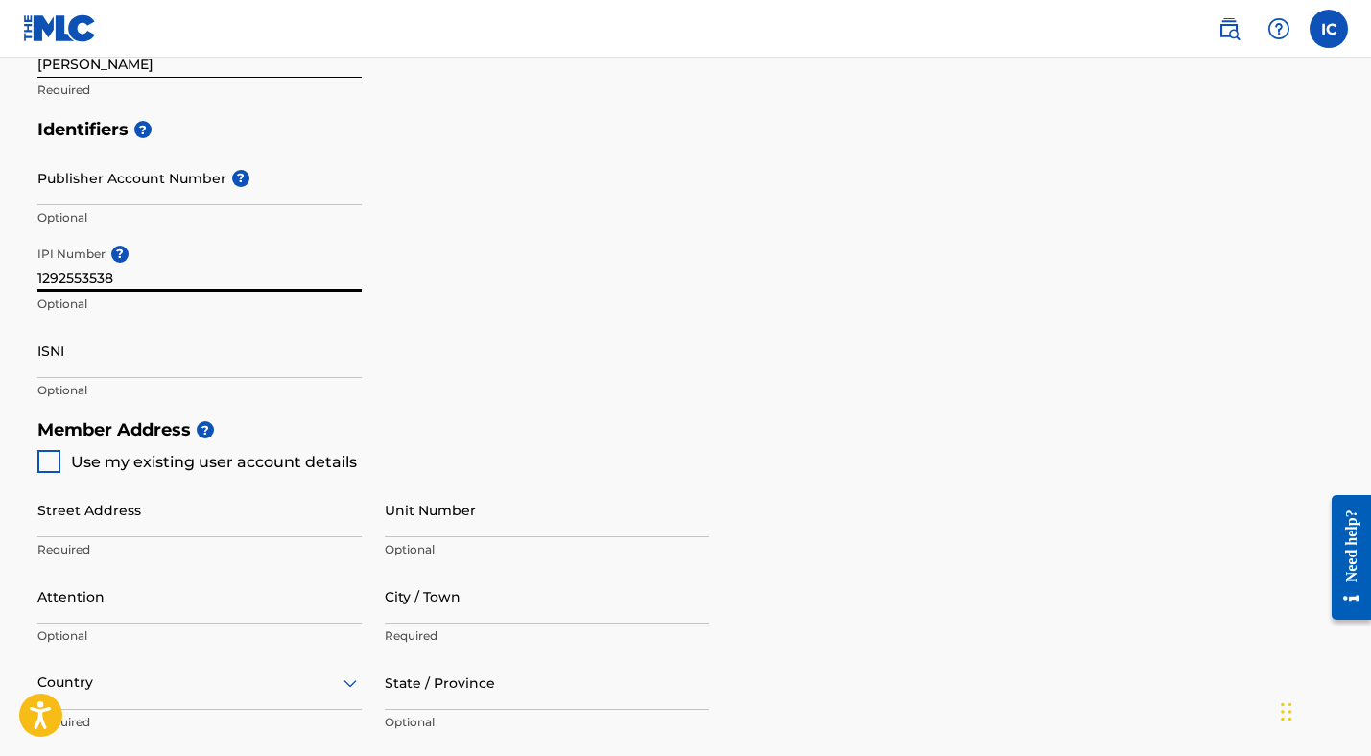
scroll to position [532, 0]
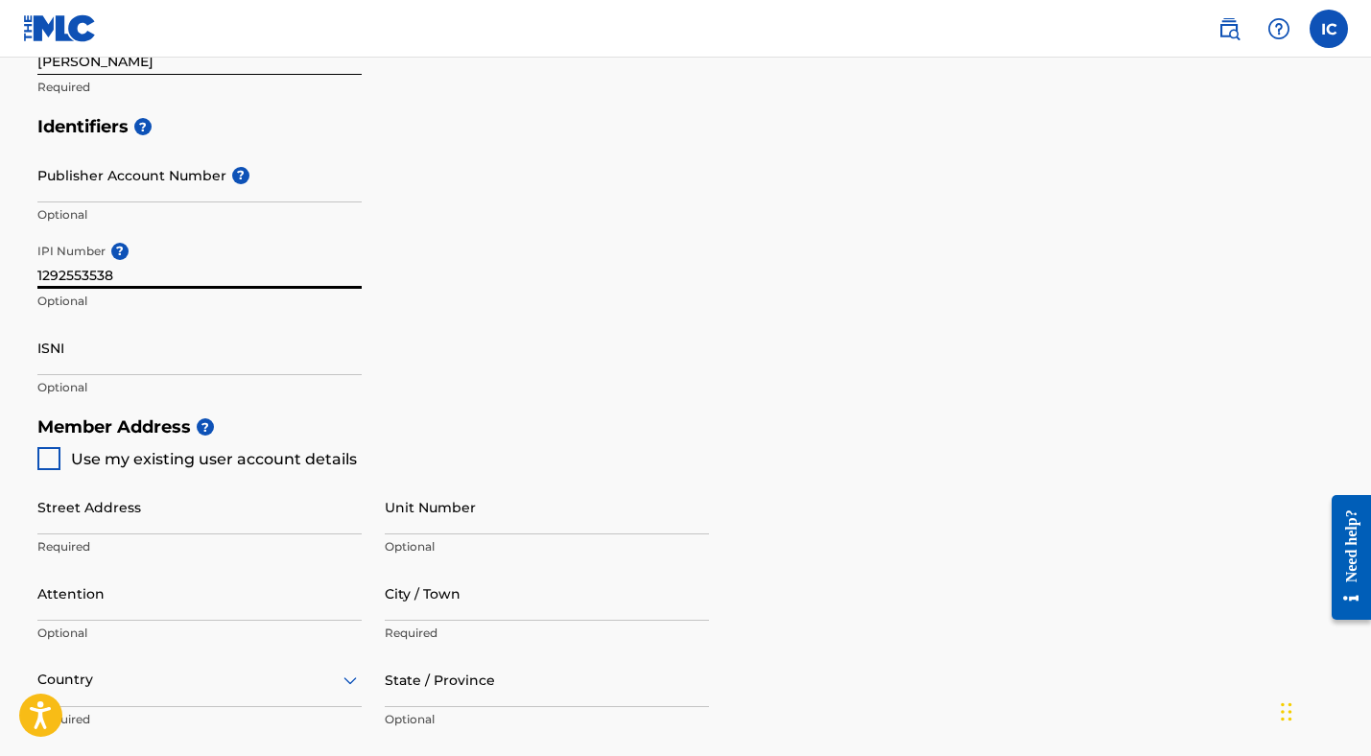
type input "1292553538"
click at [47, 456] on div at bounding box center [48, 458] width 23 height 23
type input "[GEOGRAPHIC_DATA]"
type input "29412"
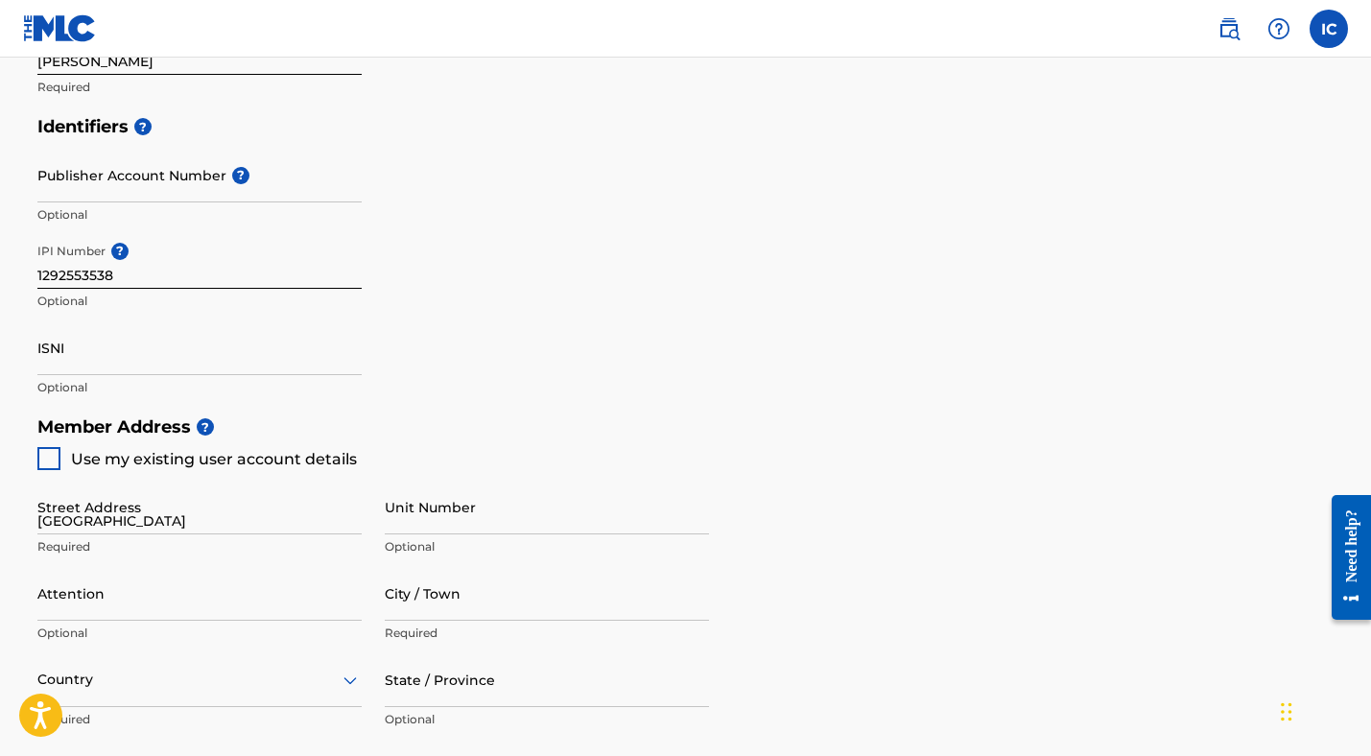
type input "843"
type input "6939604"
type input "[EMAIL_ADDRESS][DOMAIN_NAME]"
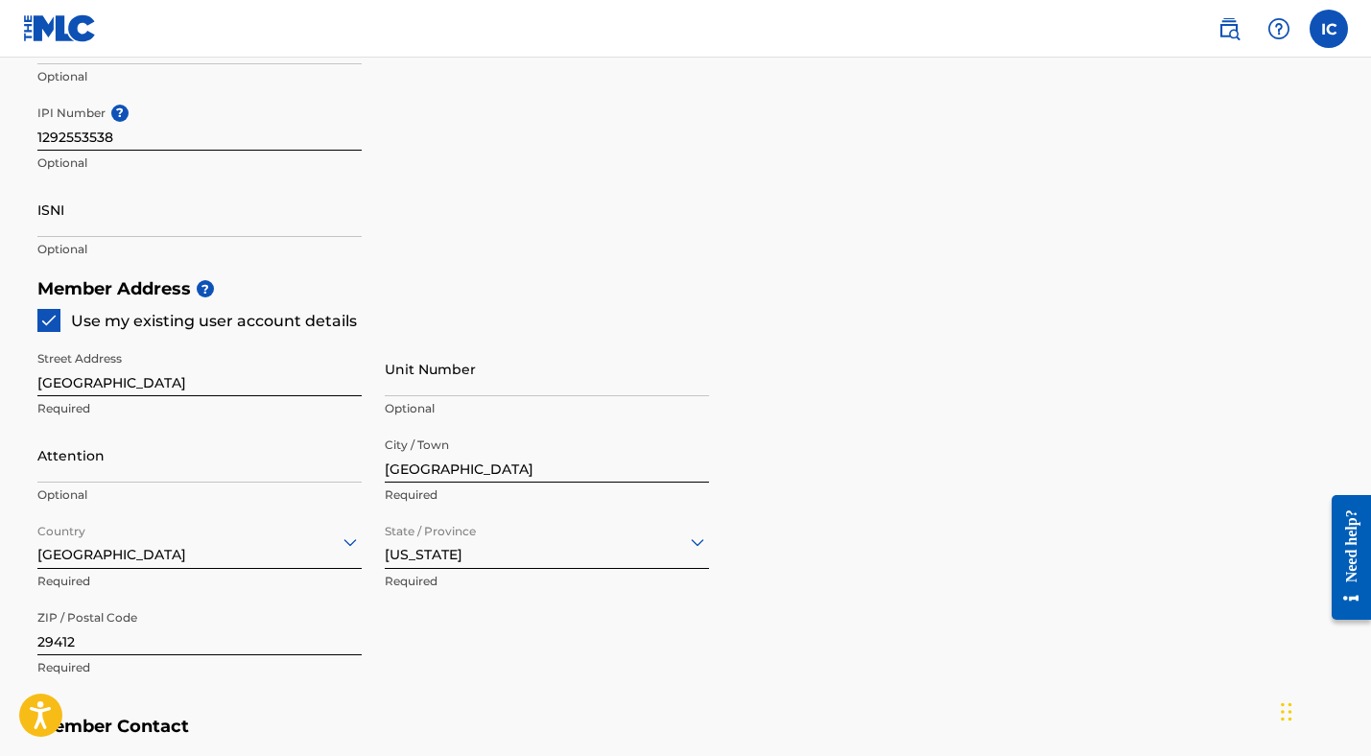
scroll to position [673, 0]
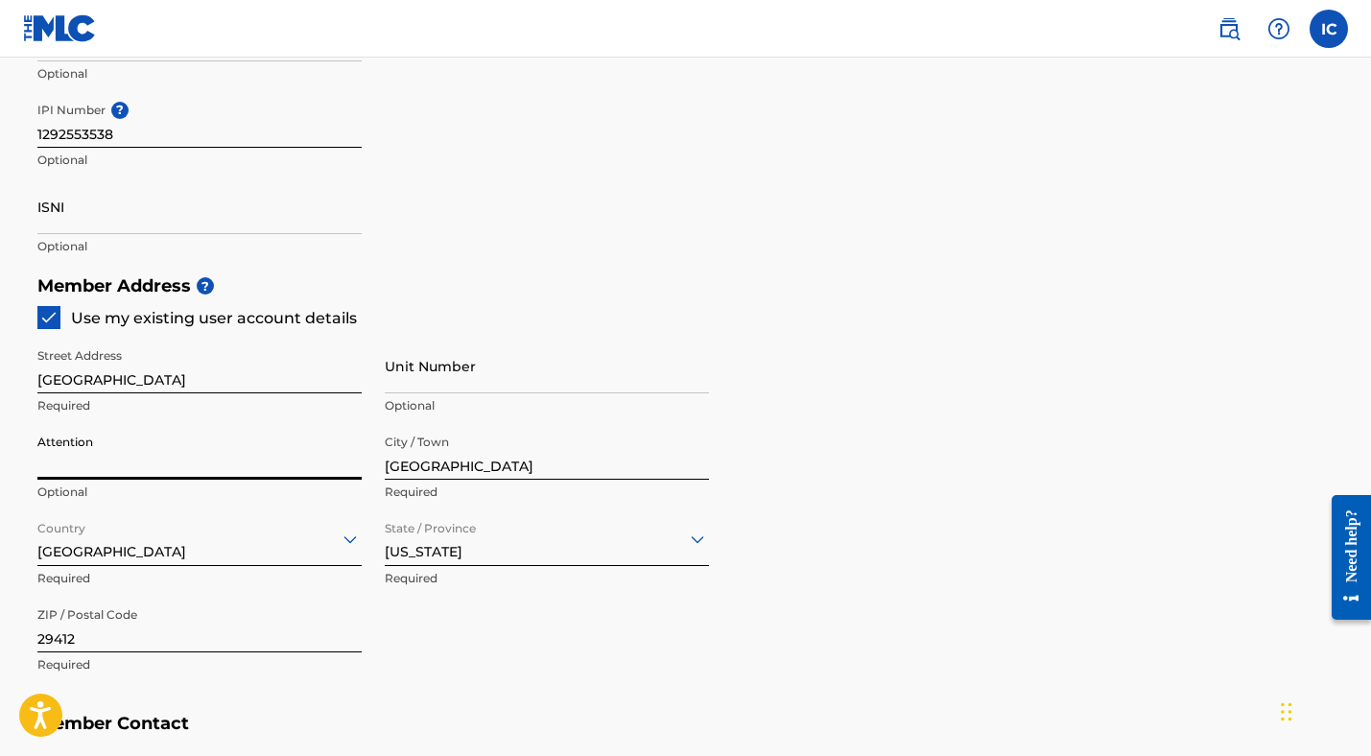
click at [79, 456] on input "Attention" at bounding box center [199, 452] width 324 height 55
click at [494, 191] on div "Identifiers ? Publisher Account Number ? Optional IPI Number ? 1292553538 Optio…" at bounding box center [685, 115] width 1297 height 300
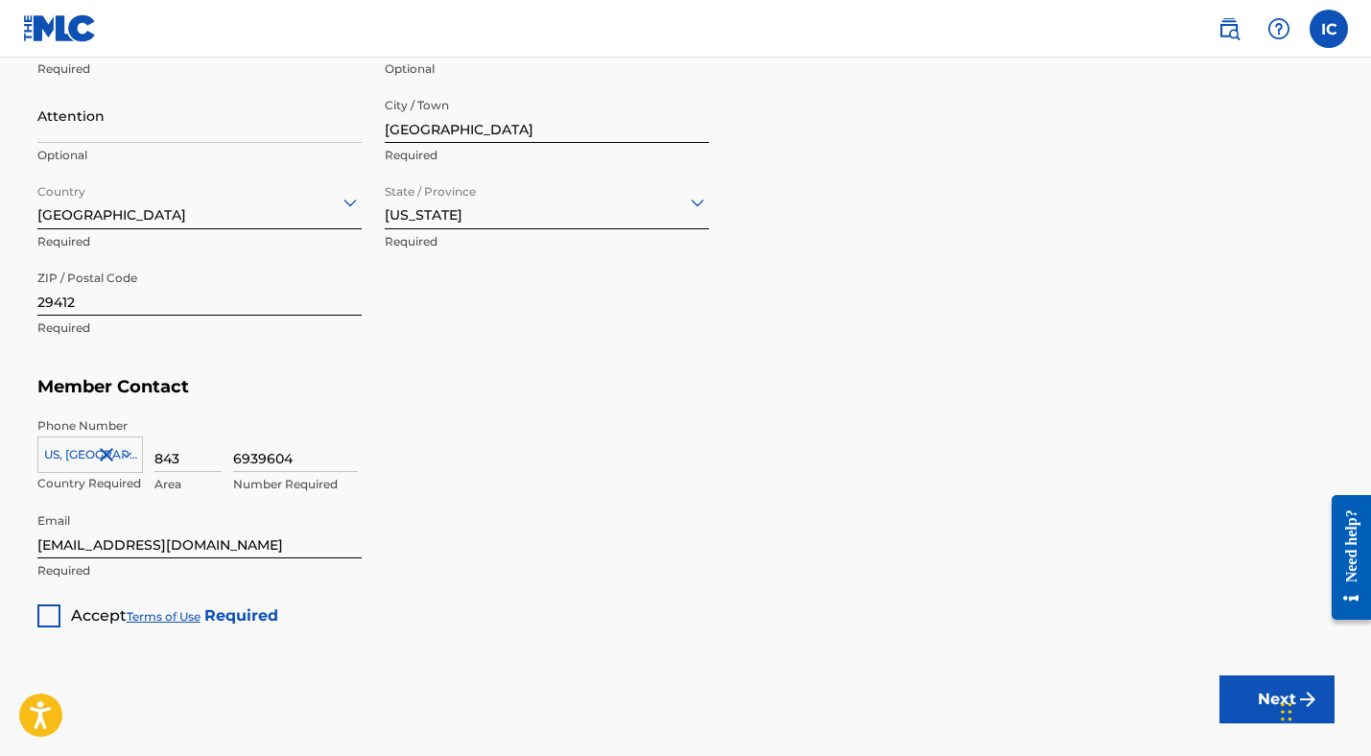
scroll to position [1116, 0]
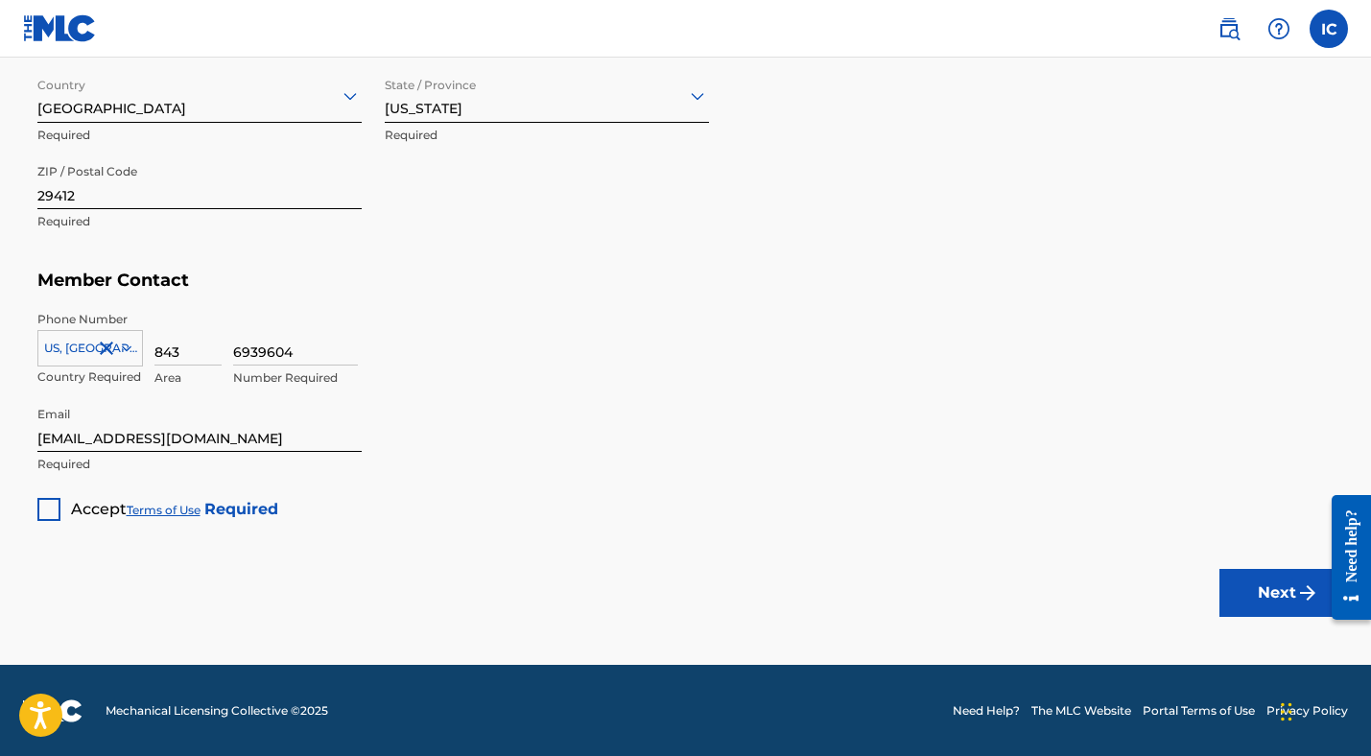
click at [49, 513] on div at bounding box center [48, 509] width 23 height 23
click at [1272, 584] on button "Next" at bounding box center [1277, 593] width 115 height 48
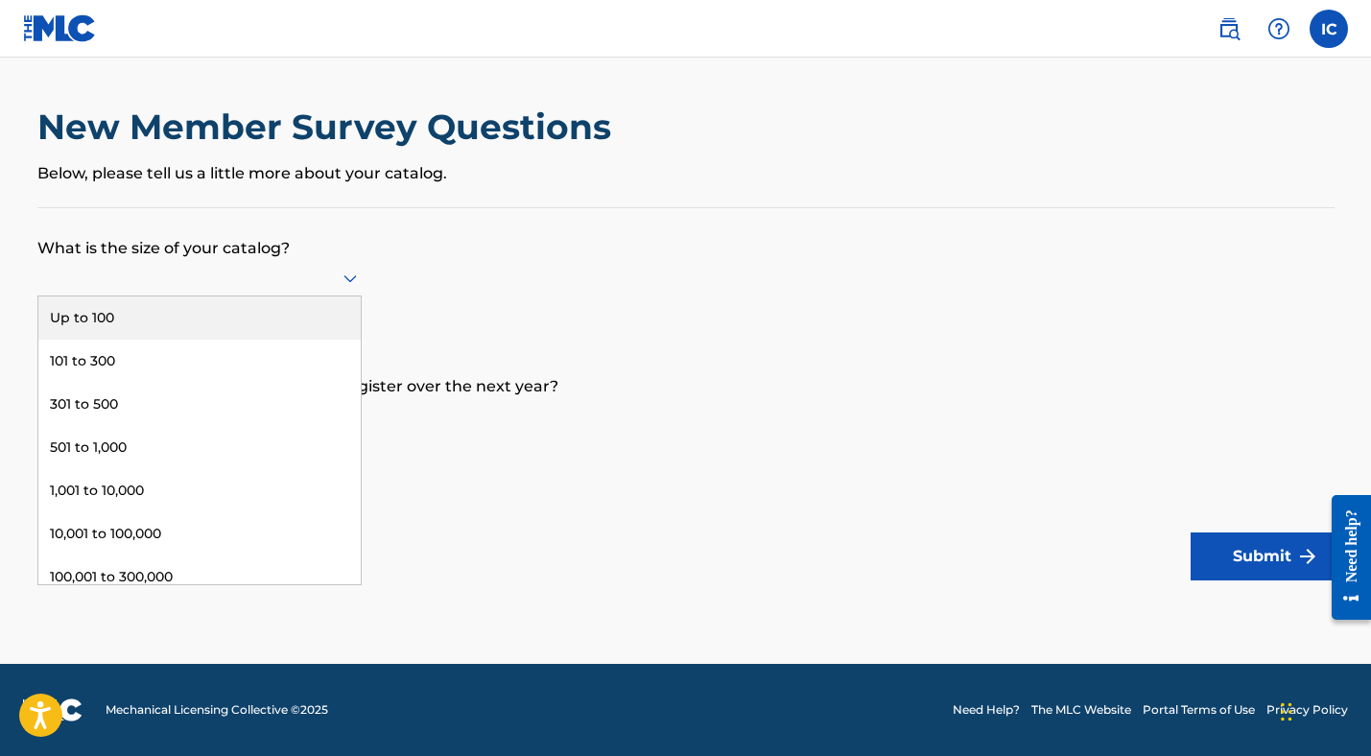
click at [209, 275] on div at bounding box center [199, 278] width 324 height 24
click at [162, 317] on div "Up to 100" at bounding box center [199, 318] width 322 height 43
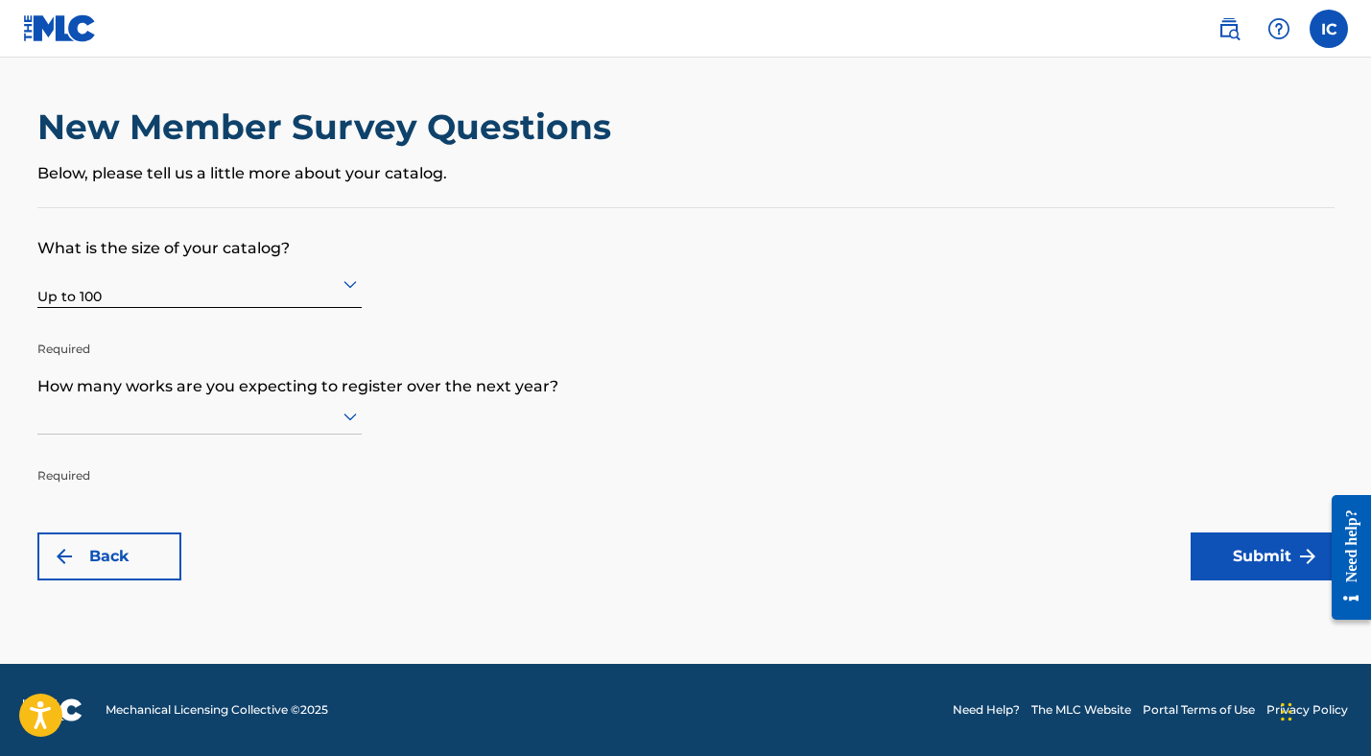
click at [112, 411] on div at bounding box center [199, 416] width 324 height 24
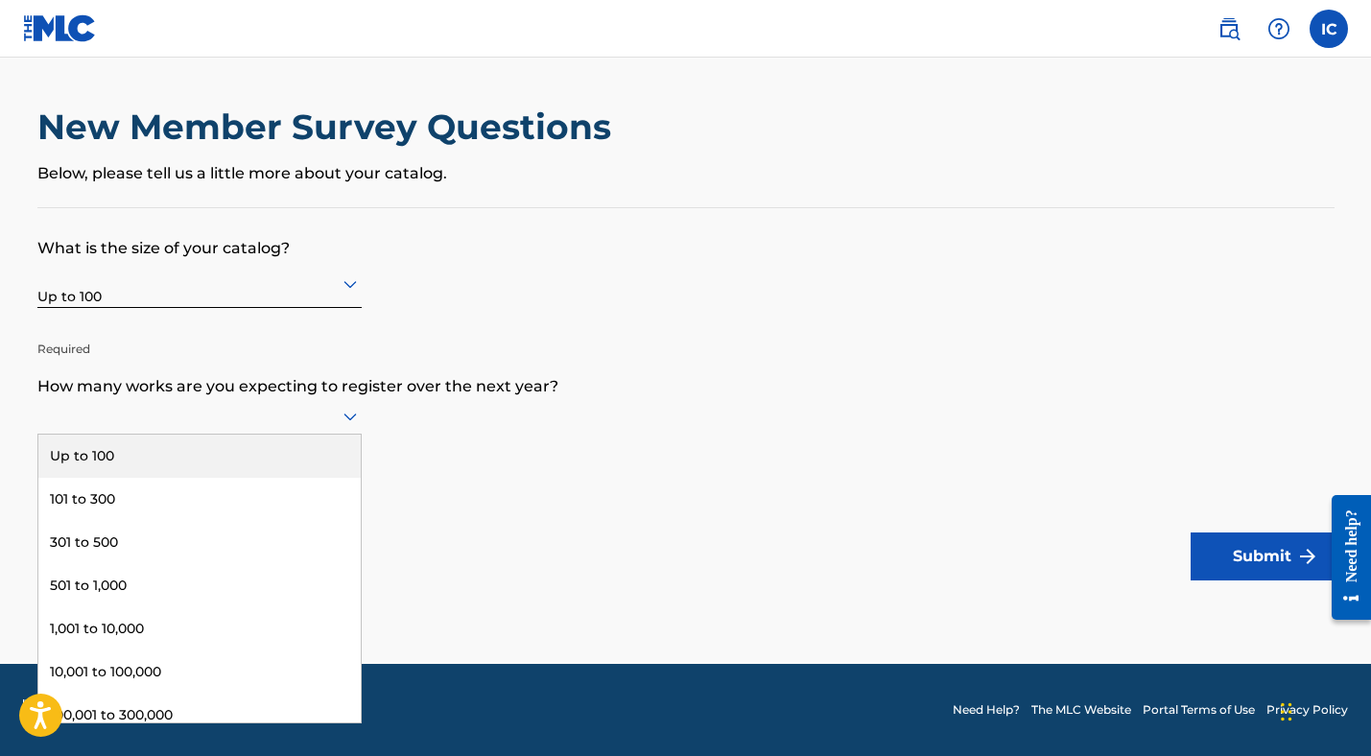
click at [85, 461] on div "Up to 100" at bounding box center [199, 456] width 322 height 43
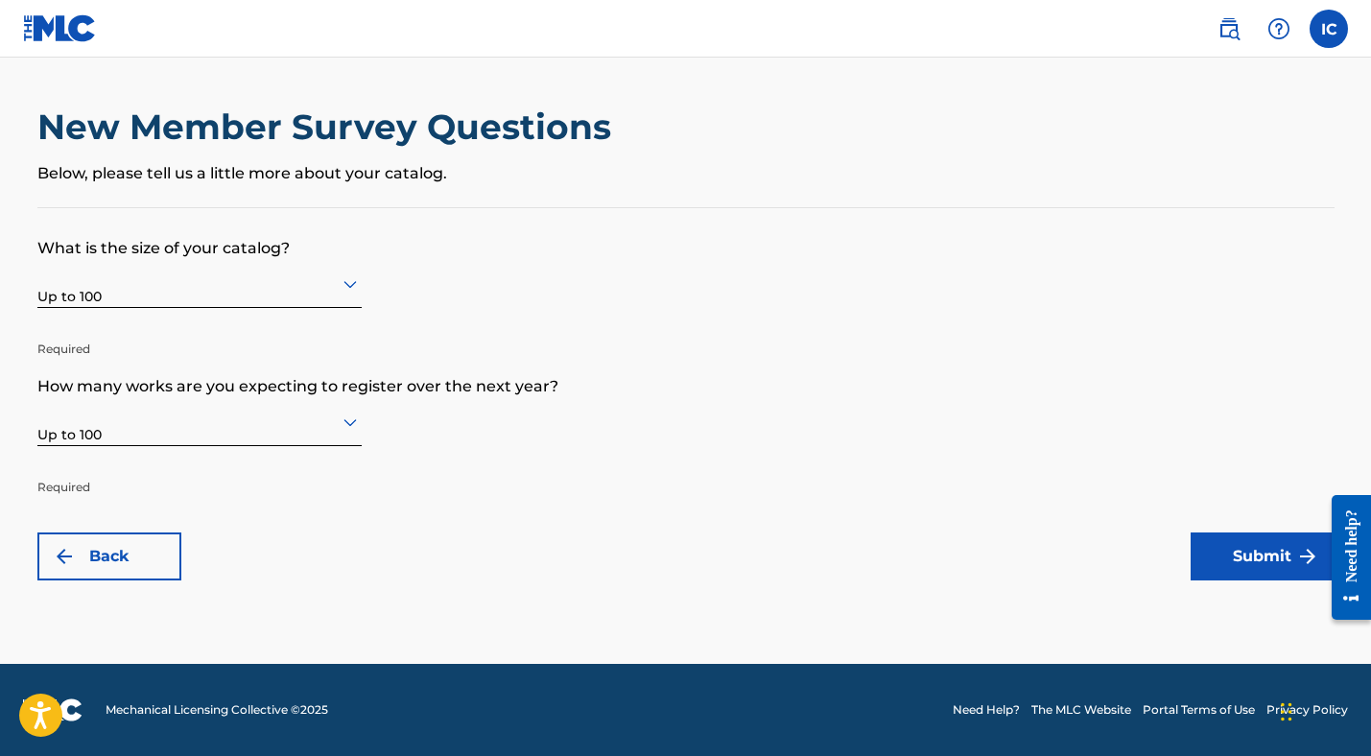
click at [1209, 566] on button "Submit" at bounding box center [1263, 557] width 144 height 48
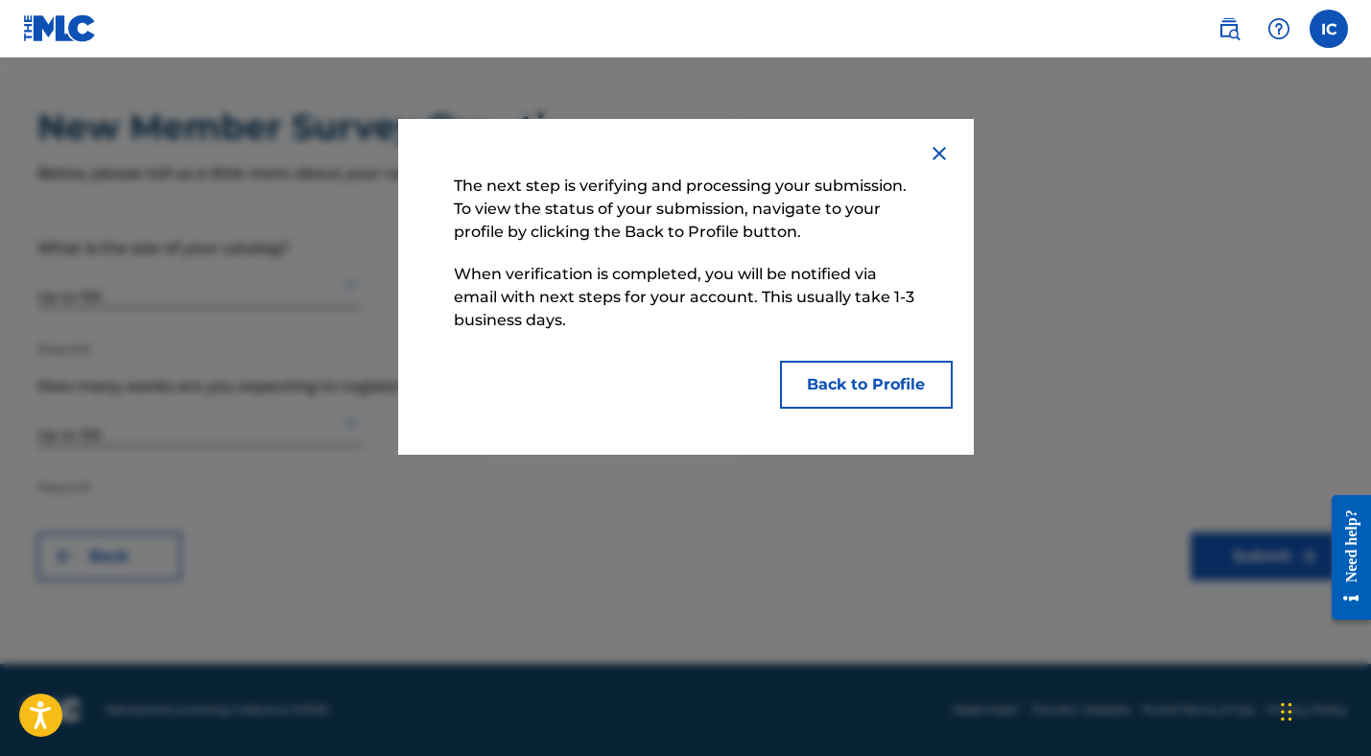
click at [841, 390] on button "Back to Profile" at bounding box center [866, 385] width 173 height 48
